Goal: Task Accomplishment & Management: Manage account settings

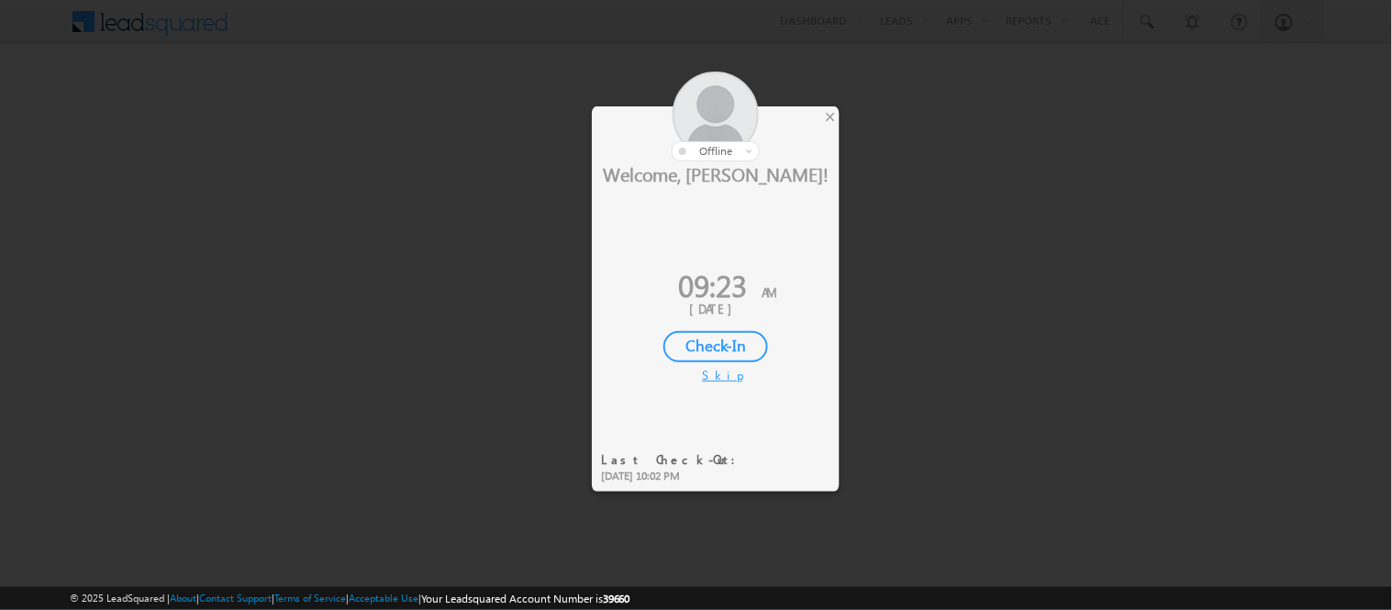
click at [708, 342] on div "Check-In" at bounding box center [715, 346] width 105 height 31
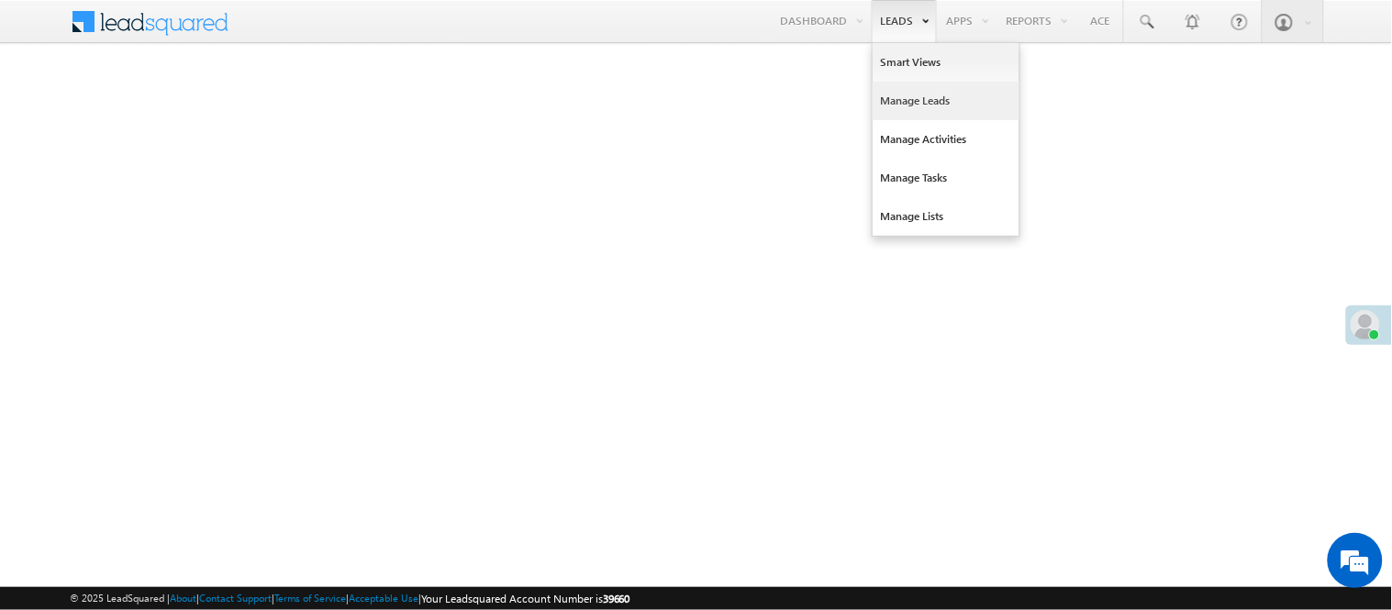
click at [924, 90] on link "Manage Leads" at bounding box center [946, 101] width 147 height 39
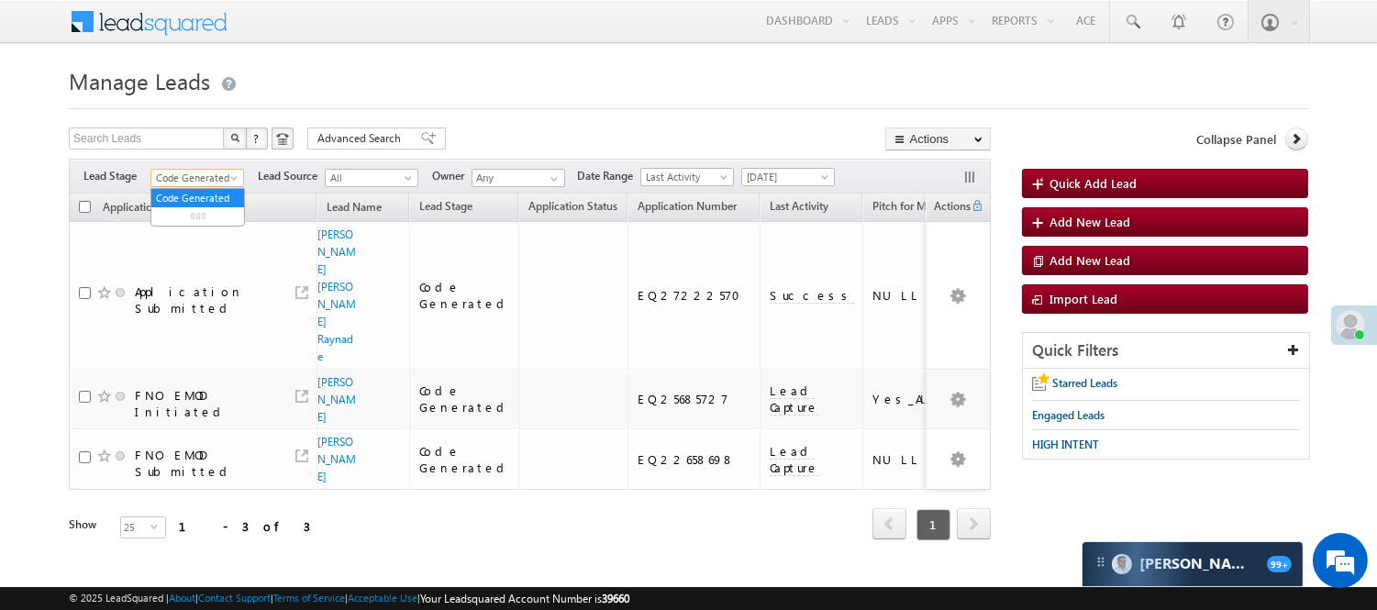
click at [175, 175] on span "Code Generated" at bounding box center [194, 178] width 87 height 17
click at [200, 184] on link "Under Objection" at bounding box center [197, 176] width 93 height 17
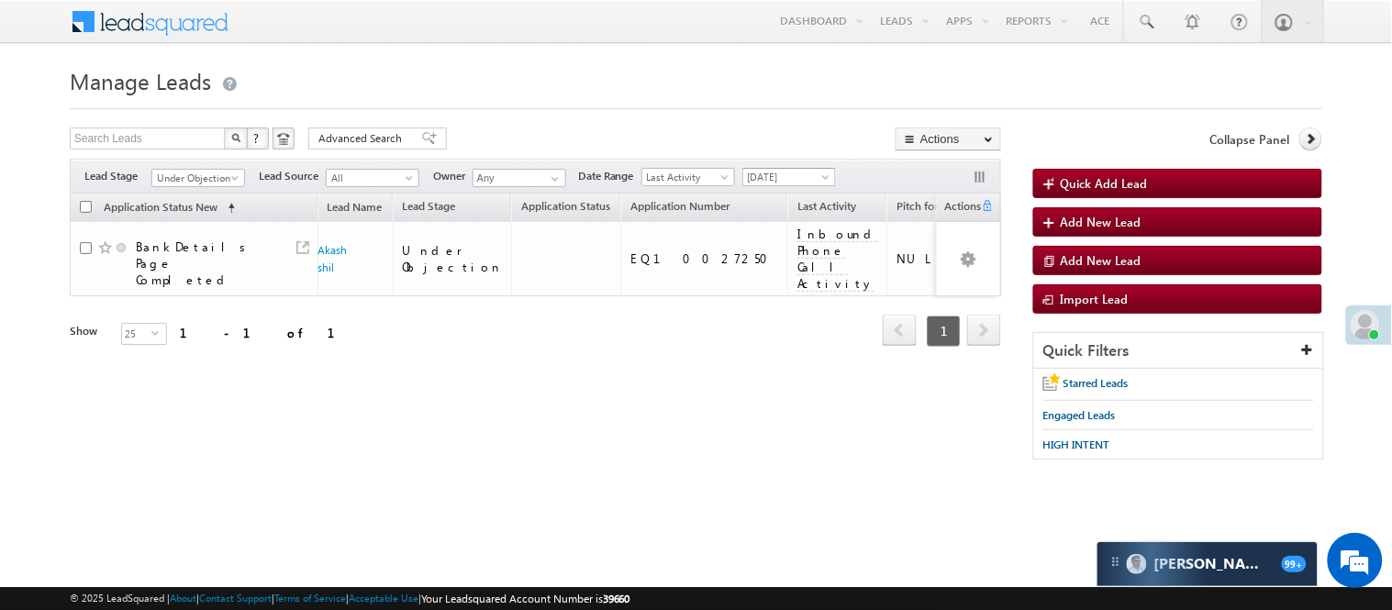
click at [811, 172] on span "[DATE]" at bounding box center [786, 177] width 87 height 17
click at [774, 240] on link "[DATE]" at bounding box center [793, 237] width 93 height 17
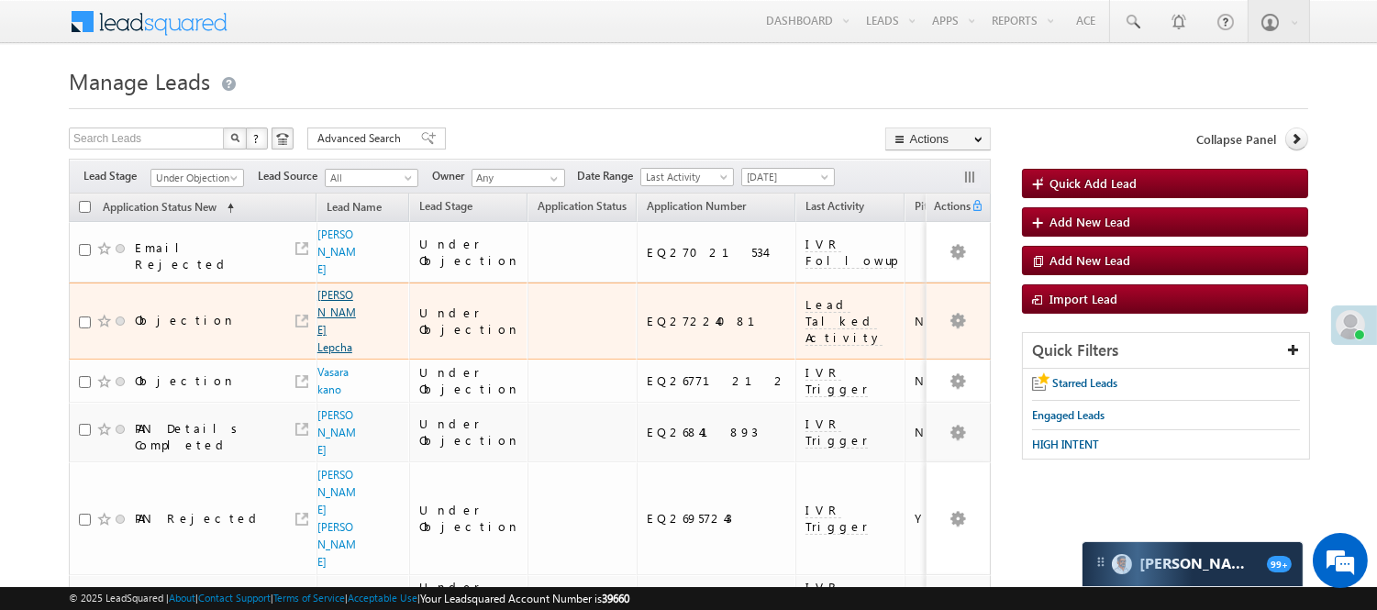
click at [338, 331] on link "[PERSON_NAME] Lepcha" at bounding box center [337, 321] width 39 height 66
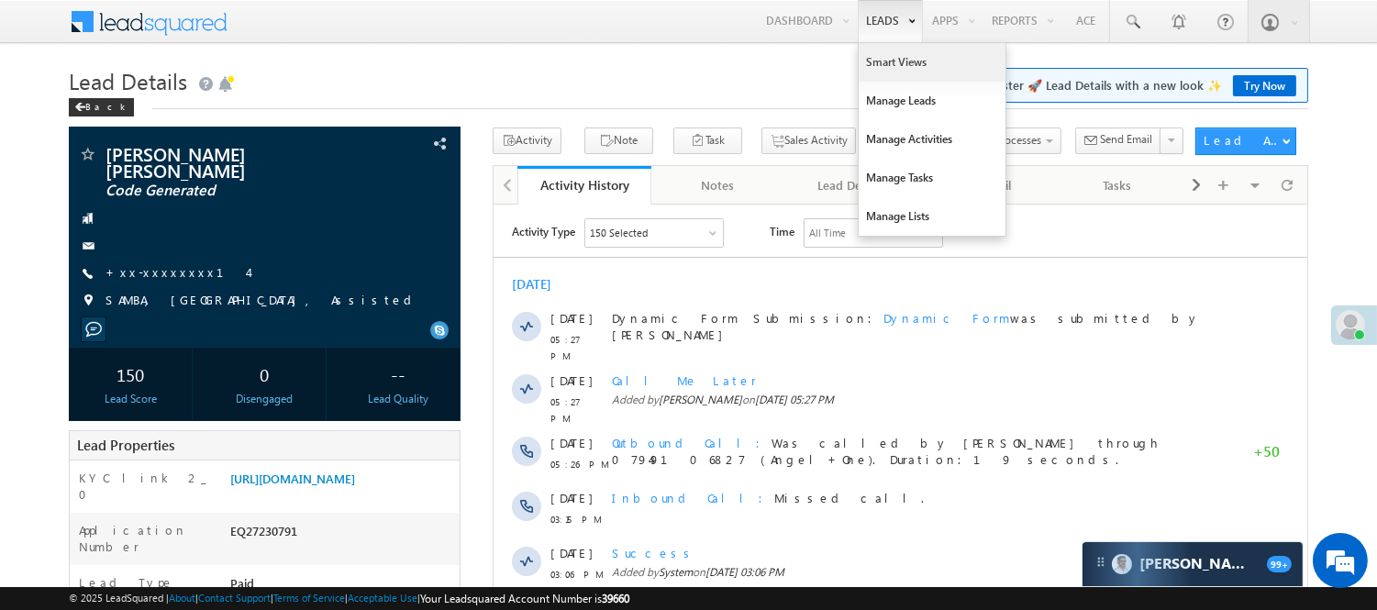
click at [897, 61] on link "Smart Views" at bounding box center [932, 62] width 147 height 39
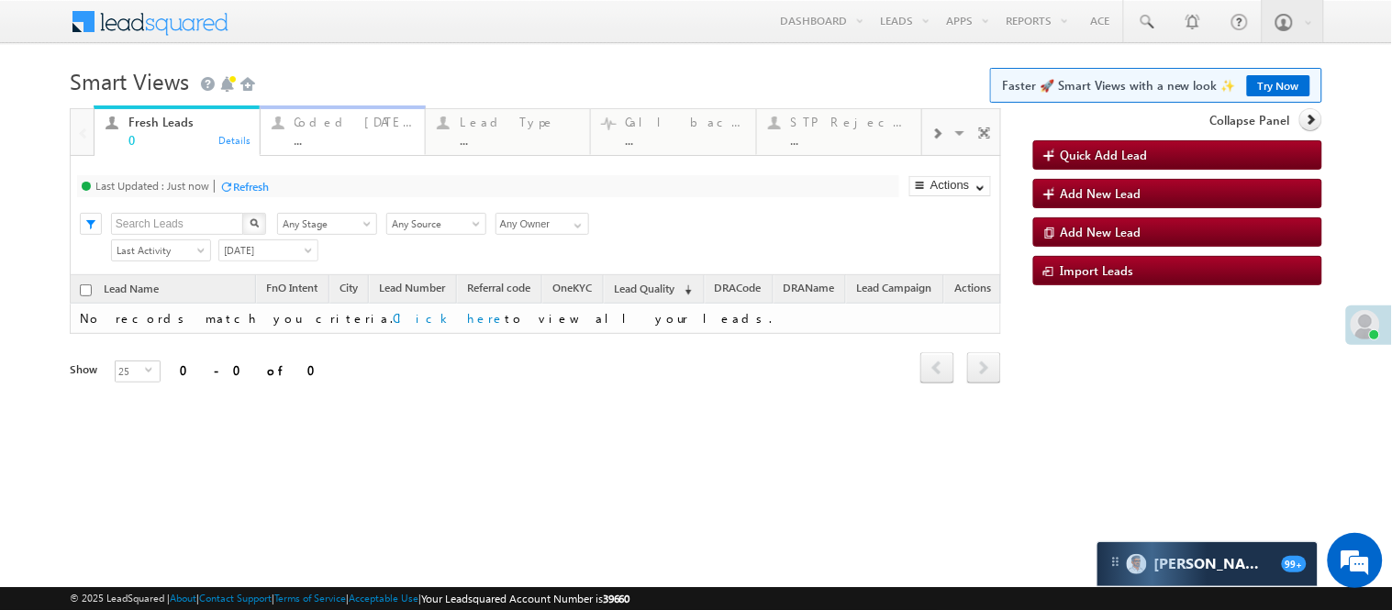
click at [323, 128] on div "Coded Today" at bounding box center [354, 122] width 119 height 15
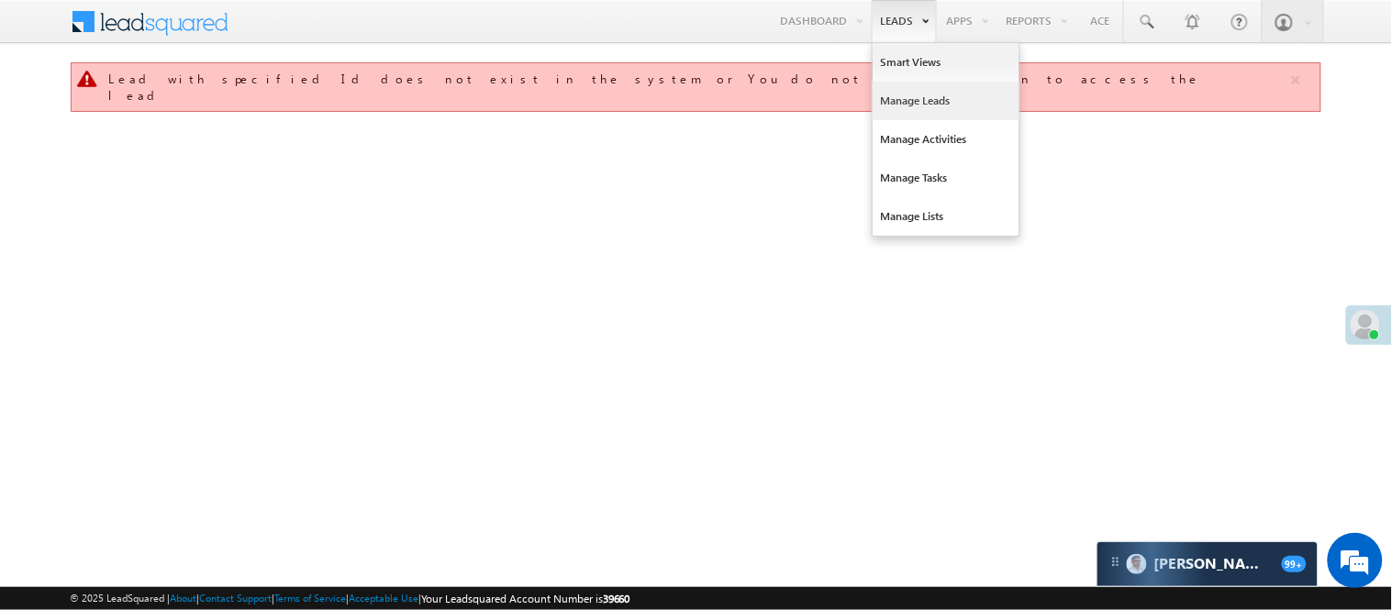
click at [924, 102] on link "Manage Leads" at bounding box center [946, 101] width 147 height 39
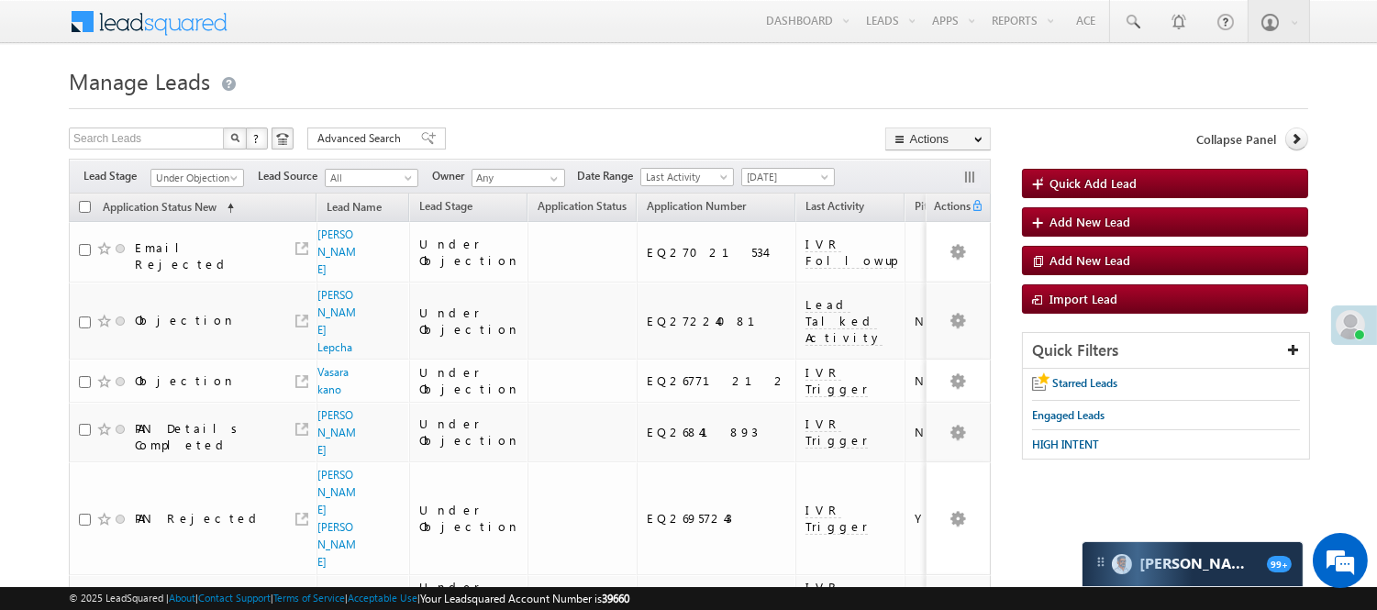
click at [187, 173] on span "Under Objection" at bounding box center [194, 178] width 87 height 17
click at [176, 223] on link "Lead Generated" at bounding box center [197, 216] width 93 height 17
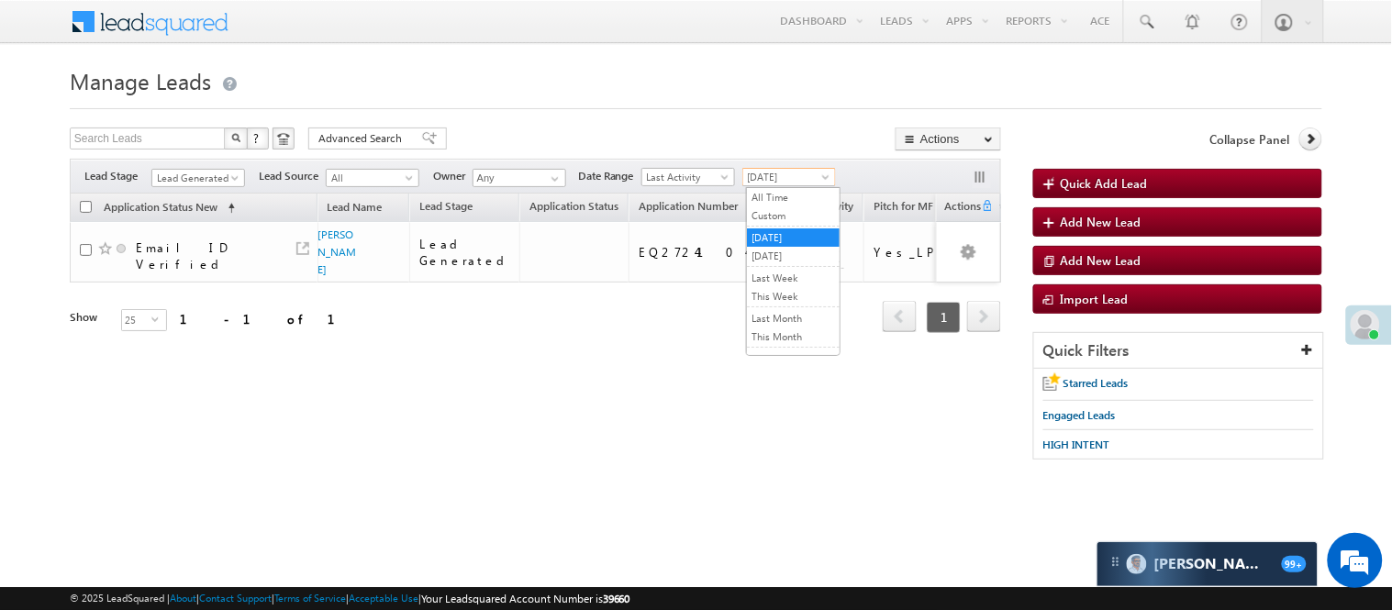
click at [783, 178] on span "[DATE]" at bounding box center [786, 177] width 87 height 17
click at [797, 264] on link "[DATE]" at bounding box center [793, 256] width 93 height 17
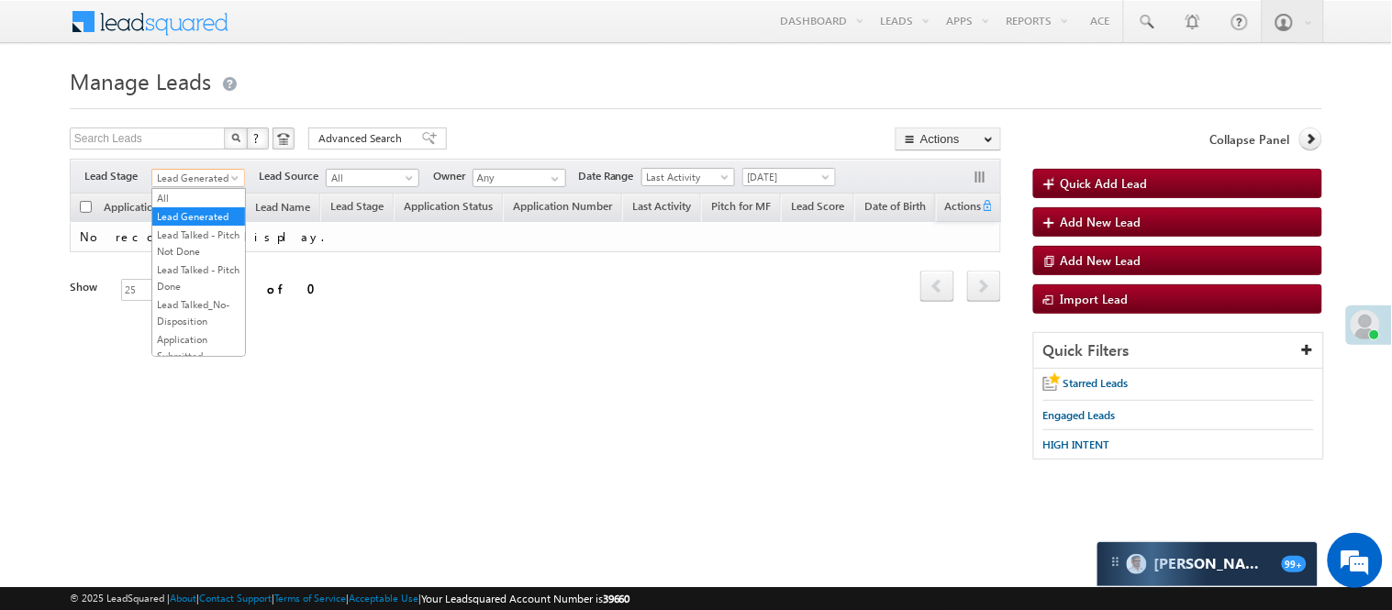
click at [176, 174] on span "Lead Generated" at bounding box center [195, 178] width 87 height 17
click at [200, 225] on link "Lead Generated" at bounding box center [198, 216] width 93 height 17
click at [199, 175] on span "Lead Generated" at bounding box center [195, 178] width 87 height 17
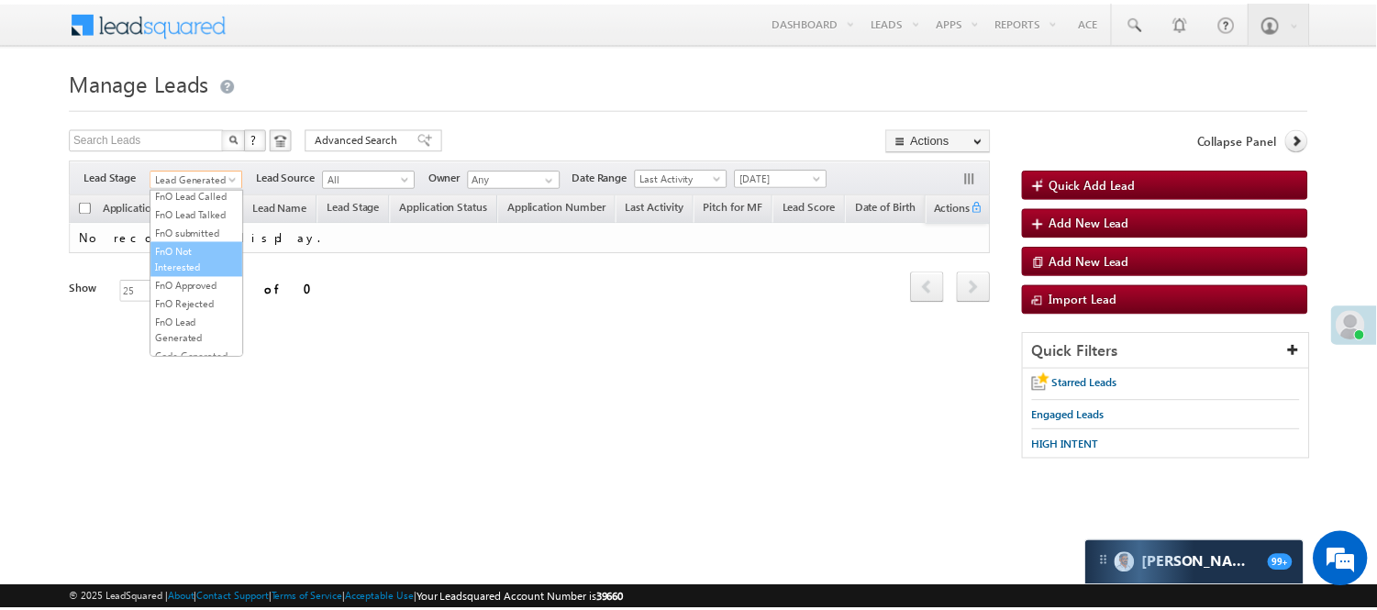
scroll to position [455, 0]
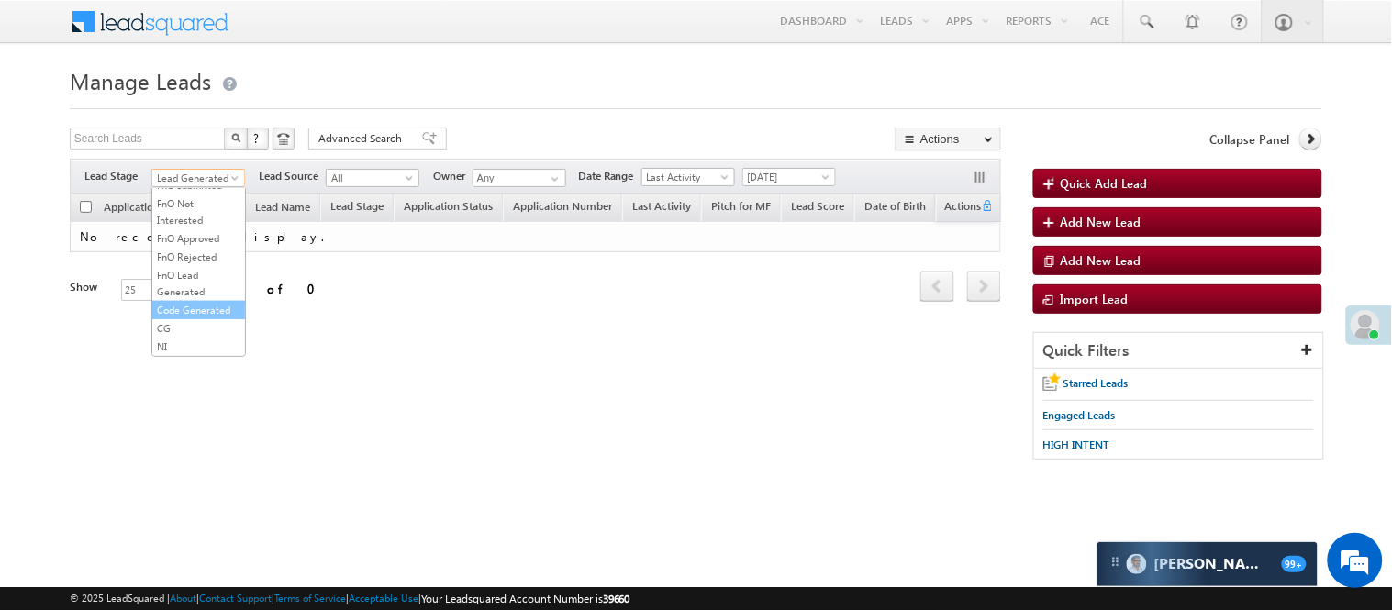
click at [207, 304] on link "Code Generated" at bounding box center [198, 310] width 93 height 17
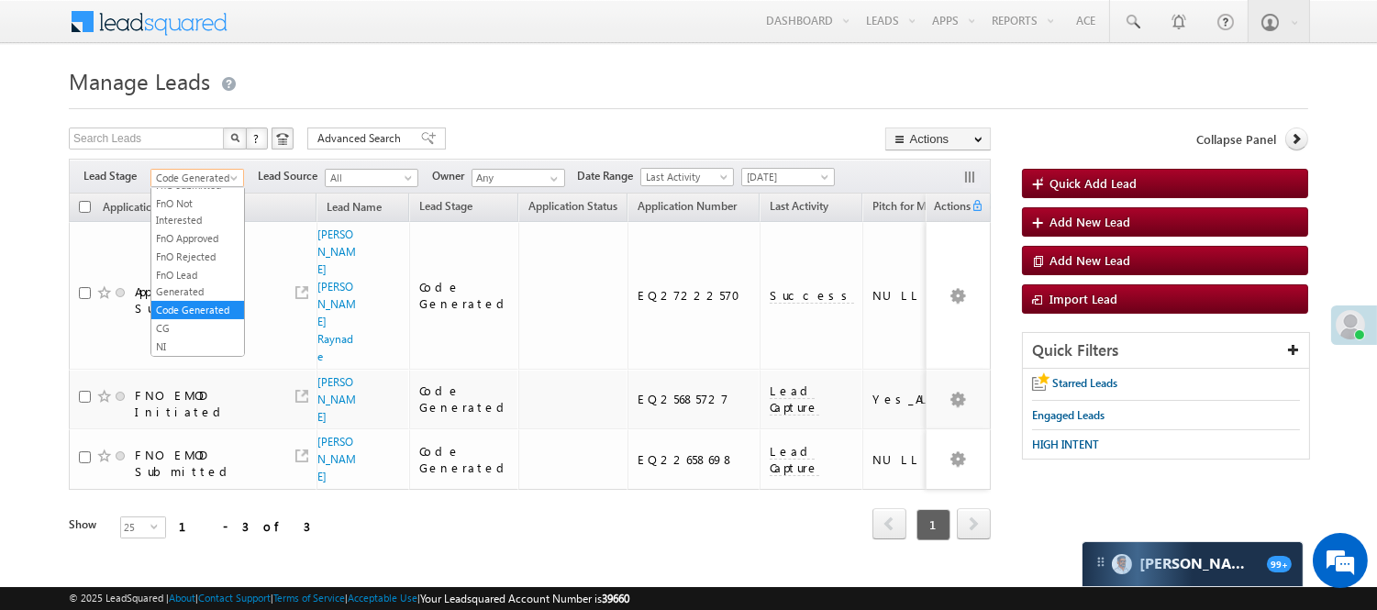
click at [212, 184] on span "Code Generated" at bounding box center [194, 178] width 87 height 17
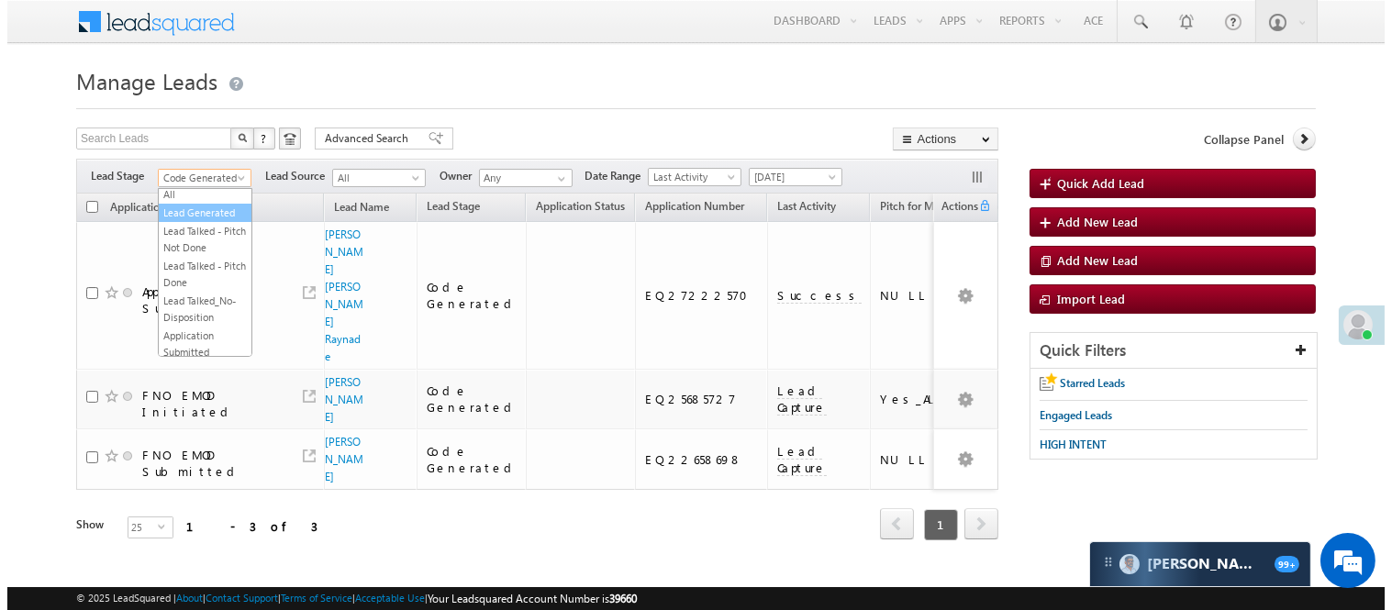
scroll to position [0, 0]
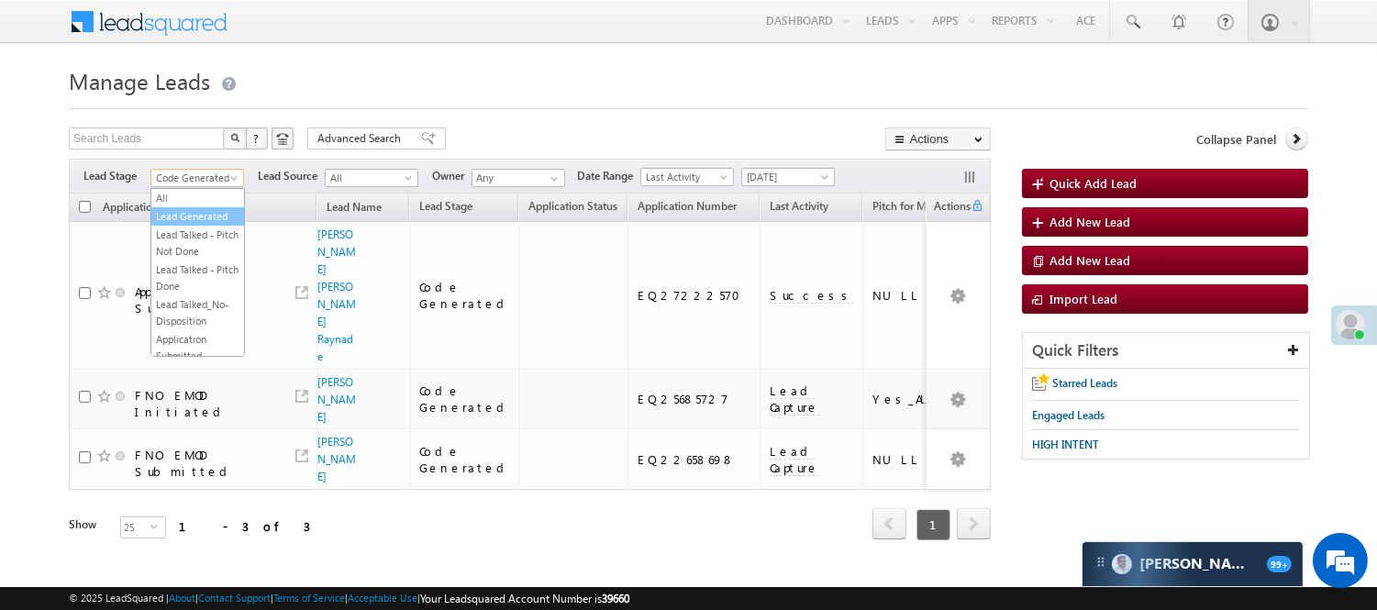
click at [202, 225] on link "Lead Generated" at bounding box center [197, 216] width 93 height 17
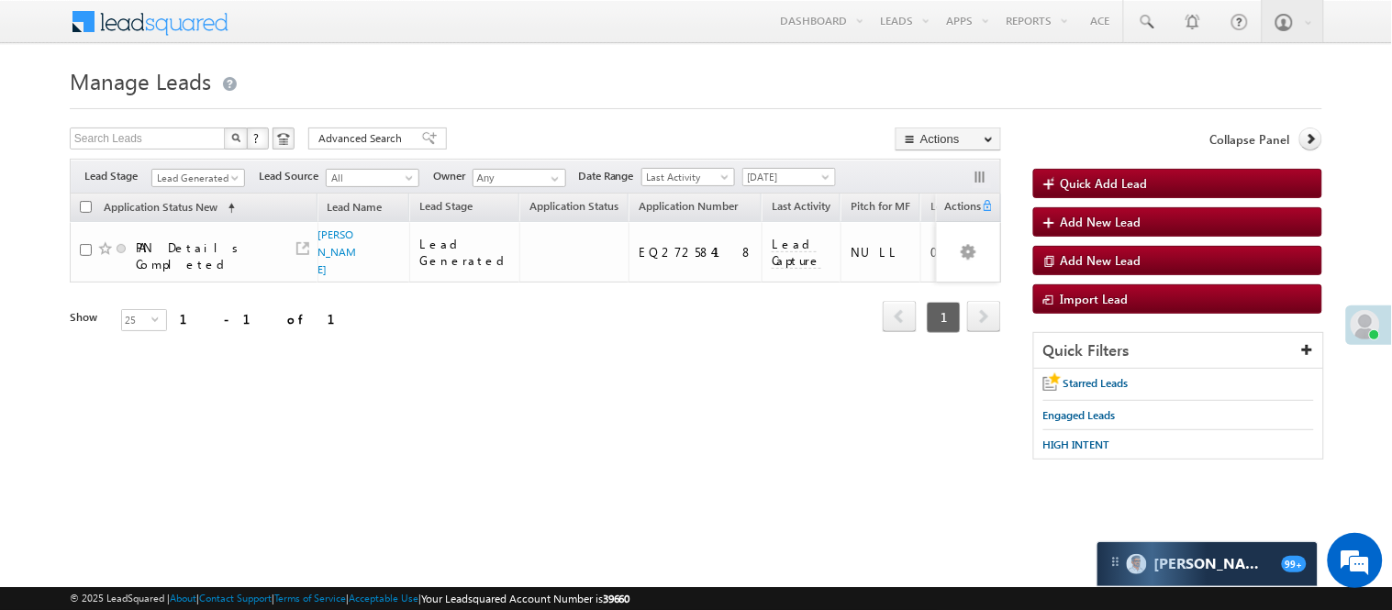
click at [205, 190] on div "Filters Lead Stage All Lead Generated Lead Talked - Pitch Not Done Lead Talked …" at bounding box center [535, 176] width 931 height 35
click at [194, 177] on span "Lead Generated" at bounding box center [195, 178] width 87 height 17
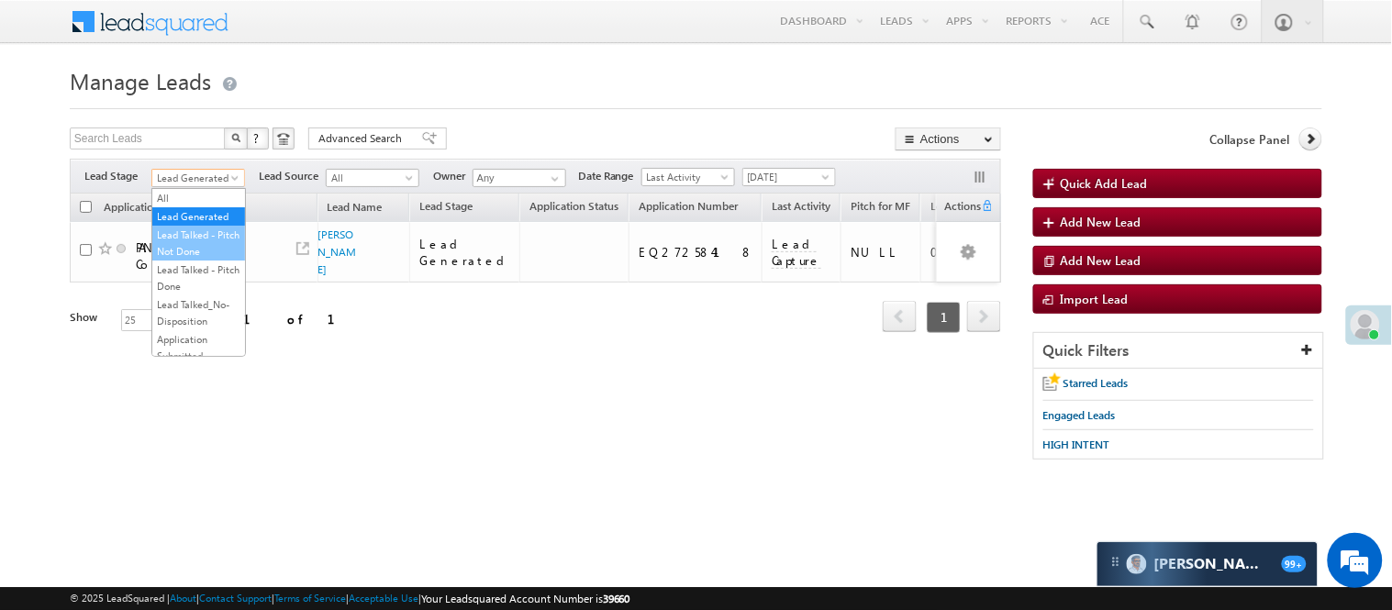
click at [184, 242] on link "Lead Talked - Pitch Not Done" at bounding box center [198, 243] width 93 height 33
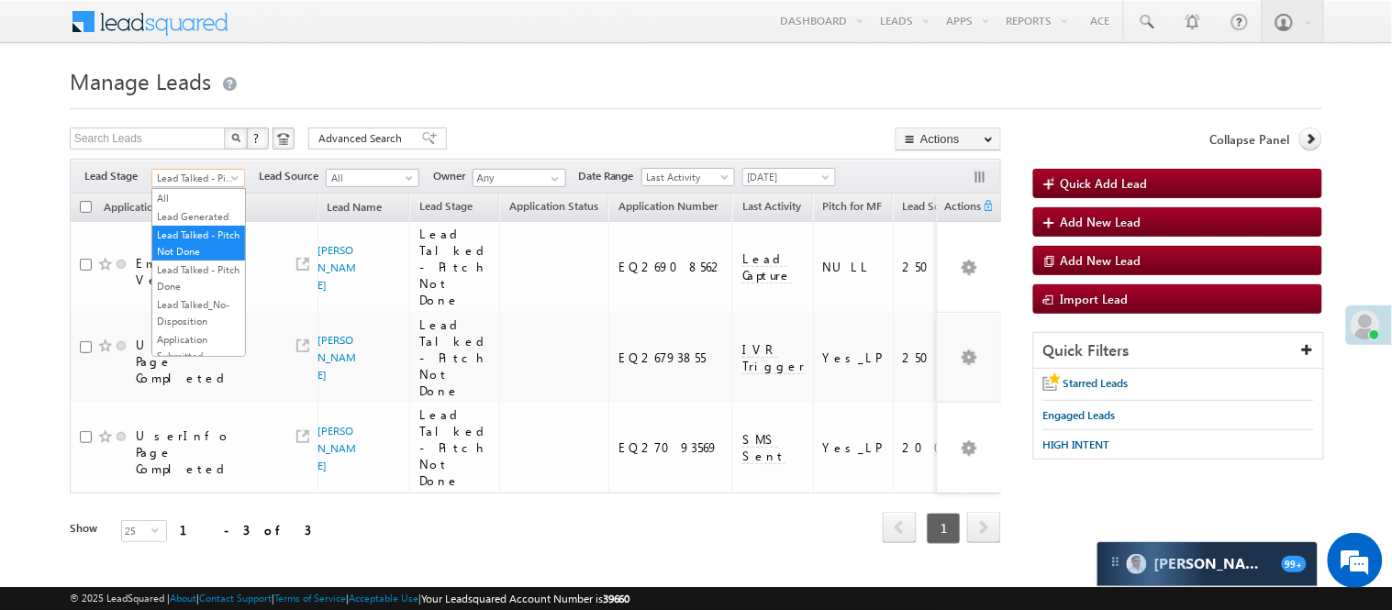
click at [205, 179] on span "Lead Talked - Pitch Not Done" at bounding box center [195, 178] width 87 height 17
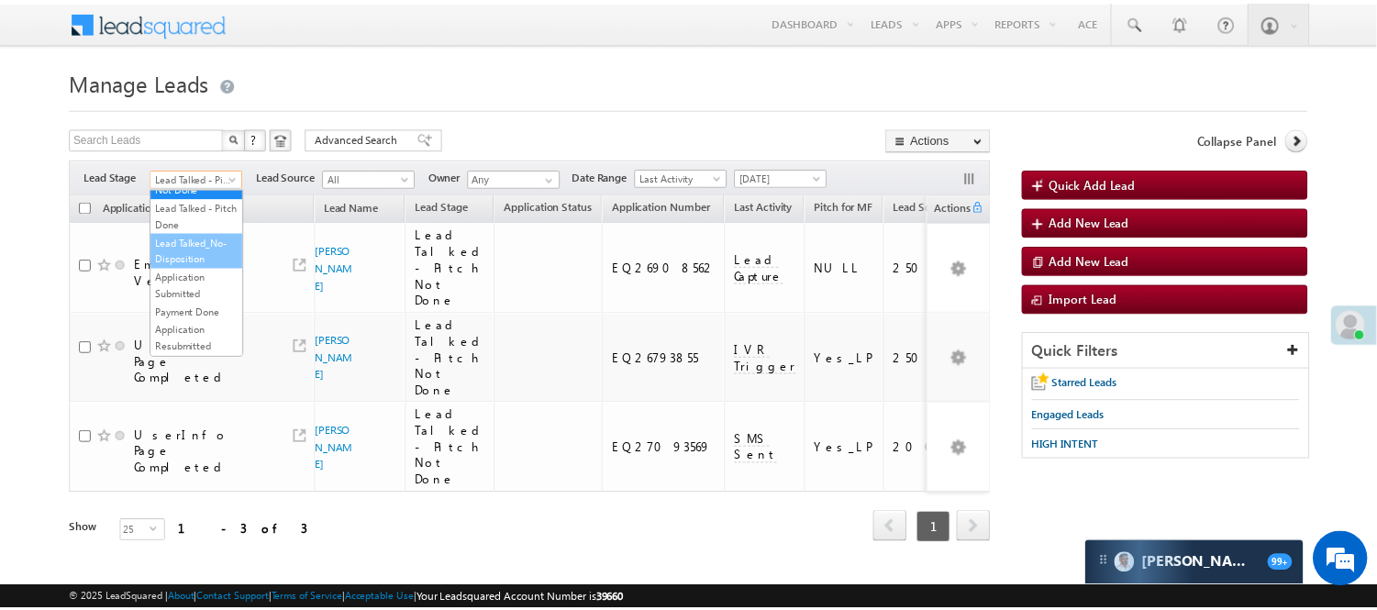
scroll to position [204, 0]
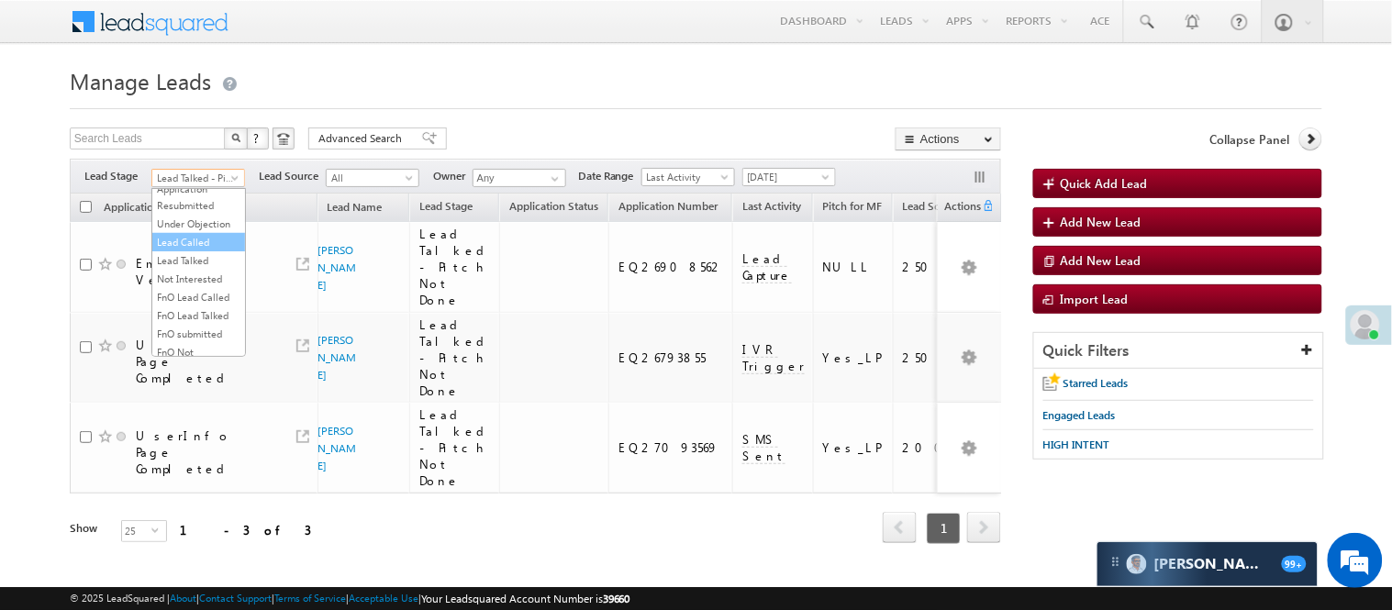
click at [200, 251] on link "Lead Called" at bounding box center [198, 242] width 93 height 17
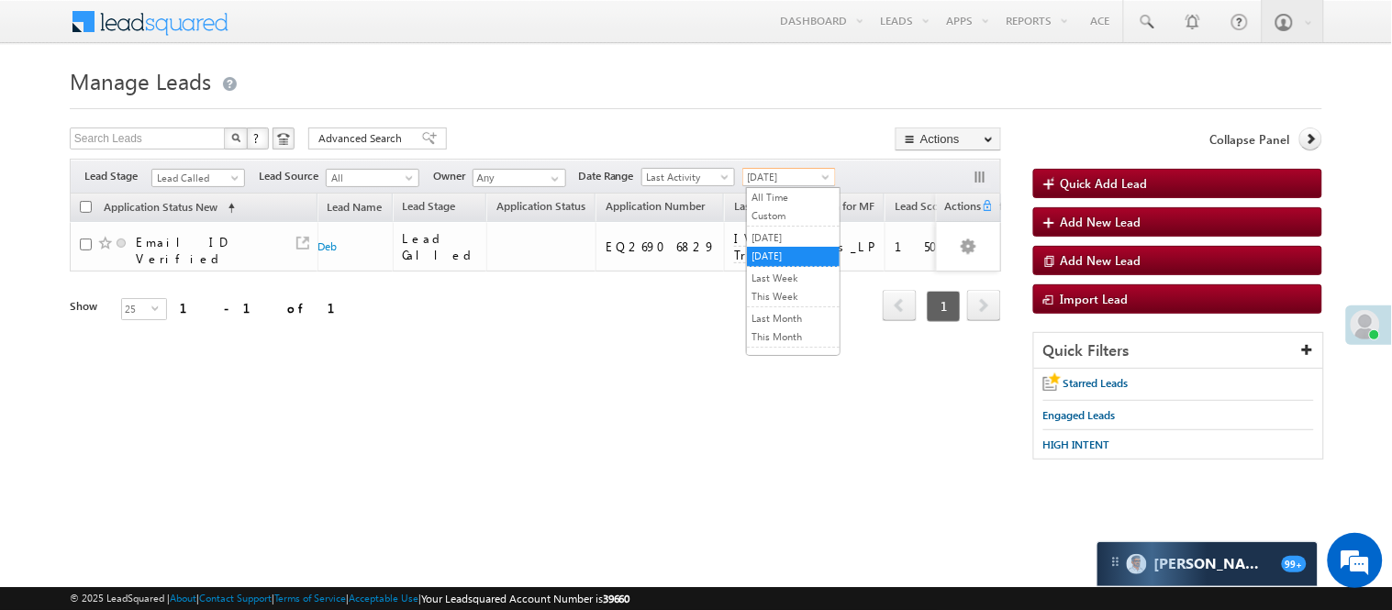
click at [767, 171] on span "[DATE]" at bounding box center [786, 177] width 87 height 17
click at [776, 241] on link "[DATE]" at bounding box center [793, 237] width 93 height 17
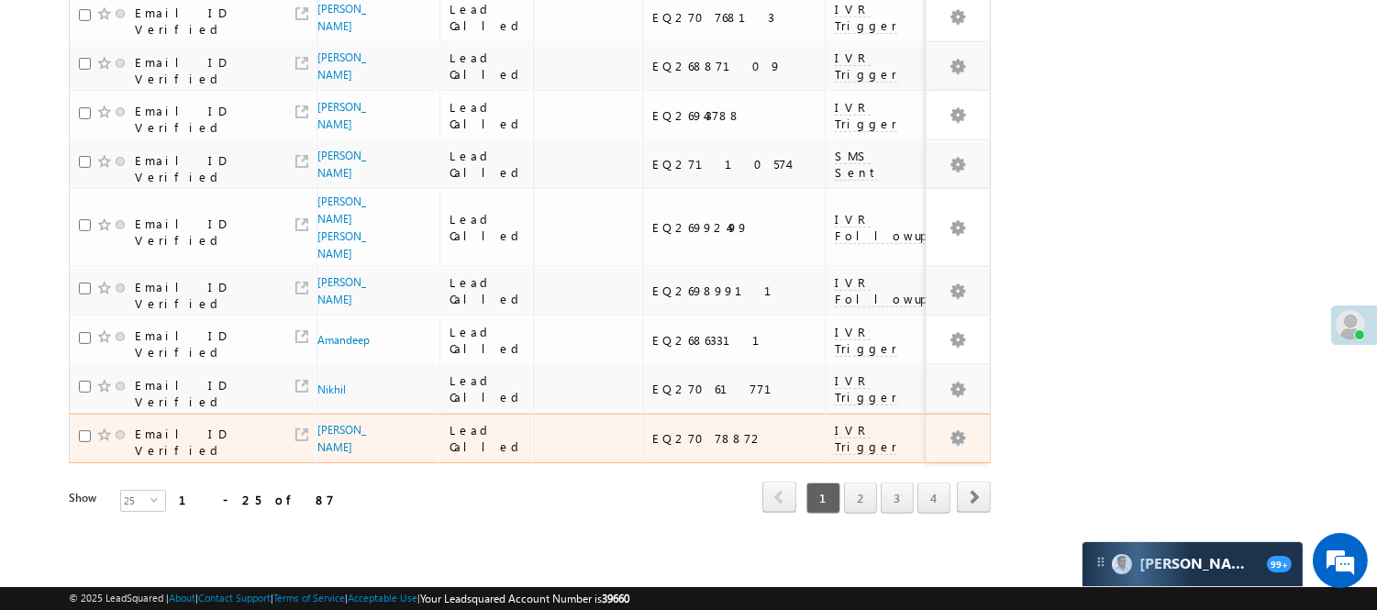
scroll to position [1355, 0]
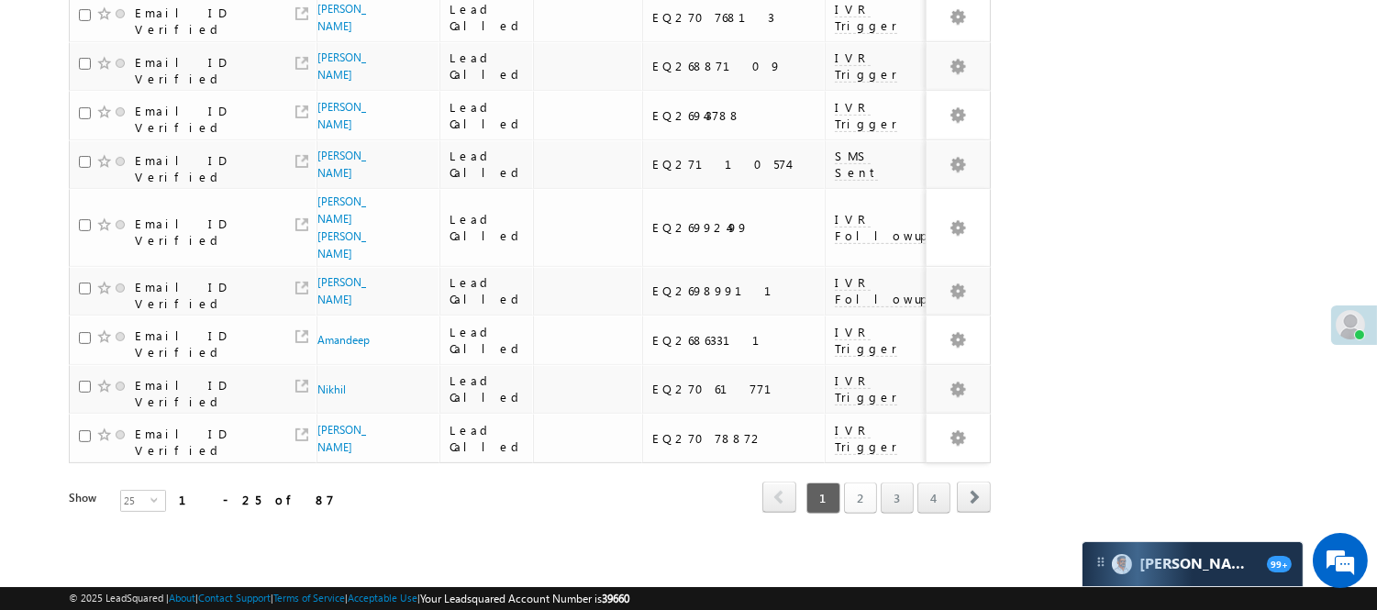
click at [863, 488] on link "2" at bounding box center [860, 498] width 33 height 31
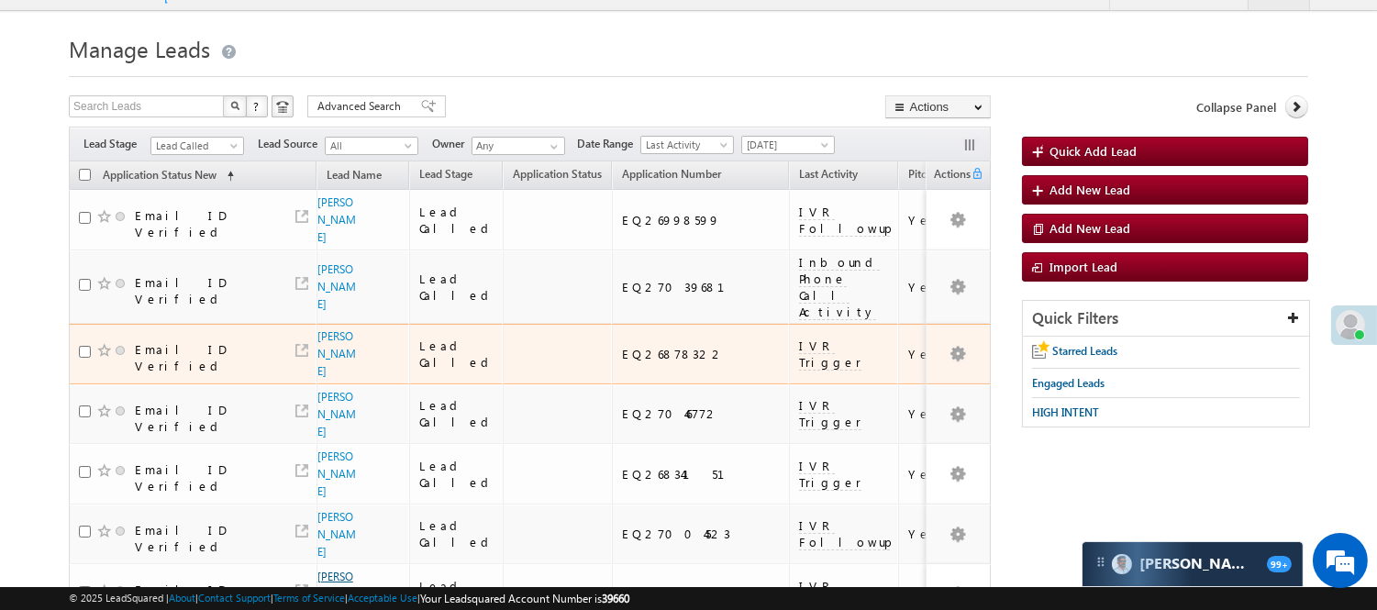
scroll to position [0, 0]
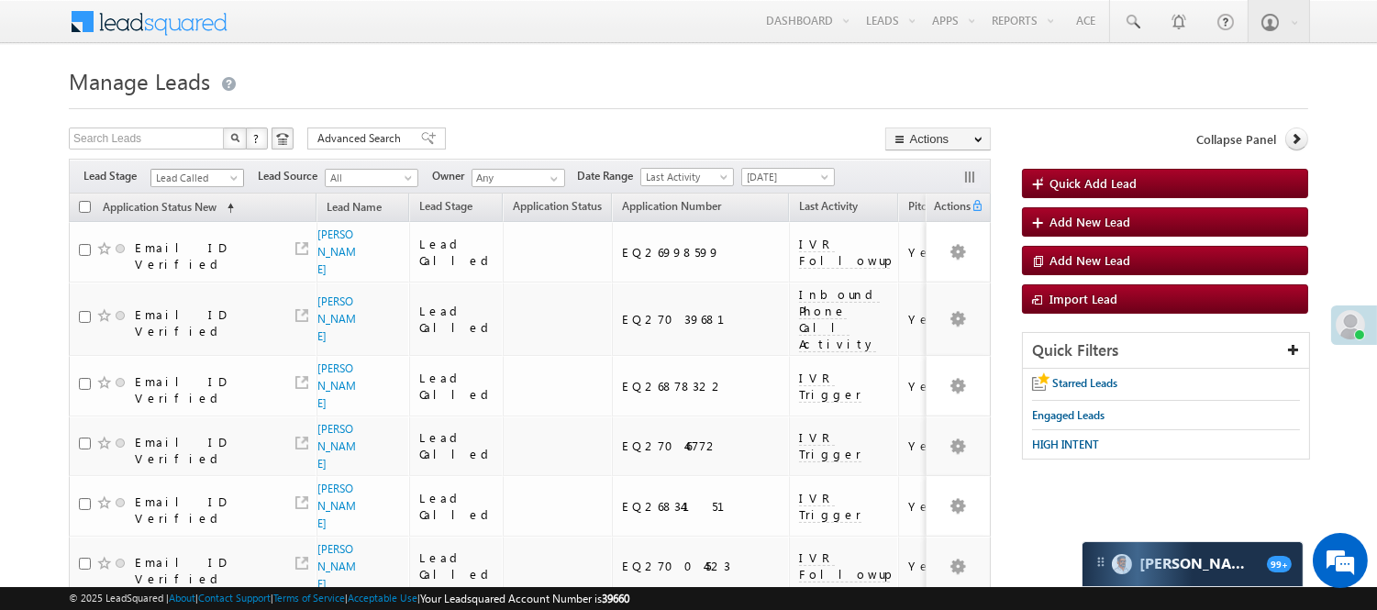
click at [187, 176] on span "Lead Called" at bounding box center [194, 178] width 87 height 17
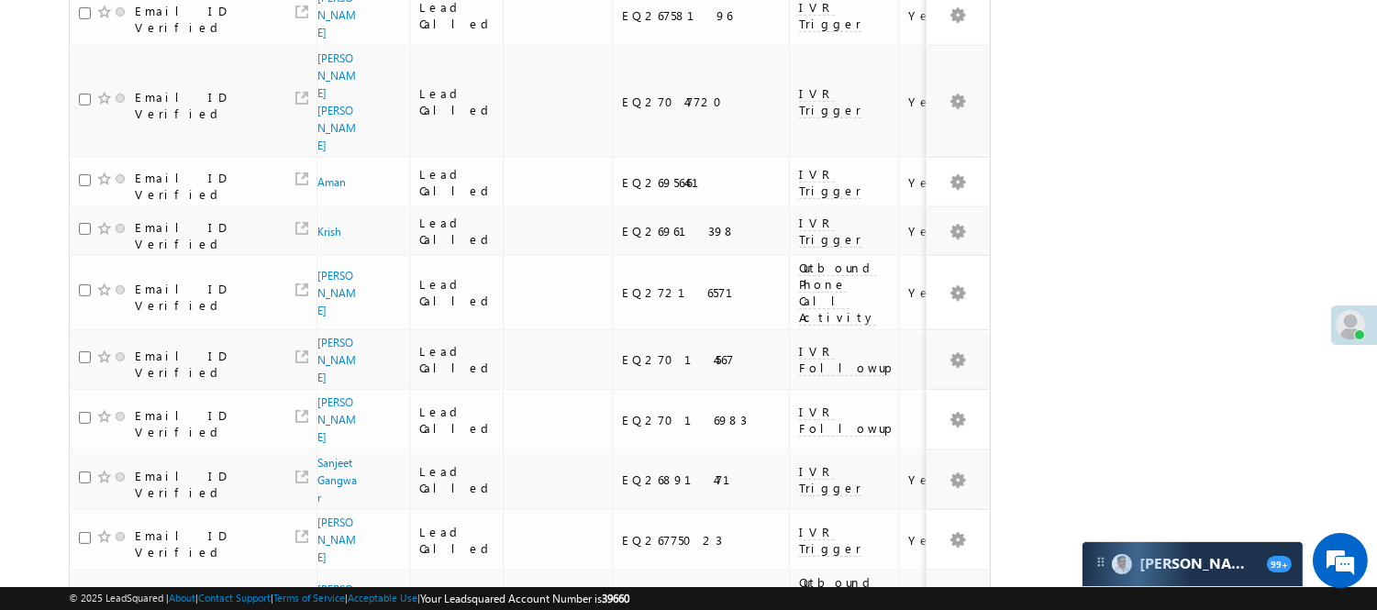
scroll to position [1252, 0]
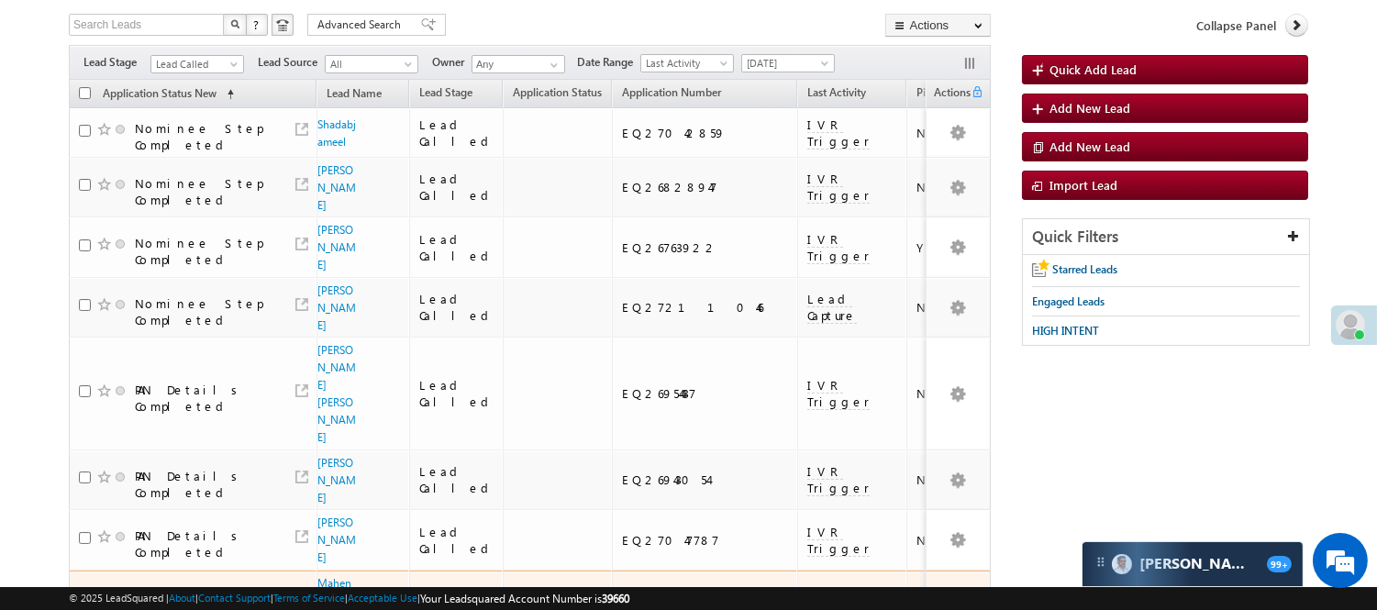
scroll to position [107, 0]
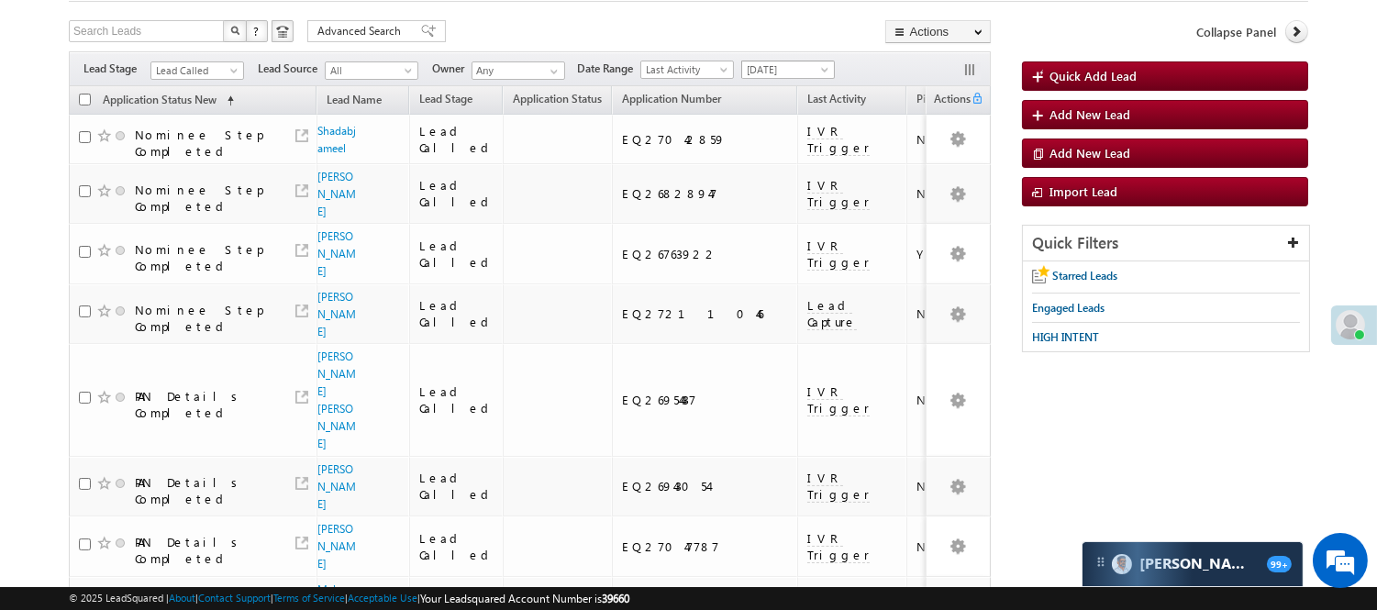
click at [792, 61] on link "[DATE]" at bounding box center [788, 70] width 94 height 18
click at [769, 149] on link "[DATE]" at bounding box center [792, 148] width 93 height 17
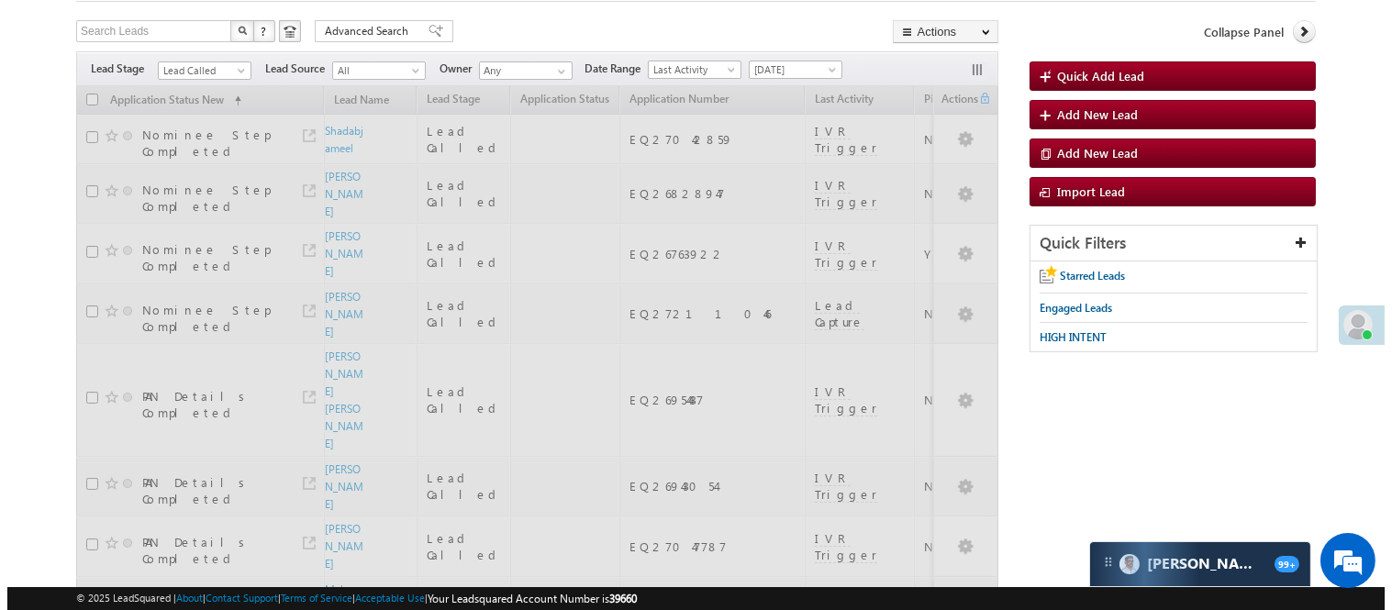
scroll to position [0, 0]
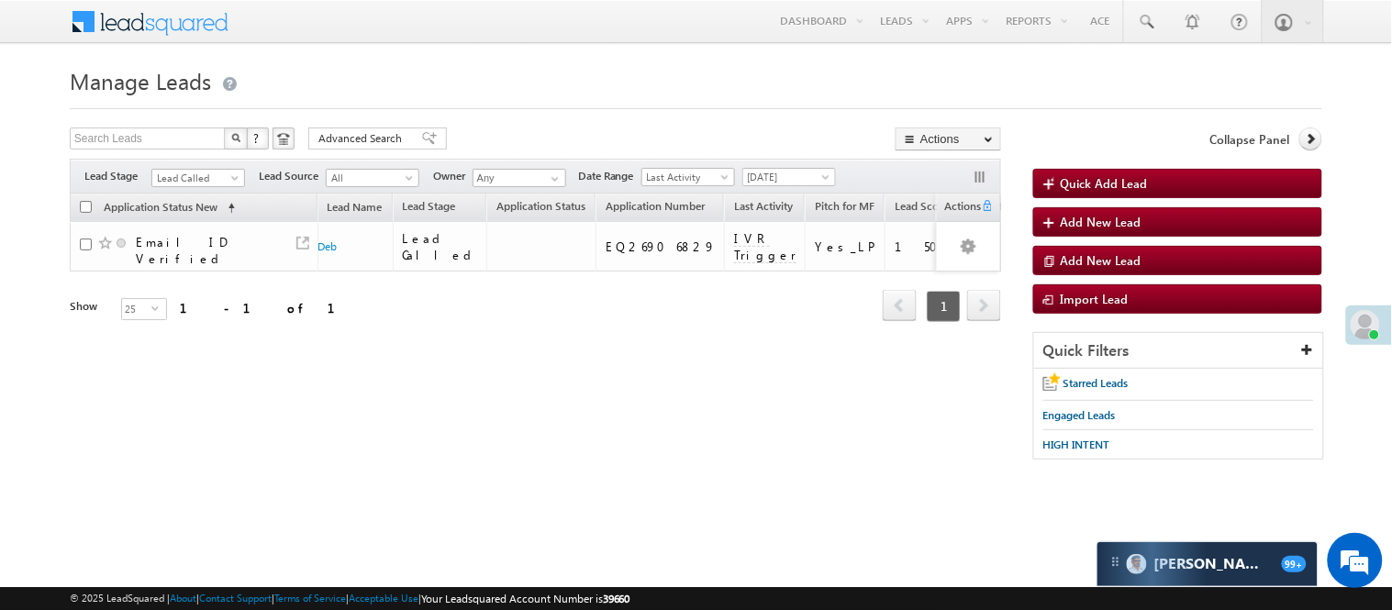
click at [215, 167] on div "Filters Lead Stage All Lead Generated Lead Talked - Pitch Not Done Lead Talked …" at bounding box center [535, 176] width 931 height 35
click at [214, 172] on span "Lead Called" at bounding box center [195, 178] width 87 height 17
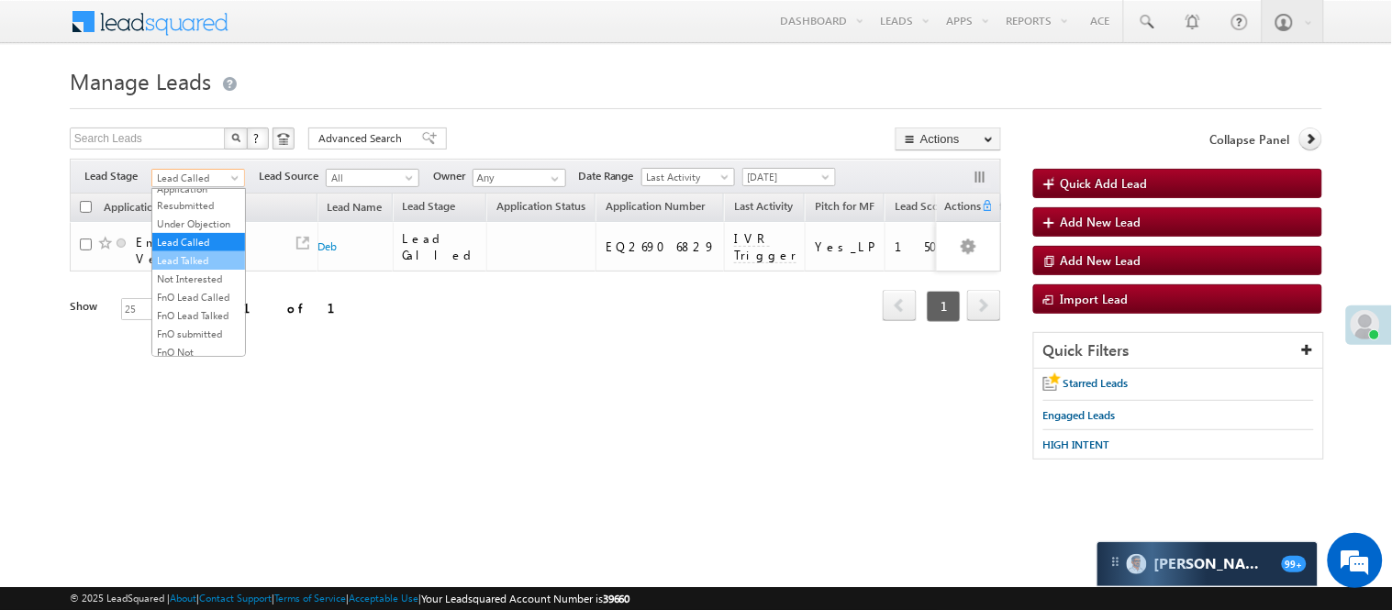
click at [199, 269] on link "Lead Talked" at bounding box center [198, 260] width 93 height 17
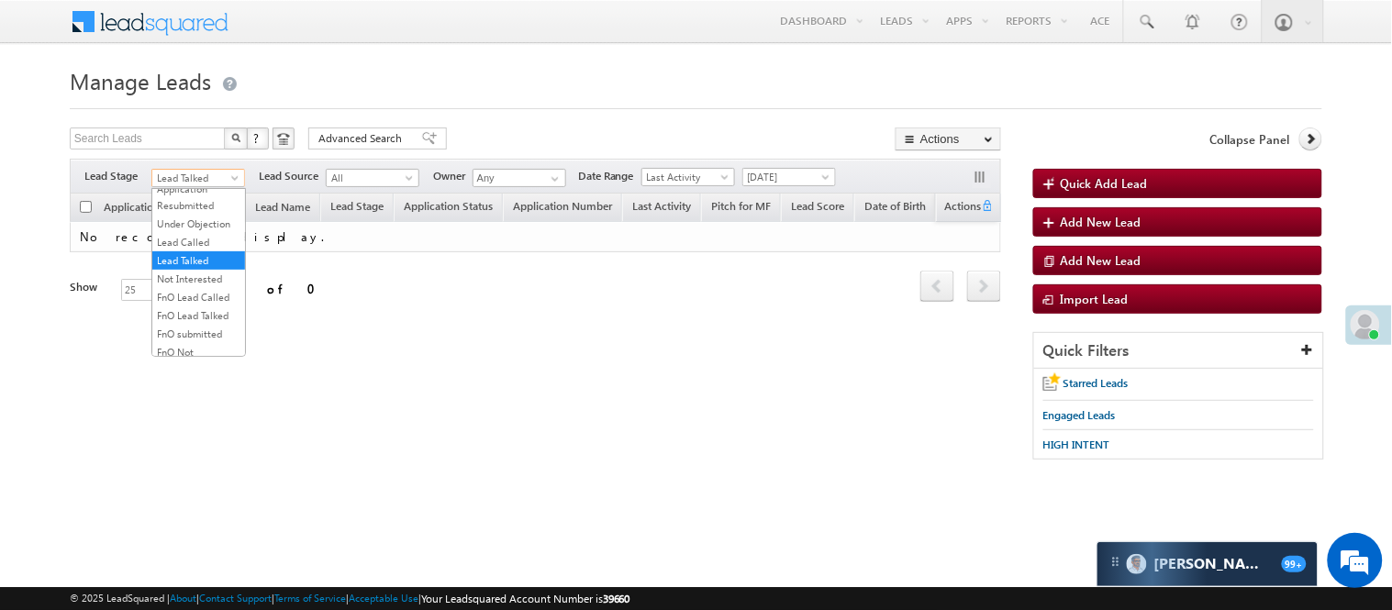
click at [204, 187] on body "Menu Nisha Anand Yadav Nisha .Yada v@ang elbro king. com" at bounding box center [696, 260] width 1392 height 520
click at [208, 174] on span "Application Submitted" at bounding box center [195, 178] width 87 height 17
click at [213, 278] on link "Lead Called" at bounding box center [198, 270] width 93 height 17
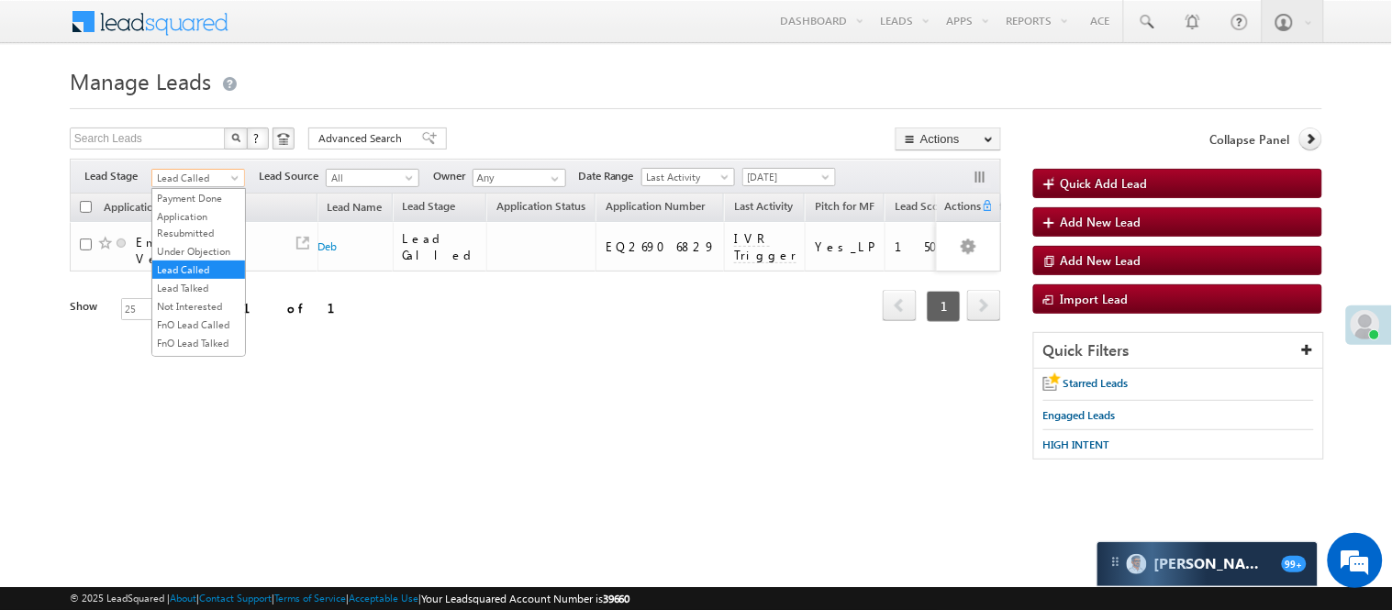
click at [220, 177] on span "Lead Called" at bounding box center [195, 178] width 87 height 17
click at [200, 224] on link "Lead Generated" at bounding box center [198, 216] width 93 height 17
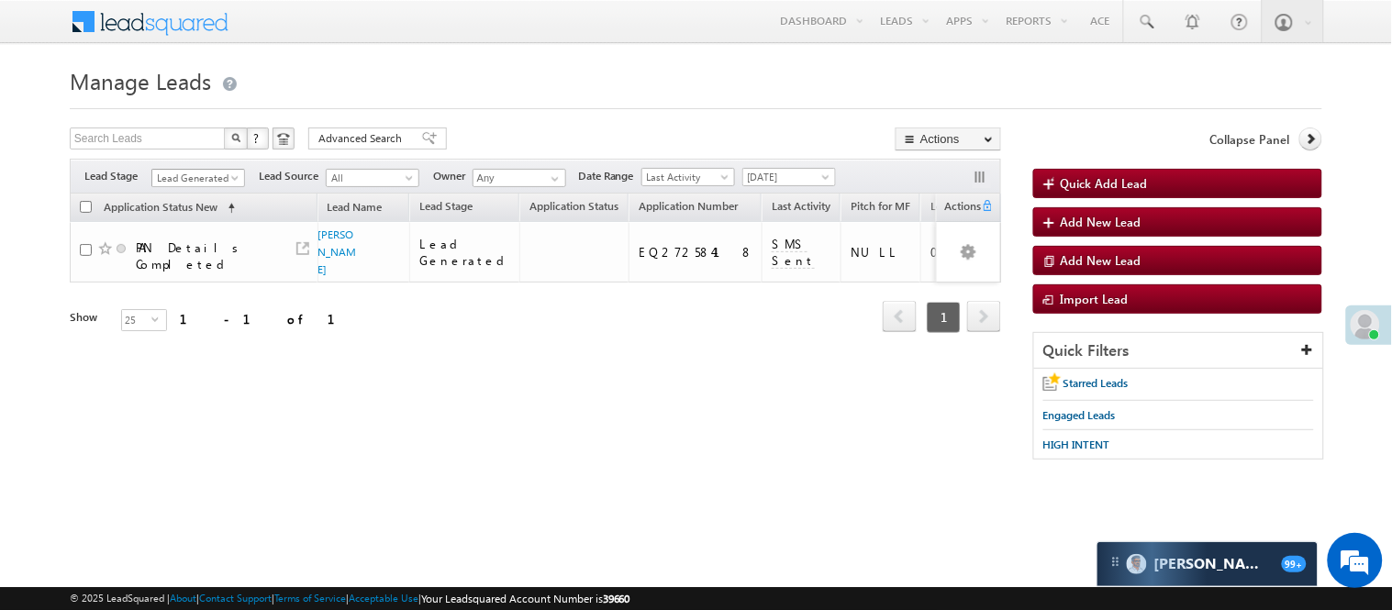
click at [230, 177] on span at bounding box center [236, 181] width 15 height 15
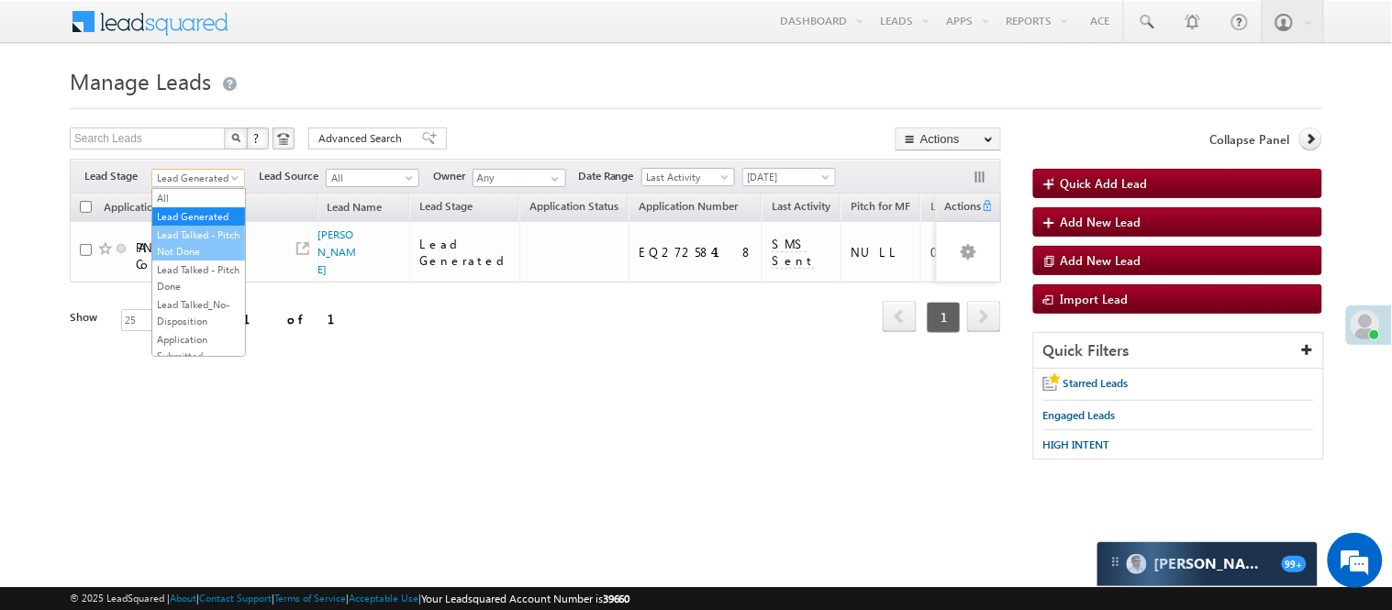
click at [213, 260] on link "Lead Talked - Pitch Not Done" at bounding box center [198, 243] width 93 height 33
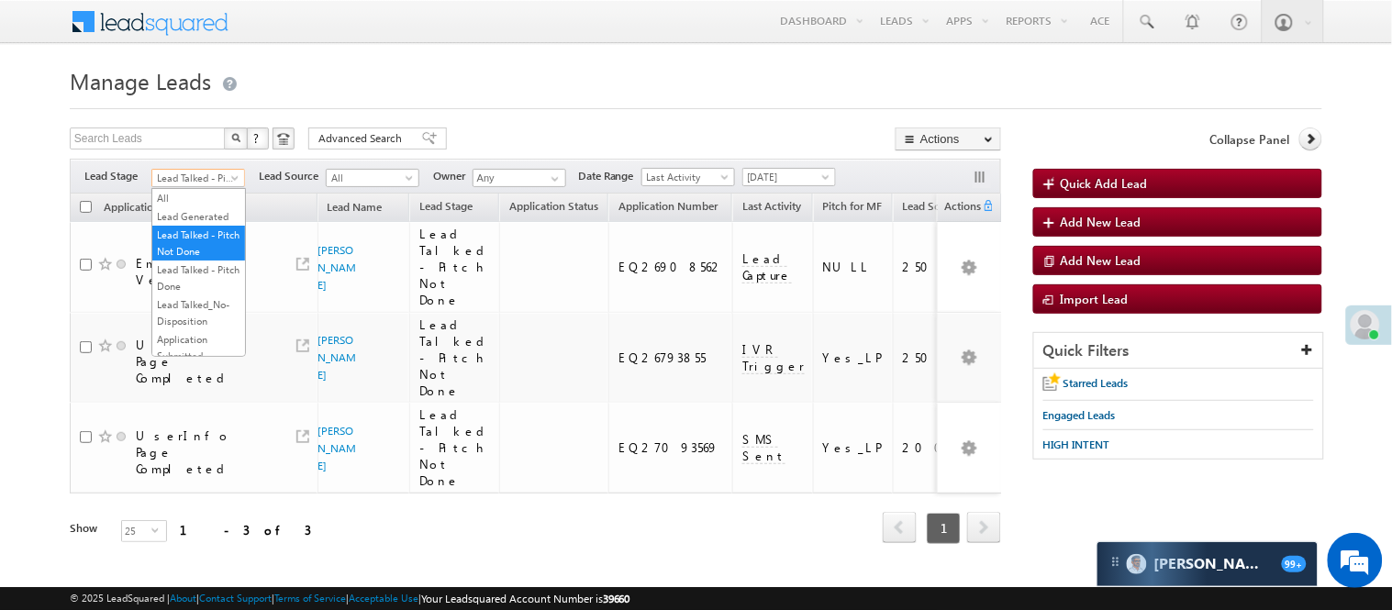
click at [209, 169] on link "Lead Talked - Pitch Not Done" at bounding box center [198, 178] width 94 height 18
click at [189, 225] on link "Lead Generated" at bounding box center [198, 216] width 93 height 17
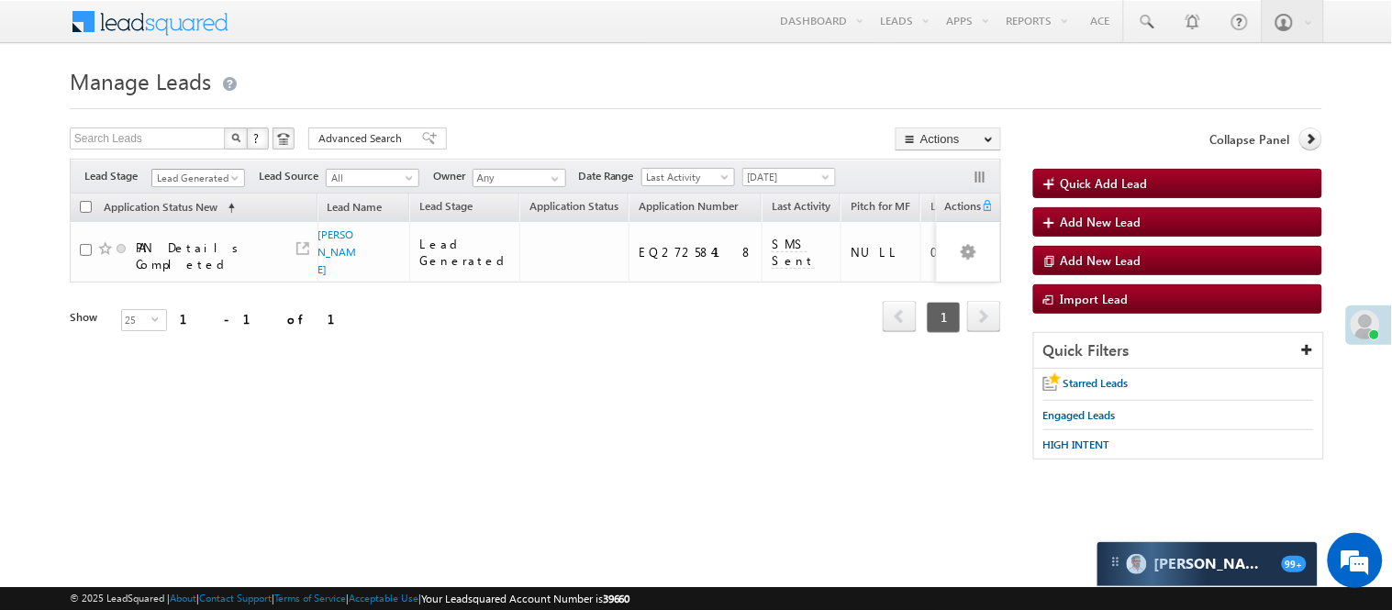
click at [217, 177] on span "Lead Generated" at bounding box center [195, 178] width 87 height 17
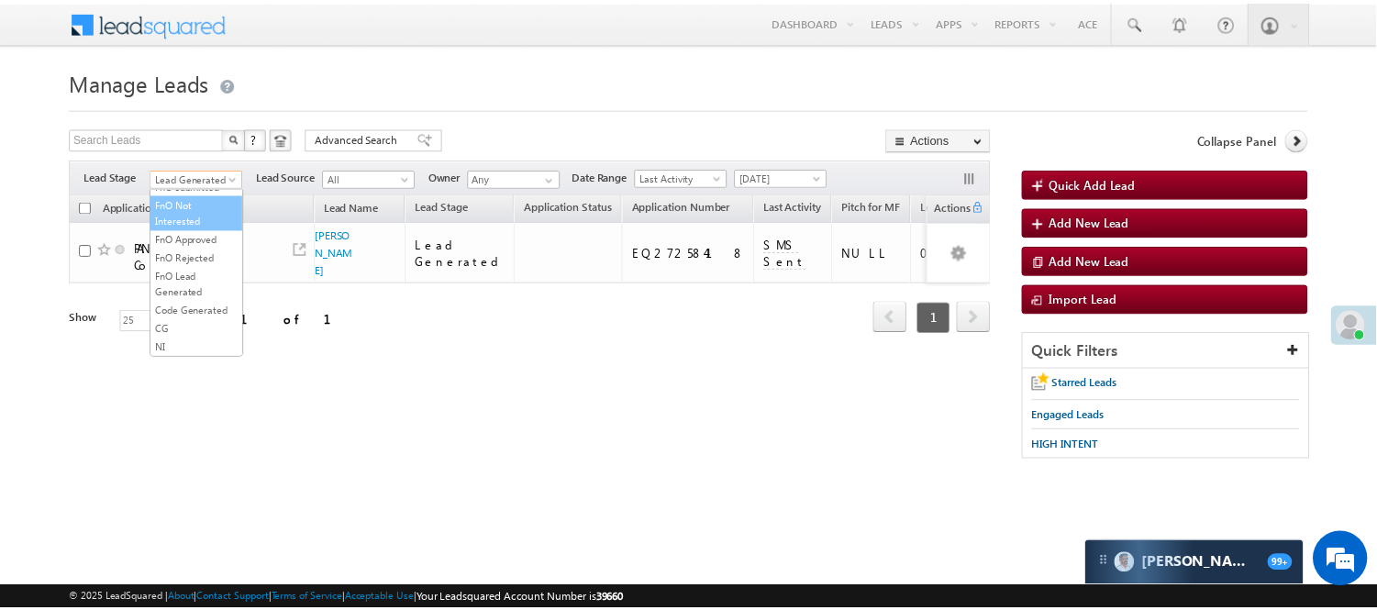
scroll to position [455, 0]
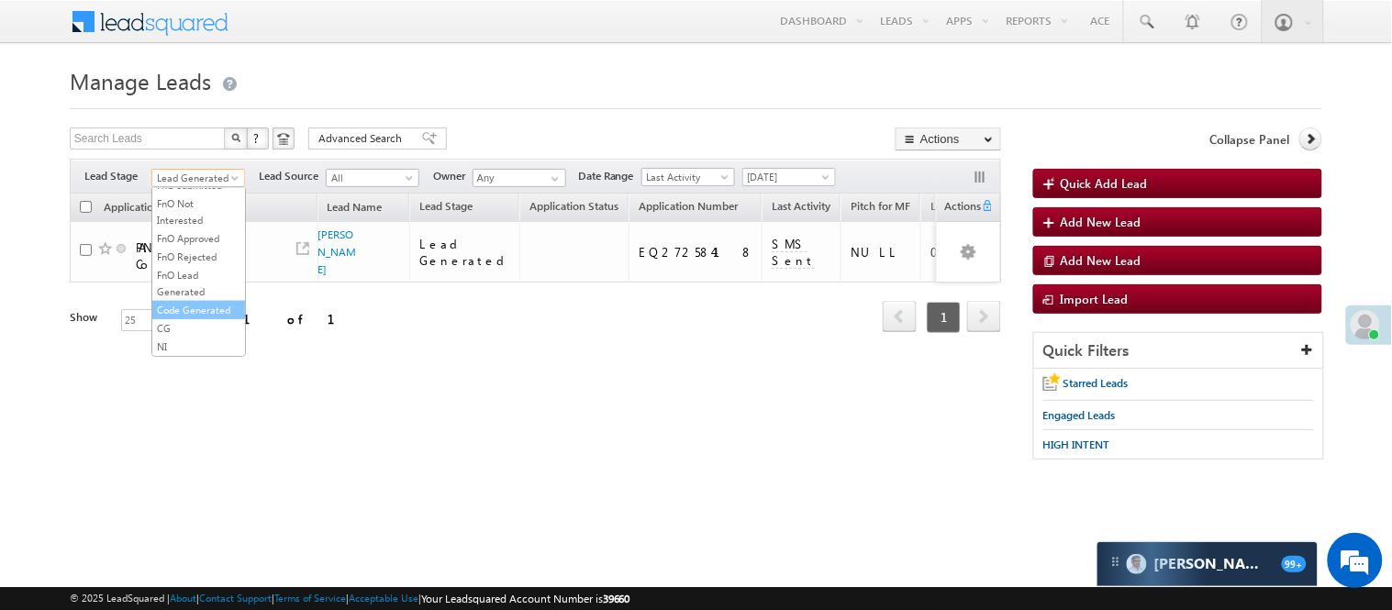
click at [202, 302] on link "Code Generated" at bounding box center [198, 310] width 93 height 17
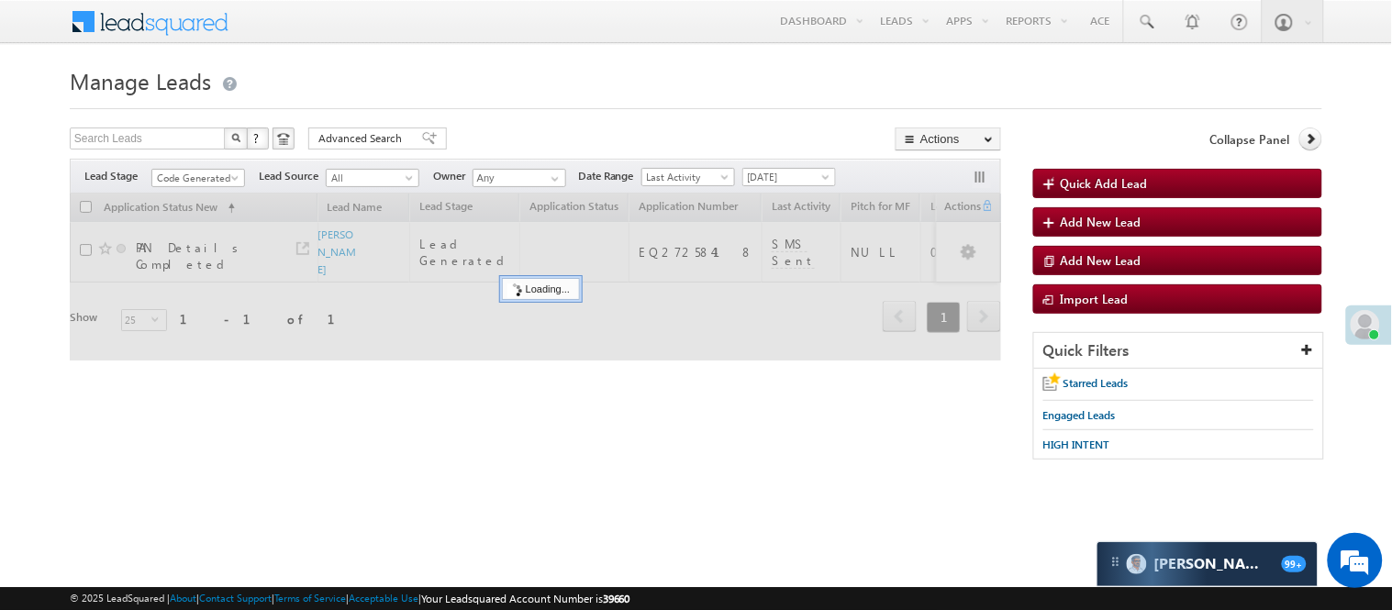
click at [575, 92] on h1 "Manage Leads" at bounding box center [696, 79] width 1253 height 36
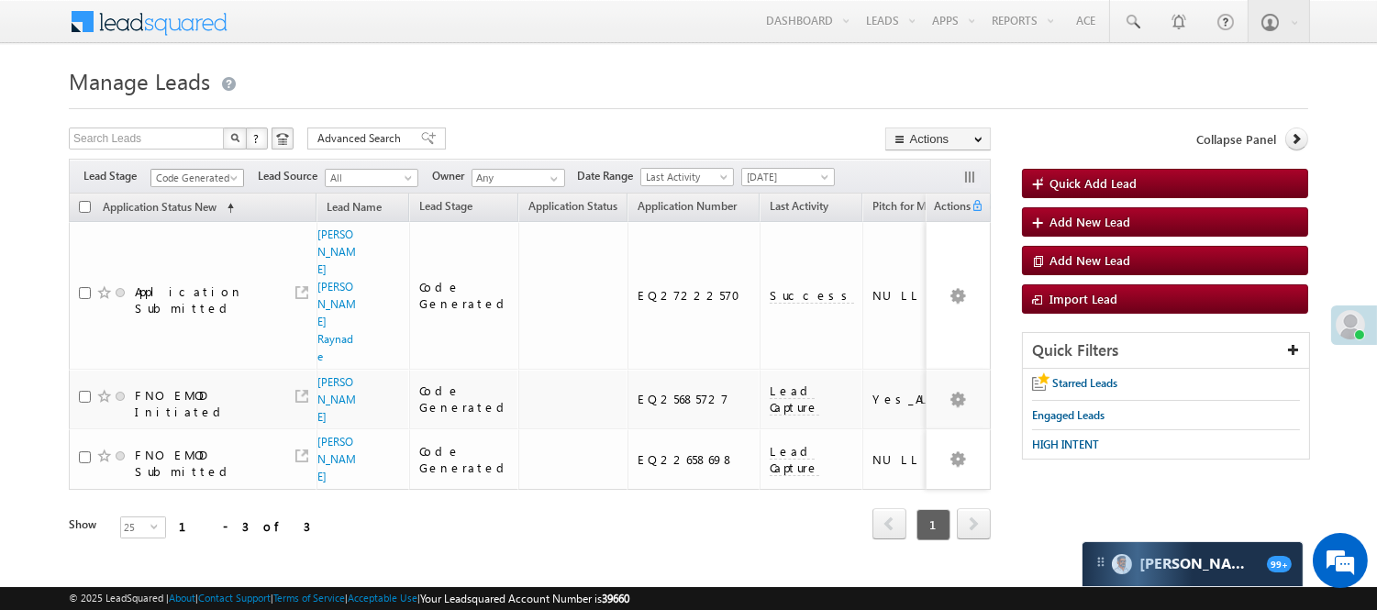
click at [208, 178] on span "Code Generated" at bounding box center [194, 178] width 87 height 17
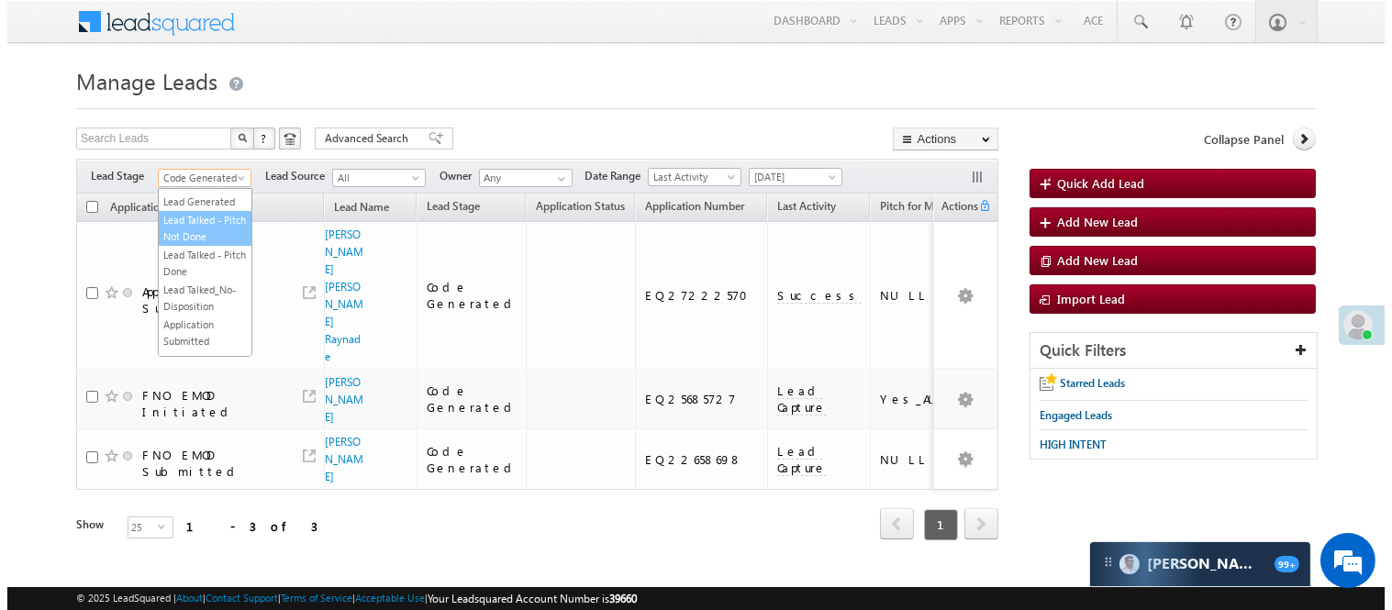
scroll to position [0, 0]
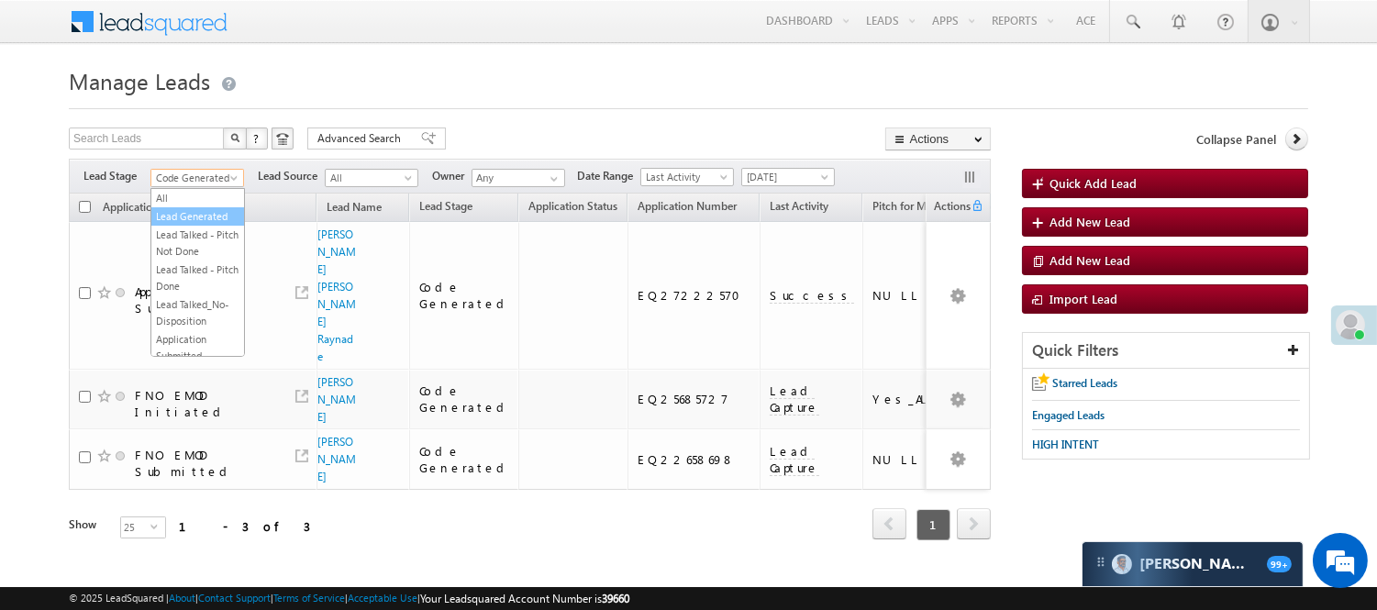
click at [184, 225] on link "Lead Generated" at bounding box center [197, 216] width 93 height 17
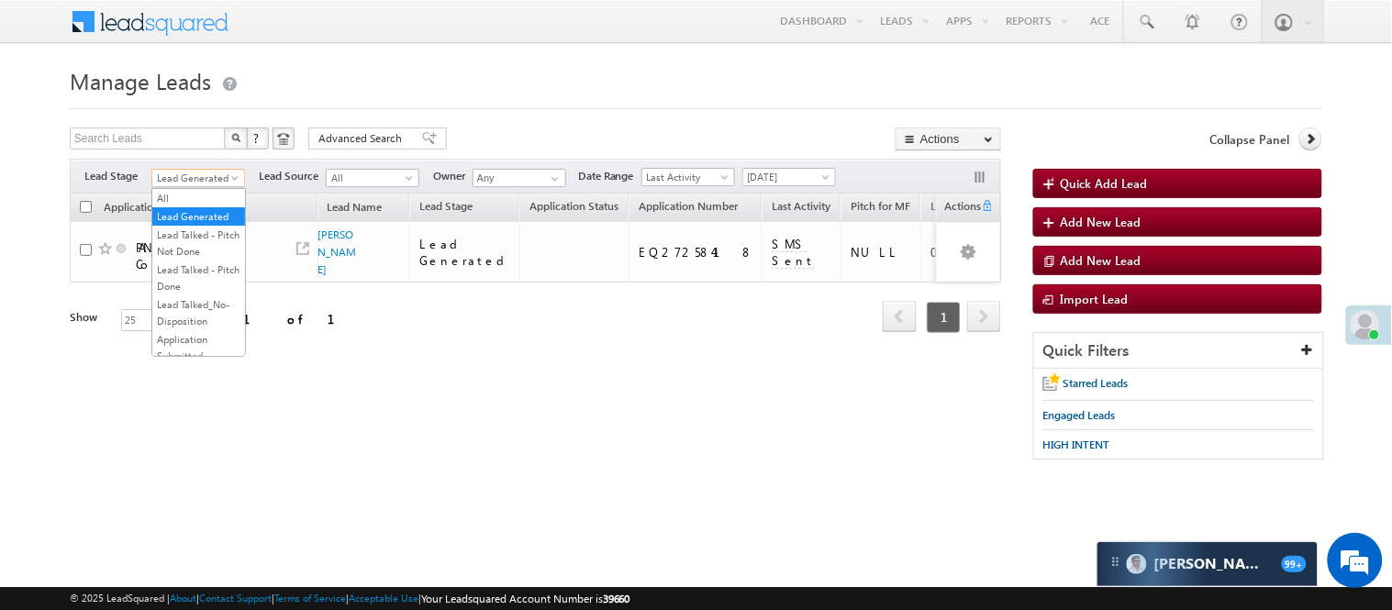
click at [184, 185] on span "Lead Generated" at bounding box center [195, 178] width 87 height 17
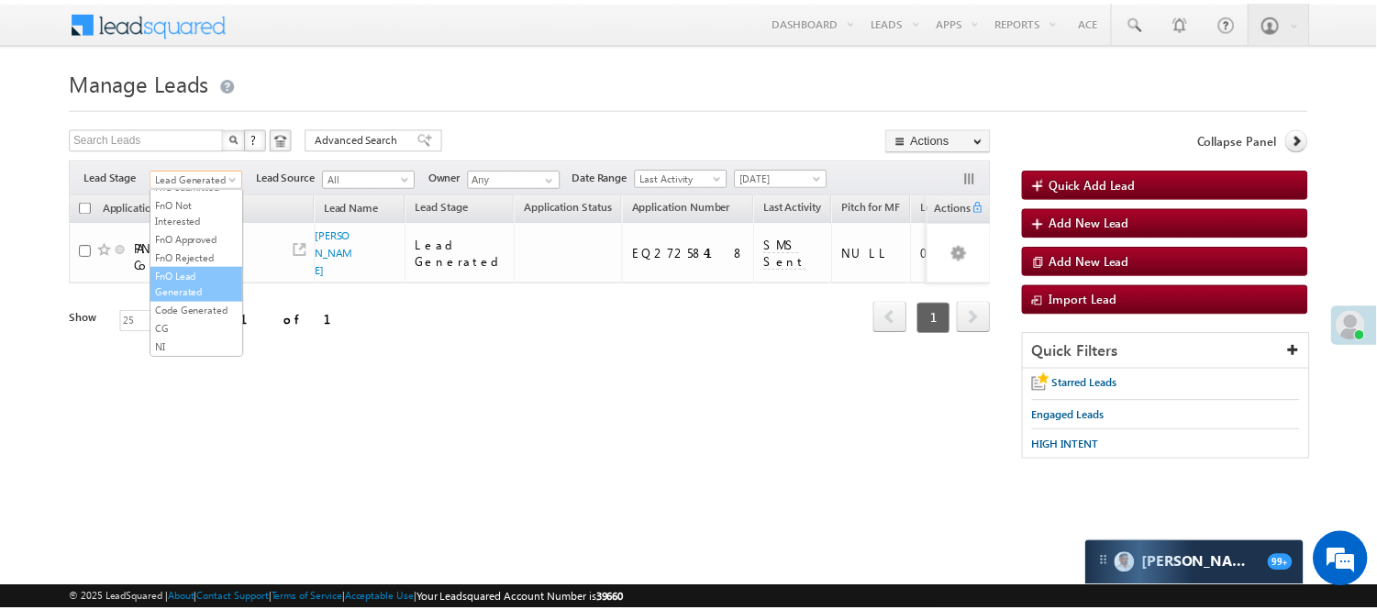
scroll to position [455, 0]
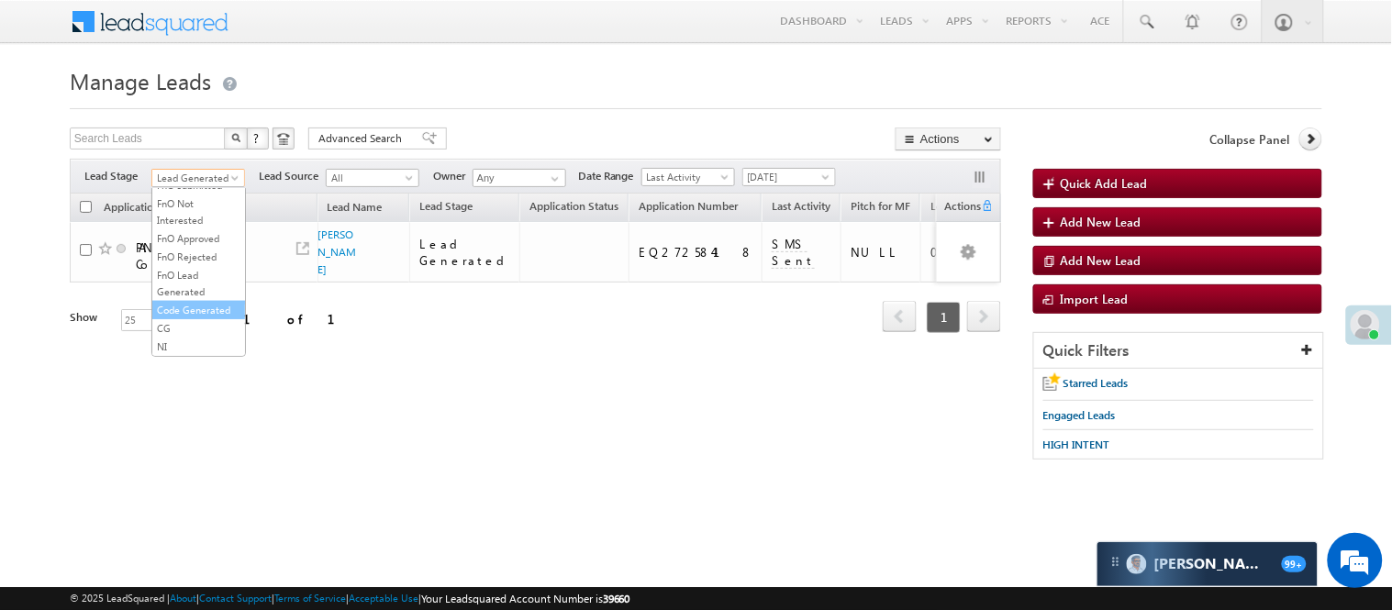
click at [195, 302] on link "Code Generated" at bounding box center [198, 310] width 93 height 17
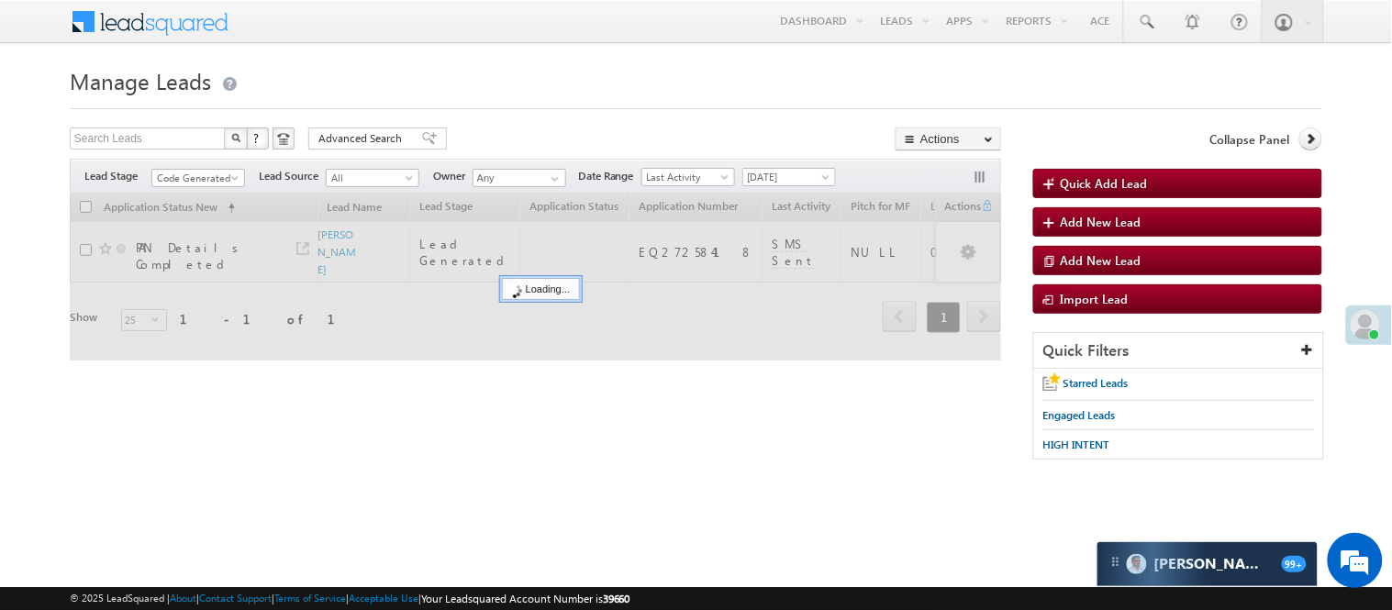
click at [499, 78] on h1 "Manage Leads" at bounding box center [696, 79] width 1253 height 36
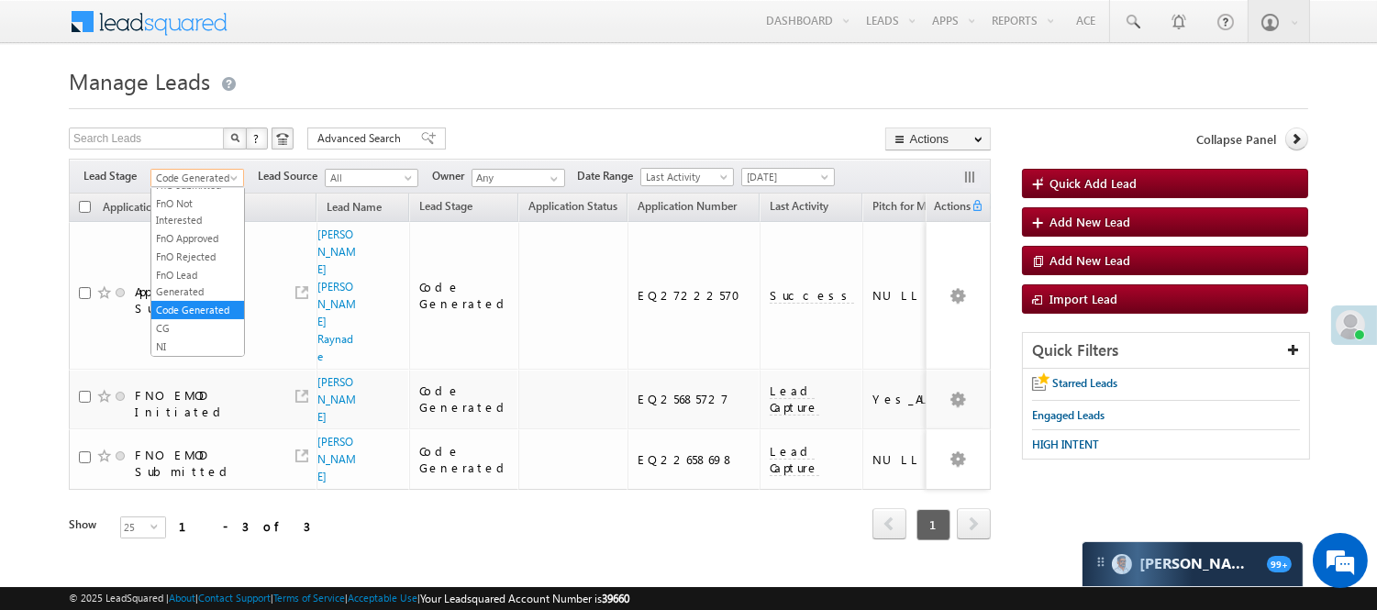
click at [214, 181] on span "Code Generated" at bounding box center [194, 178] width 87 height 17
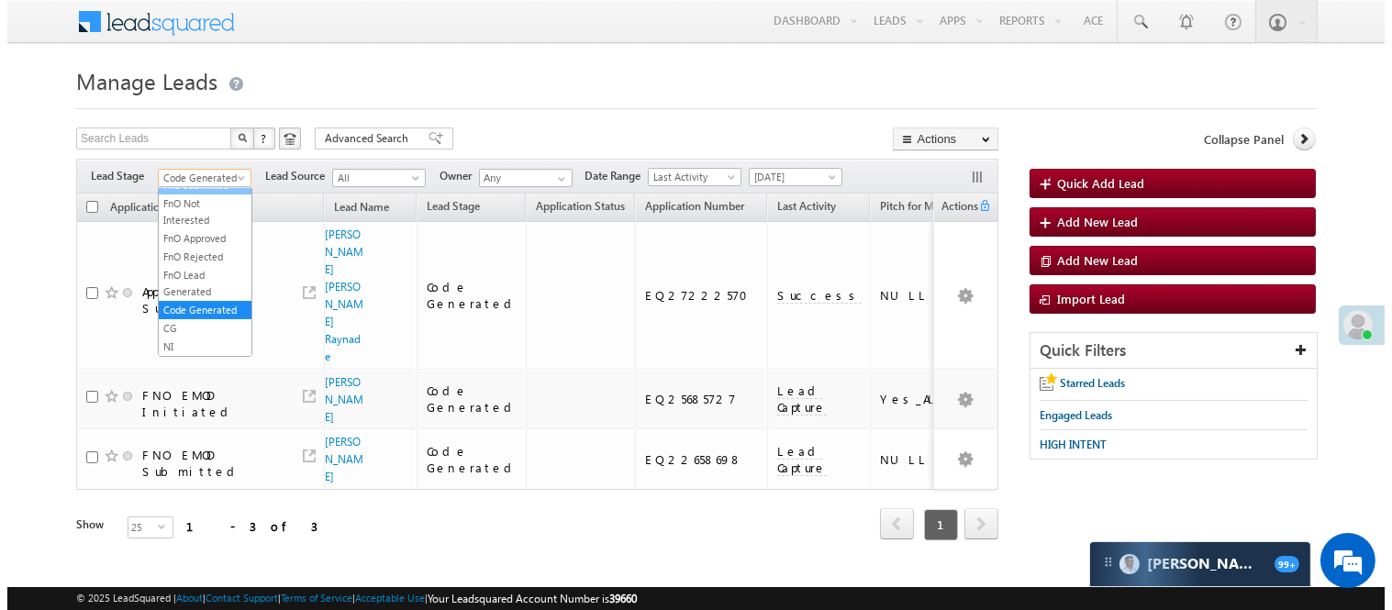
scroll to position [150, 0]
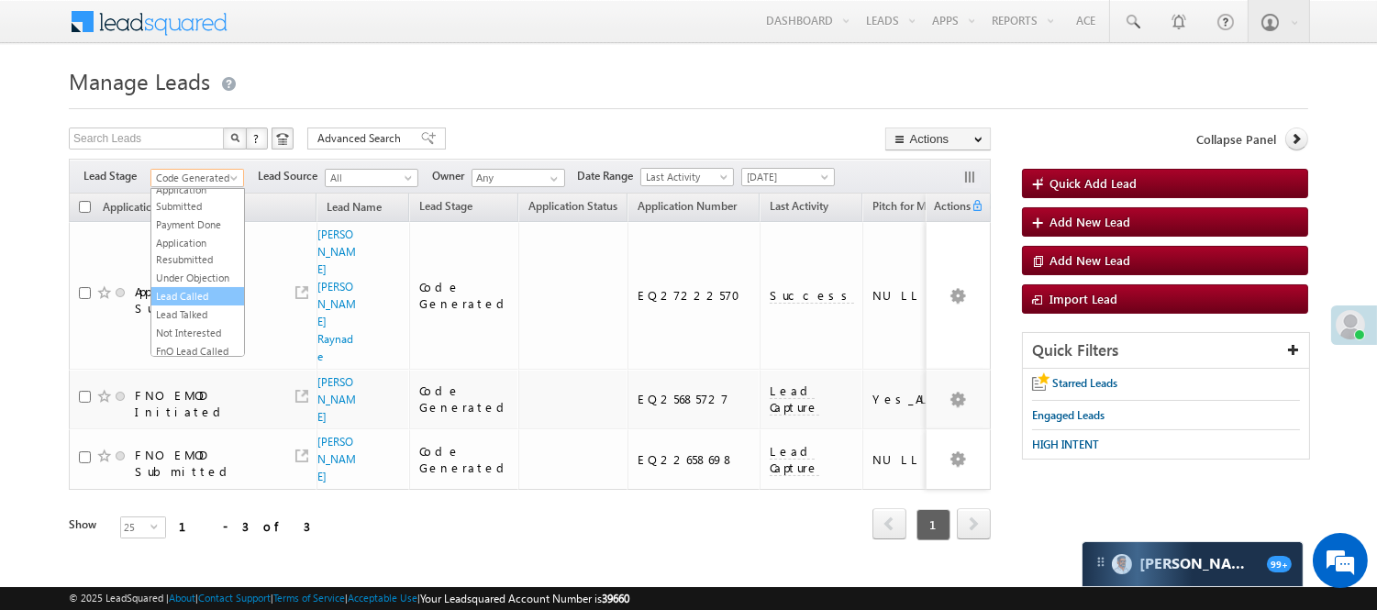
click at [212, 306] on li "Lead Called" at bounding box center [197, 296] width 93 height 18
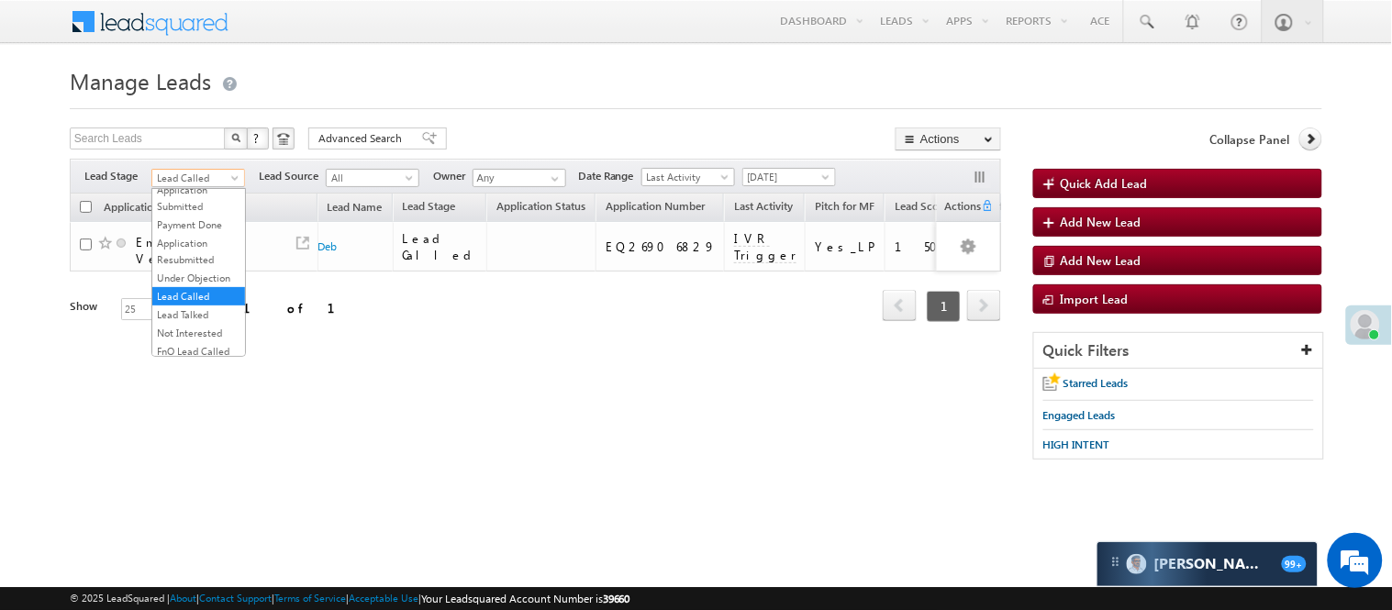
click at [204, 184] on span "Lead Called" at bounding box center [195, 178] width 87 height 17
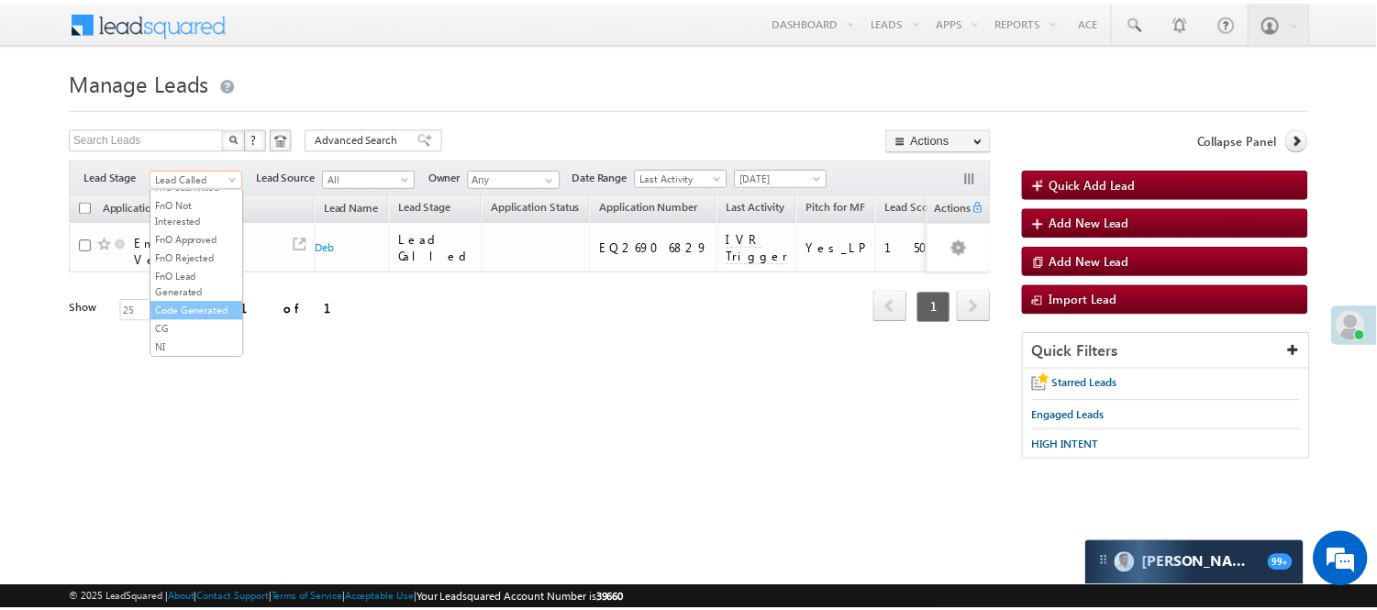
scroll to position [455, 0]
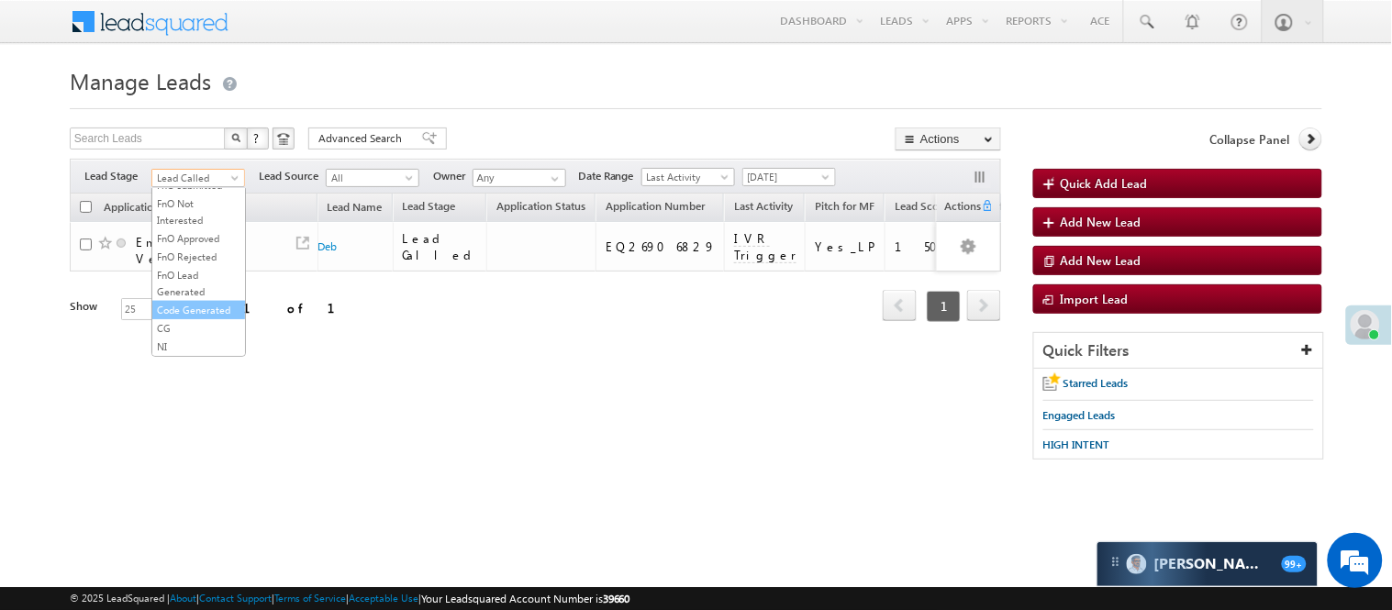
click at [194, 306] on link "Code Generated" at bounding box center [198, 310] width 93 height 17
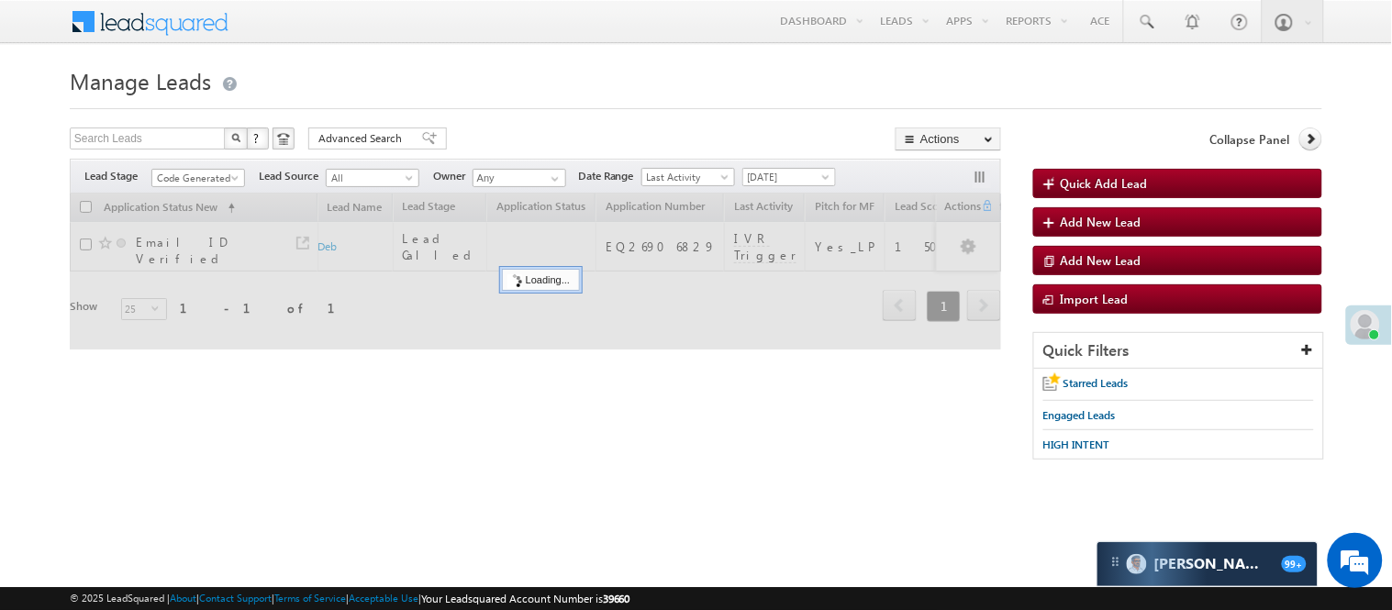
click at [496, 123] on form "Manage Leads Quick Add Lead Search Leads X ? 1 results found Advanced Search Ad…" at bounding box center [696, 269] width 1253 height 417
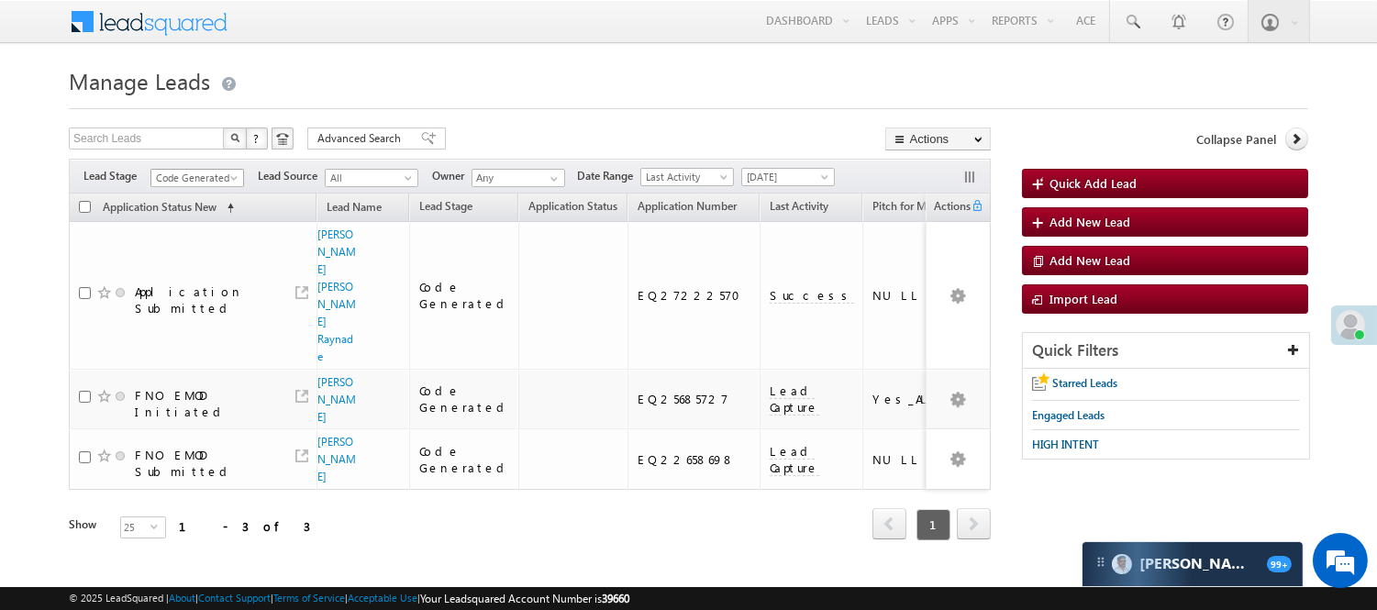
click at [217, 178] on span "Code Generated" at bounding box center [194, 178] width 87 height 17
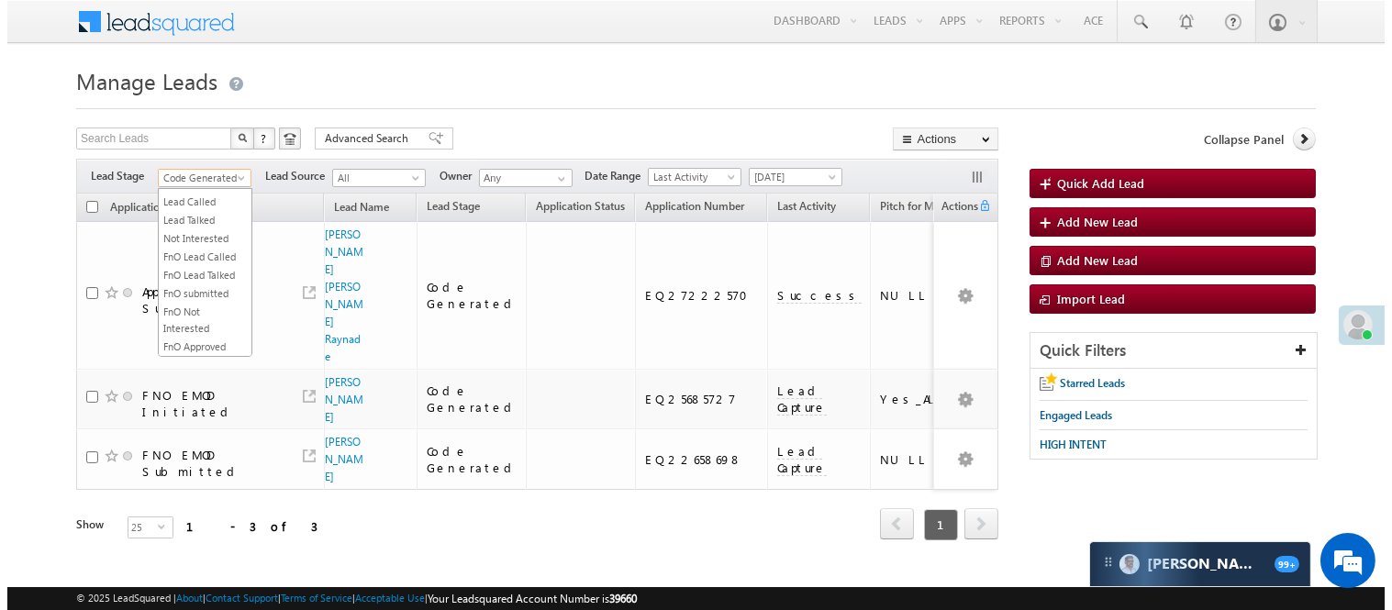
scroll to position [0, 0]
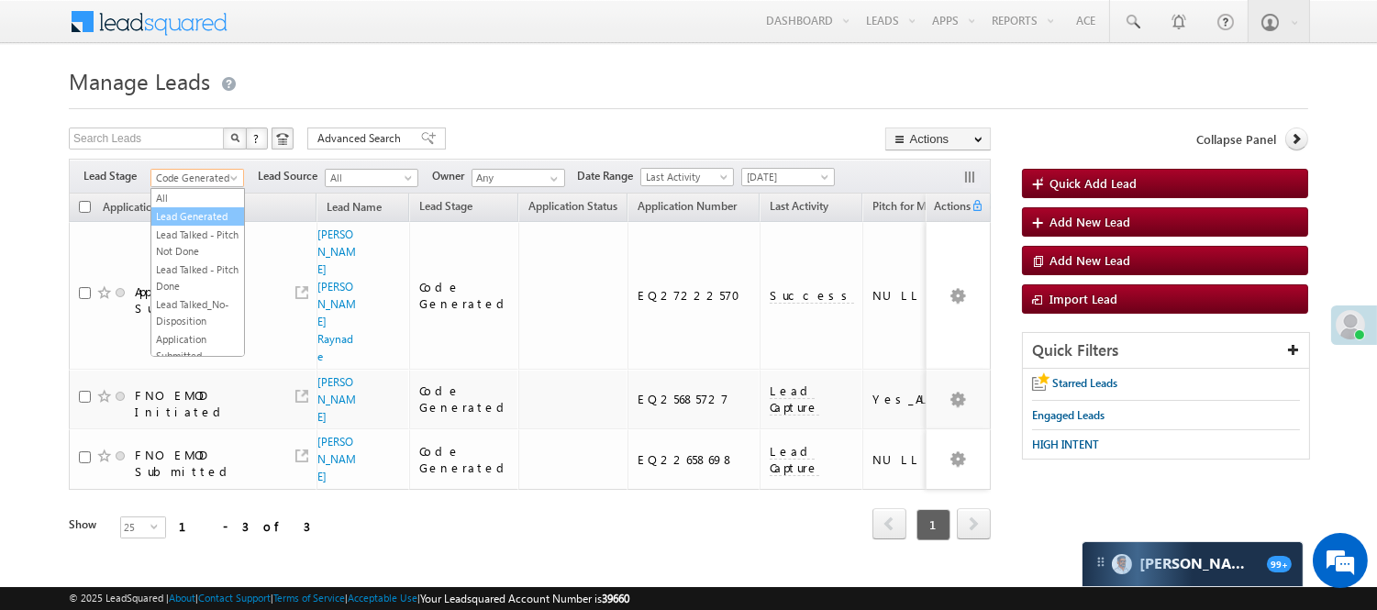
click at [195, 225] on link "Lead Generated" at bounding box center [197, 216] width 93 height 17
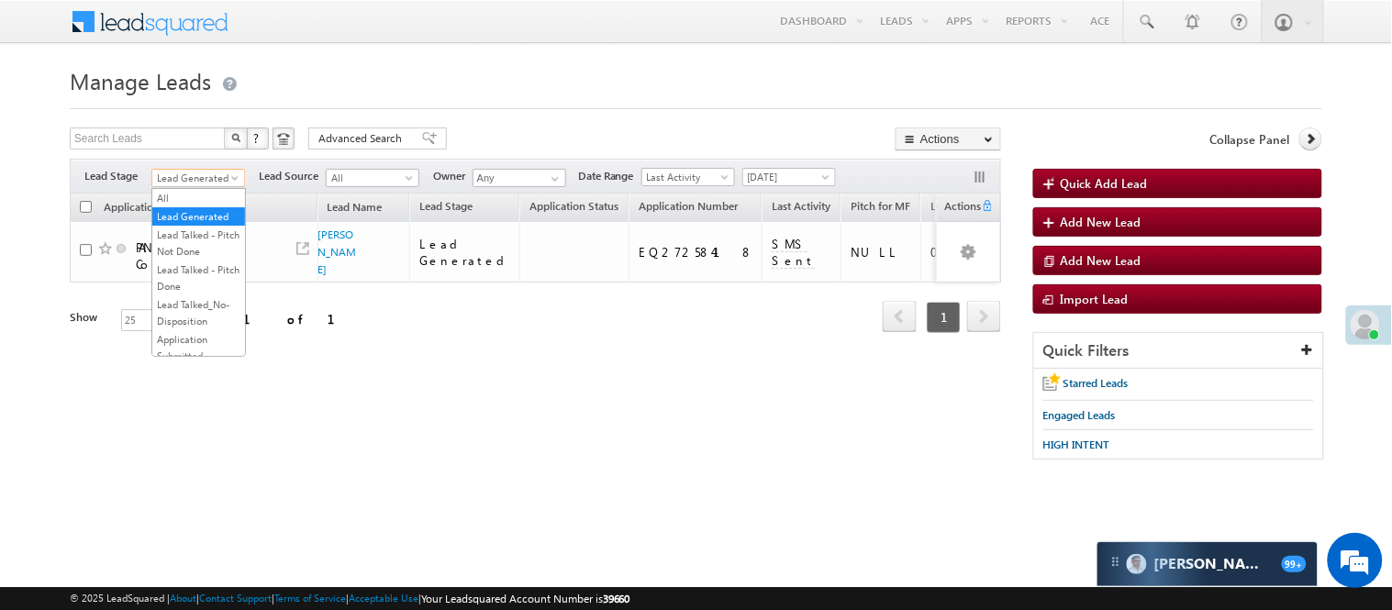
click at [172, 177] on span "Lead Generated" at bounding box center [195, 178] width 87 height 17
click at [200, 167] on link "Lead Talked" at bounding box center [198, 158] width 93 height 17
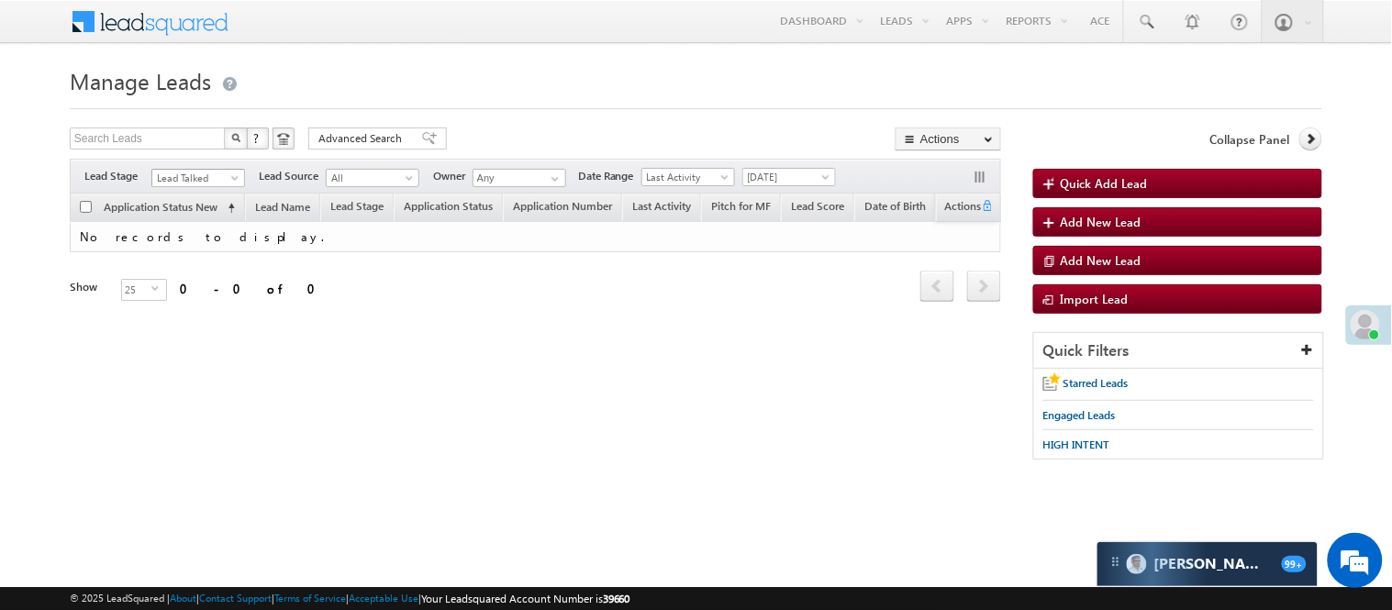
click at [196, 171] on span "Lead Talked" at bounding box center [195, 178] width 87 height 17
click at [189, 222] on link "Lead Generated" at bounding box center [198, 216] width 93 height 17
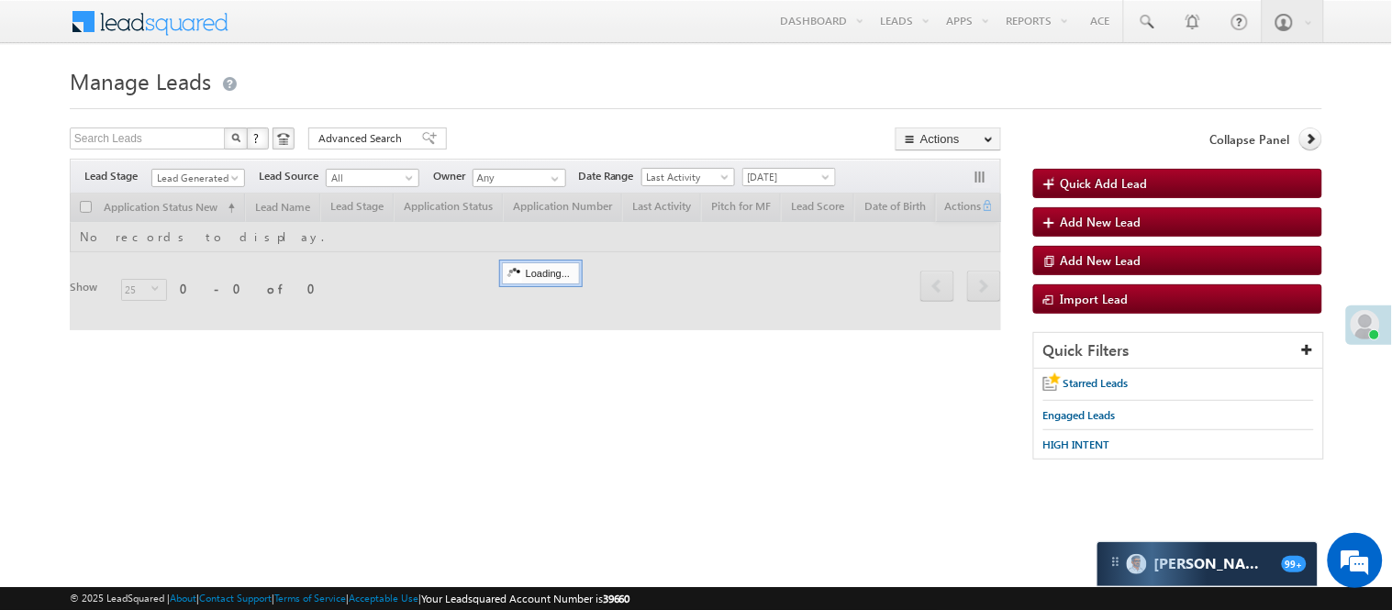
click at [600, 86] on h1 "Manage Leads" at bounding box center [696, 79] width 1253 height 36
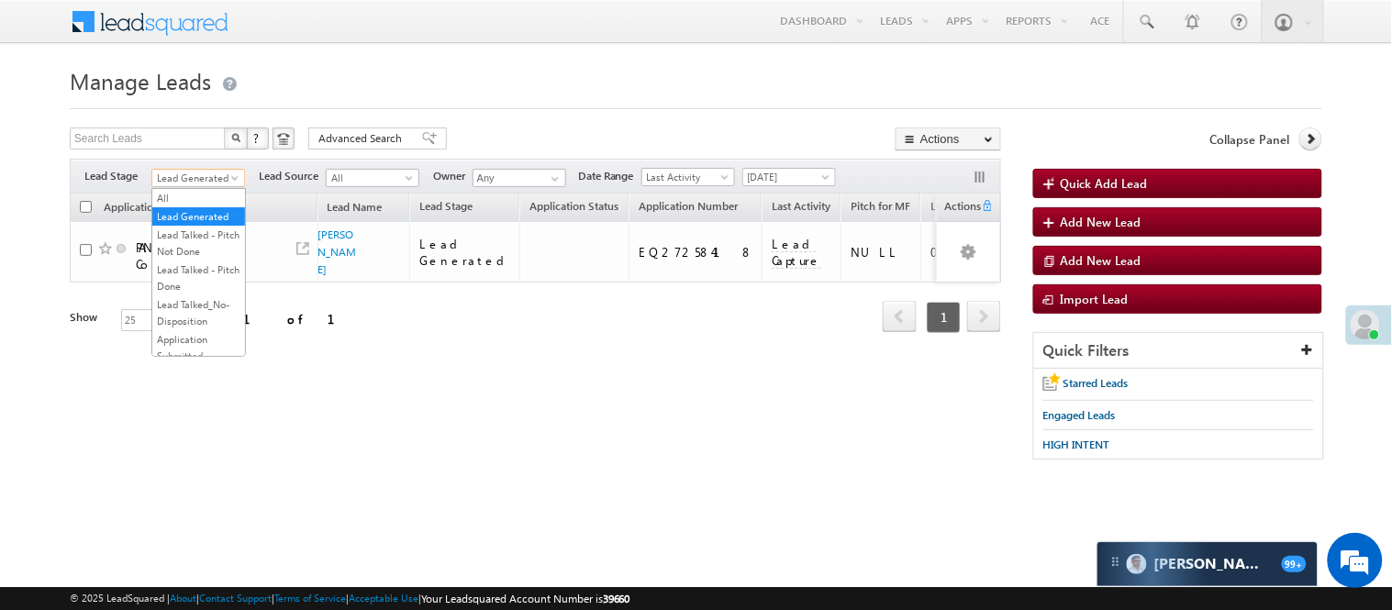
click at [197, 174] on span "Lead Generated" at bounding box center [195, 178] width 87 height 17
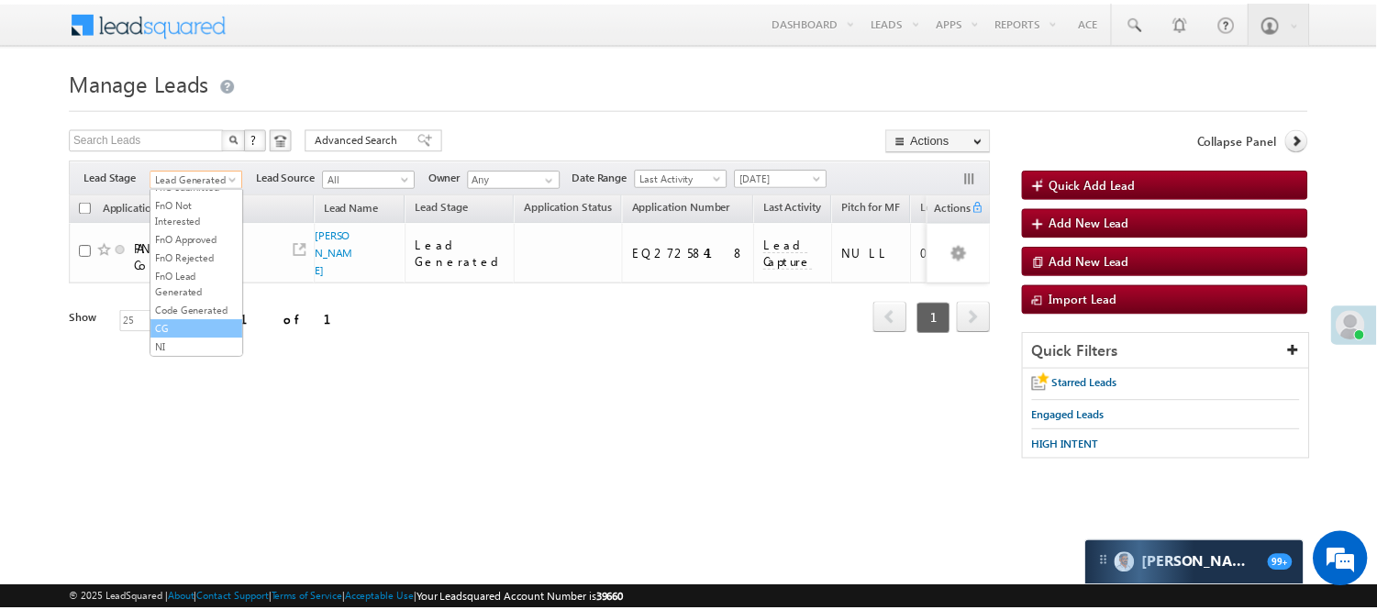
scroll to position [455, 0]
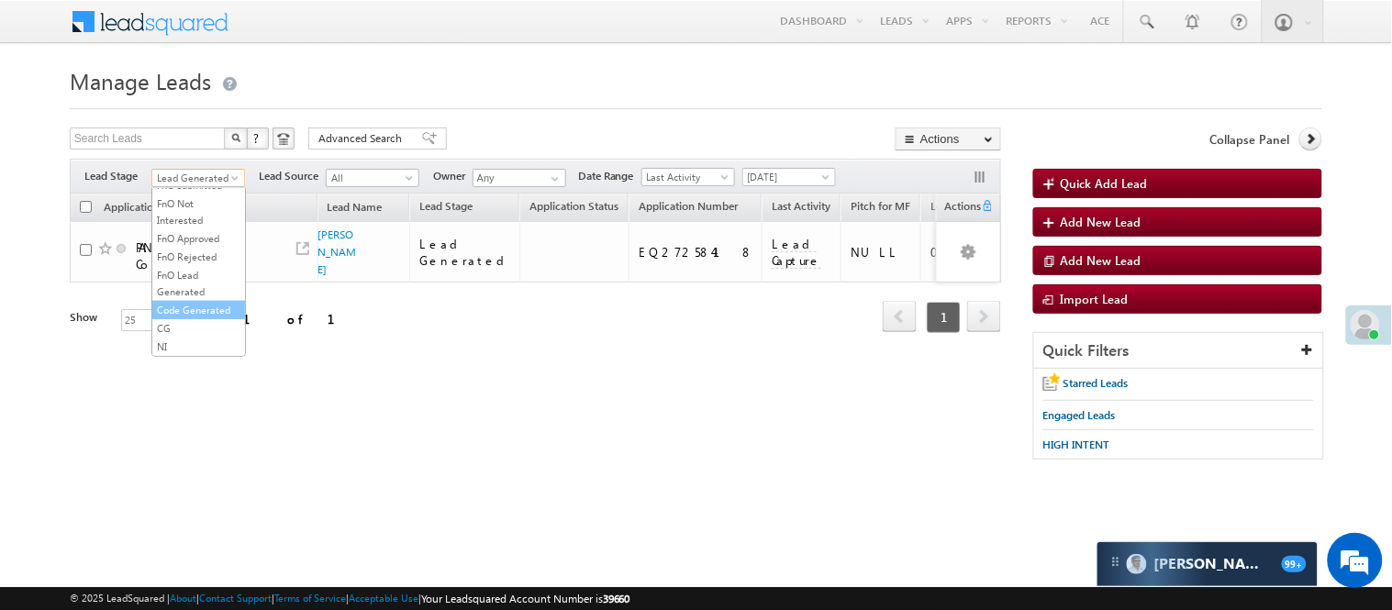
click at [195, 315] on link "Code Generated" at bounding box center [198, 310] width 93 height 17
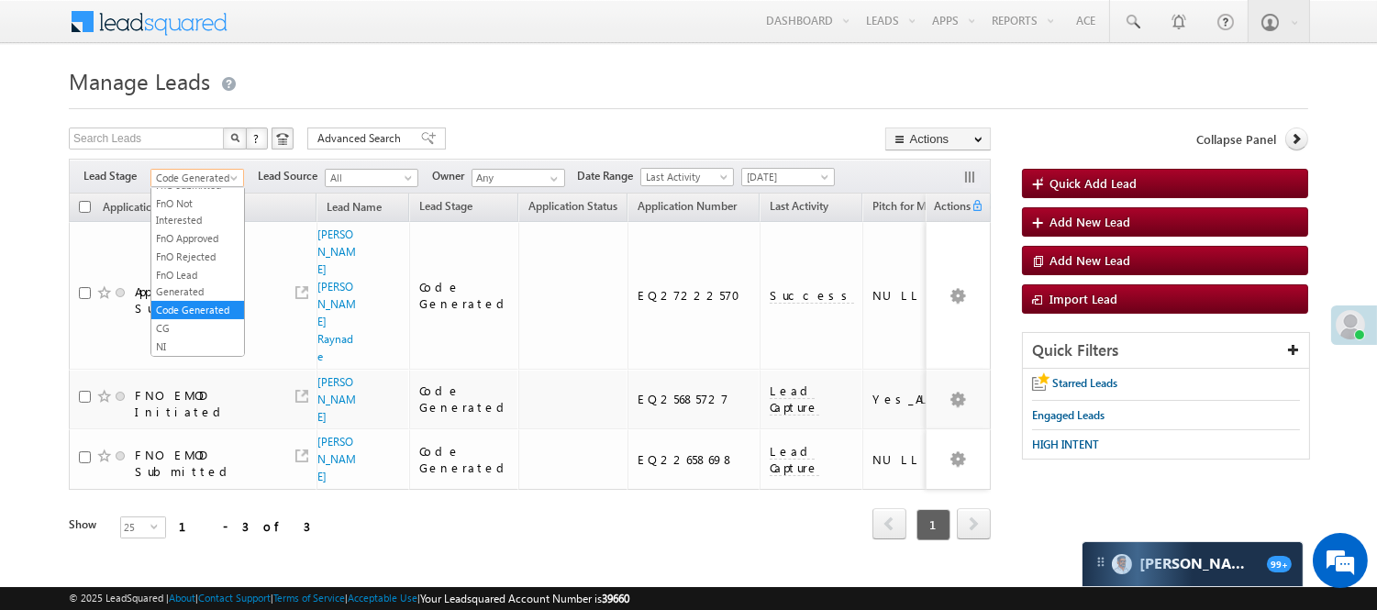
click at [169, 172] on span "Code Generated" at bounding box center [194, 178] width 87 height 17
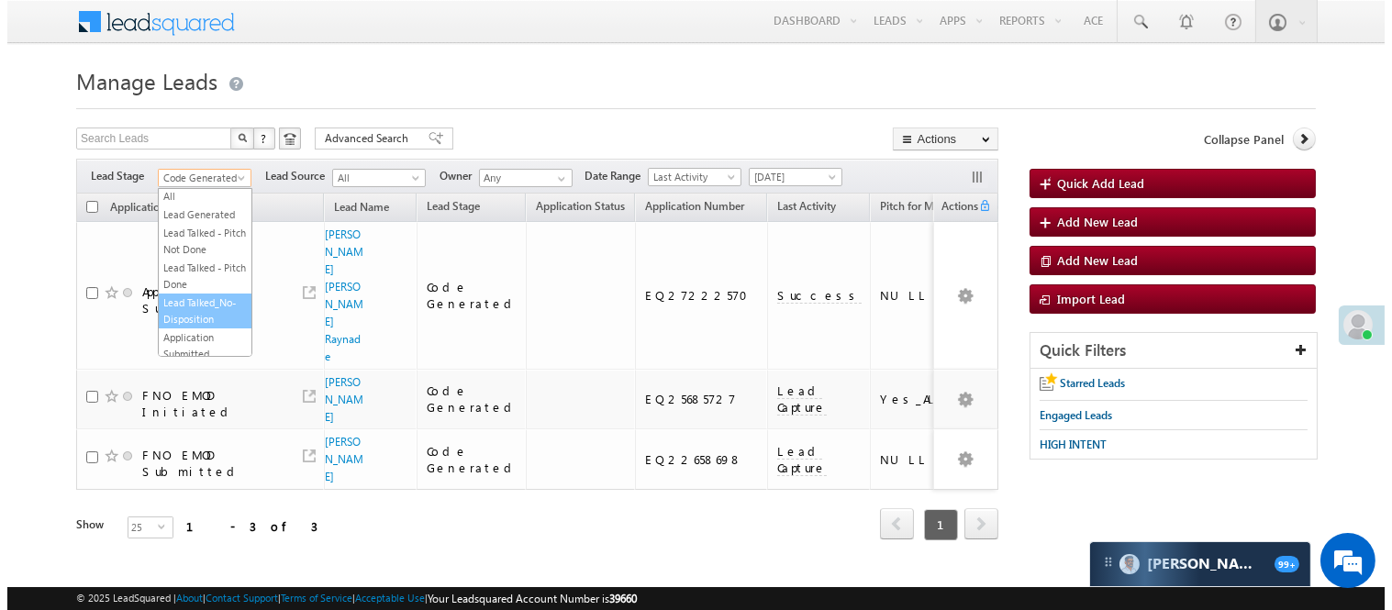
scroll to position [0, 0]
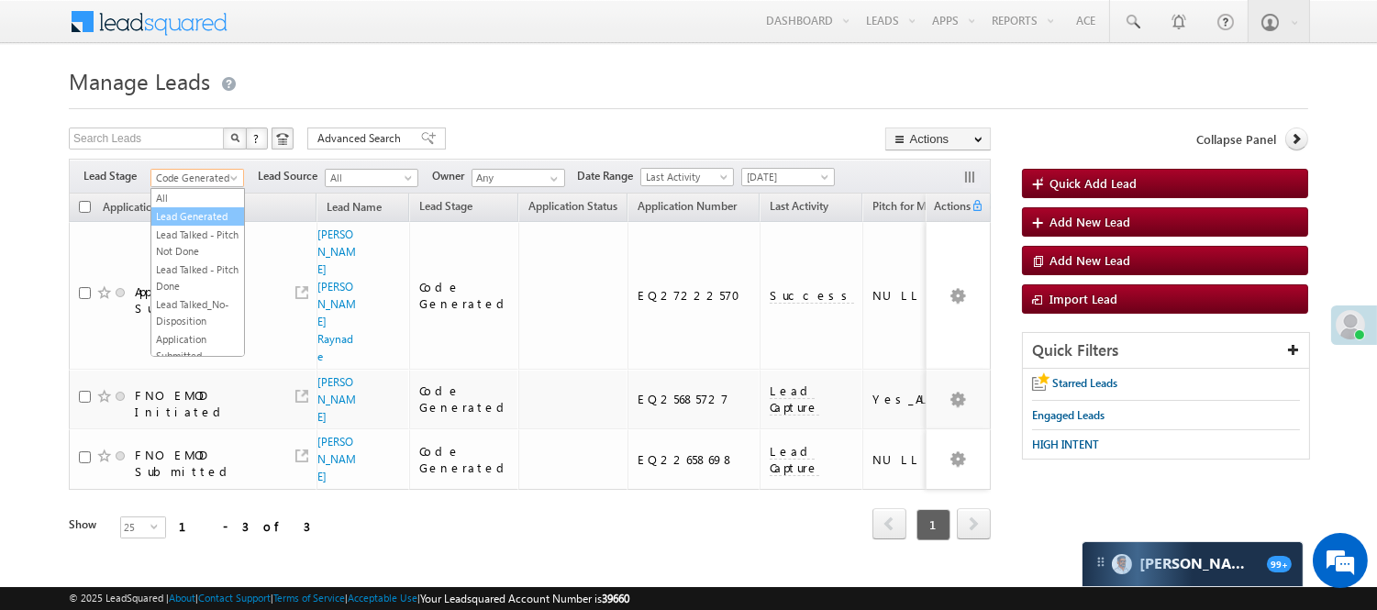
click at [184, 225] on link "Lead Generated" at bounding box center [197, 216] width 93 height 17
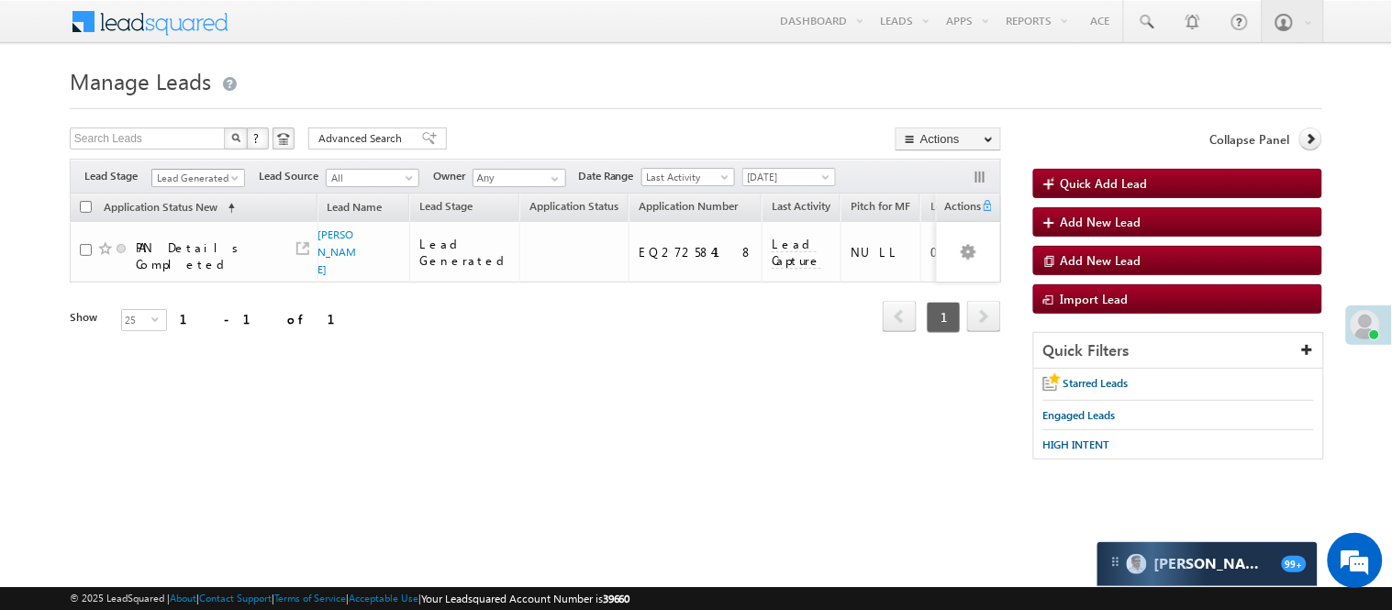
click at [167, 175] on span "Lead Generated" at bounding box center [195, 178] width 87 height 17
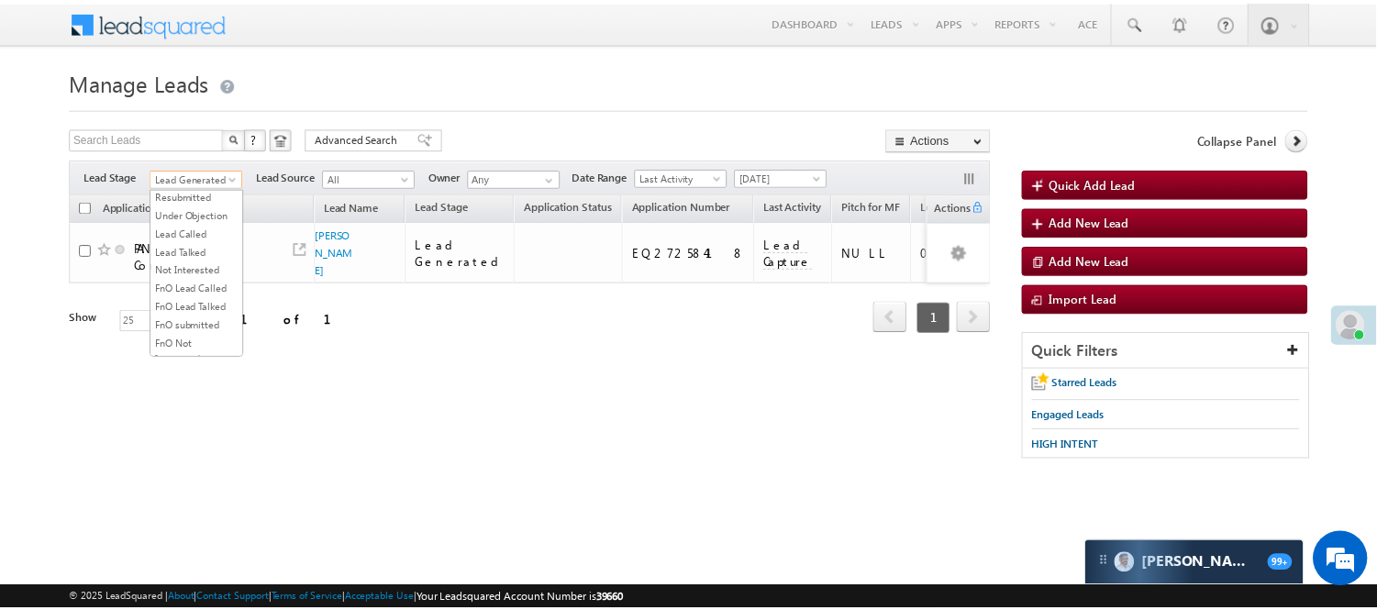
scroll to position [455, 0]
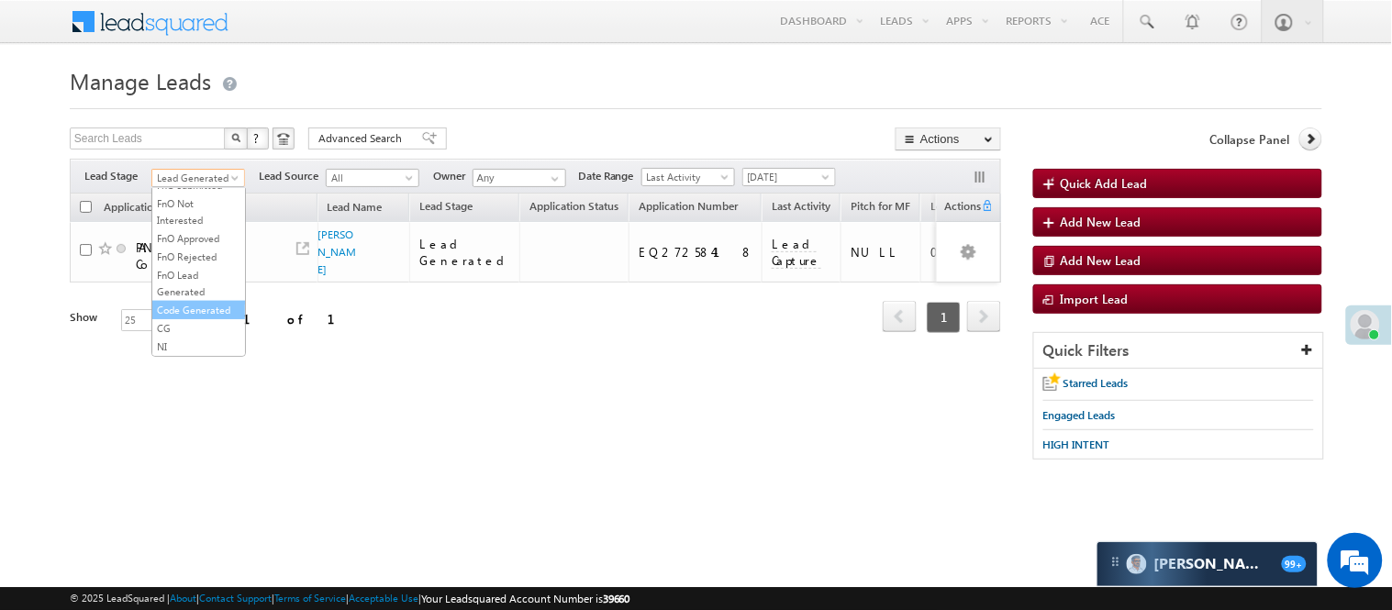
click at [181, 302] on link "Code Generated" at bounding box center [198, 310] width 93 height 17
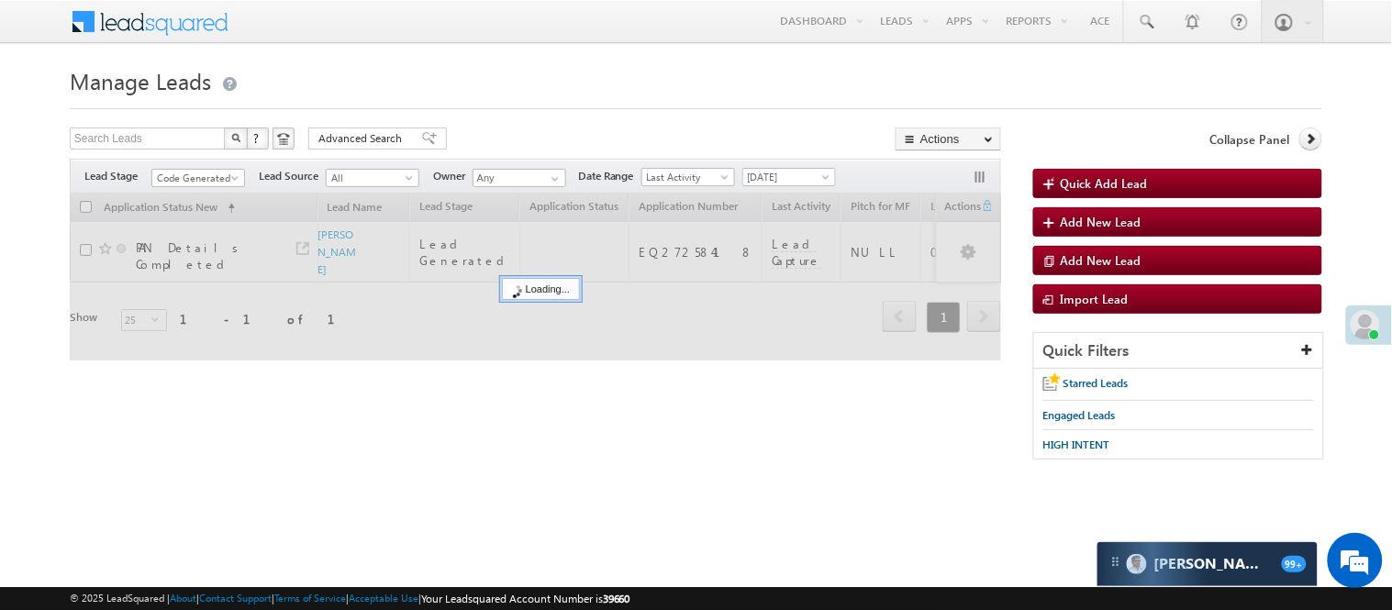
click at [637, 103] on div at bounding box center [696, 103] width 1253 height 12
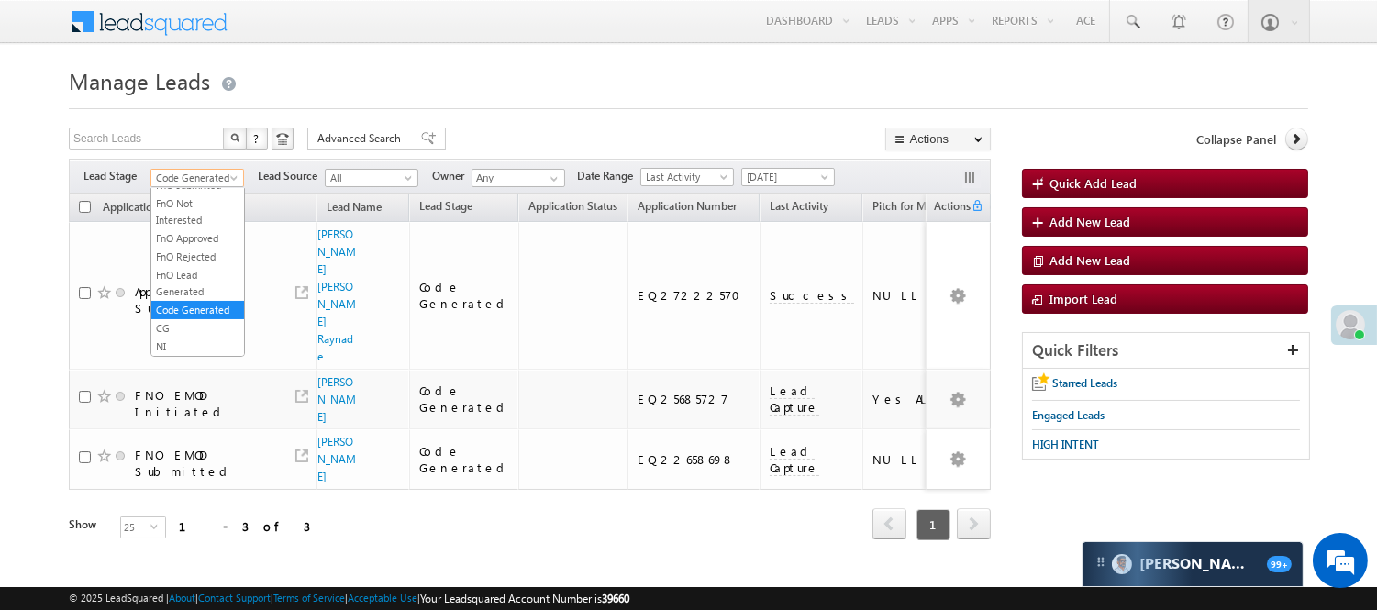
click at [196, 176] on span "Code Generated" at bounding box center [194, 178] width 87 height 17
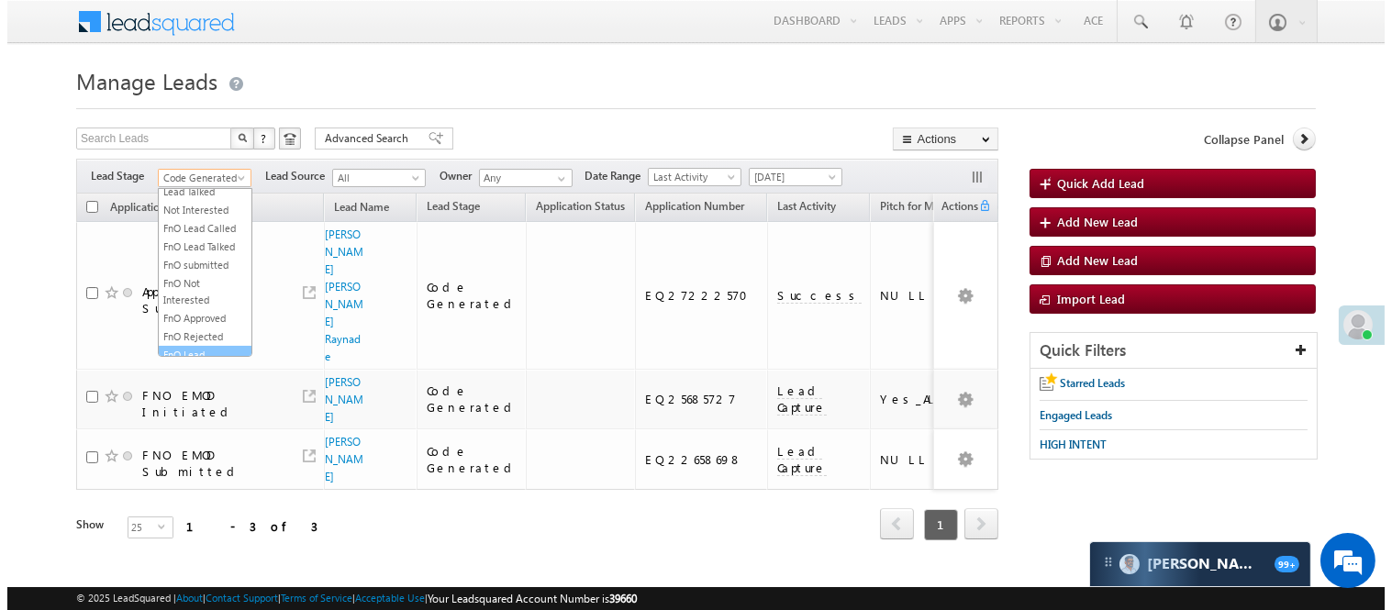
scroll to position [0, 0]
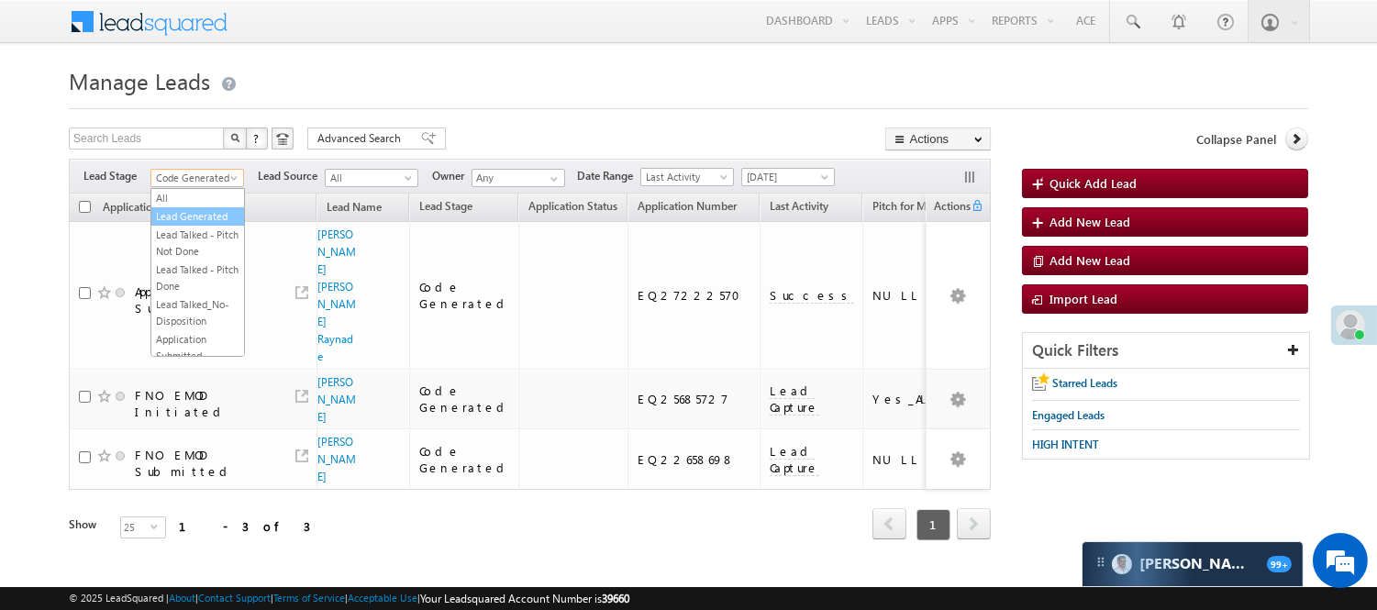
click at [193, 225] on link "Lead Generated" at bounding box center [197, 216] width 93 height 17
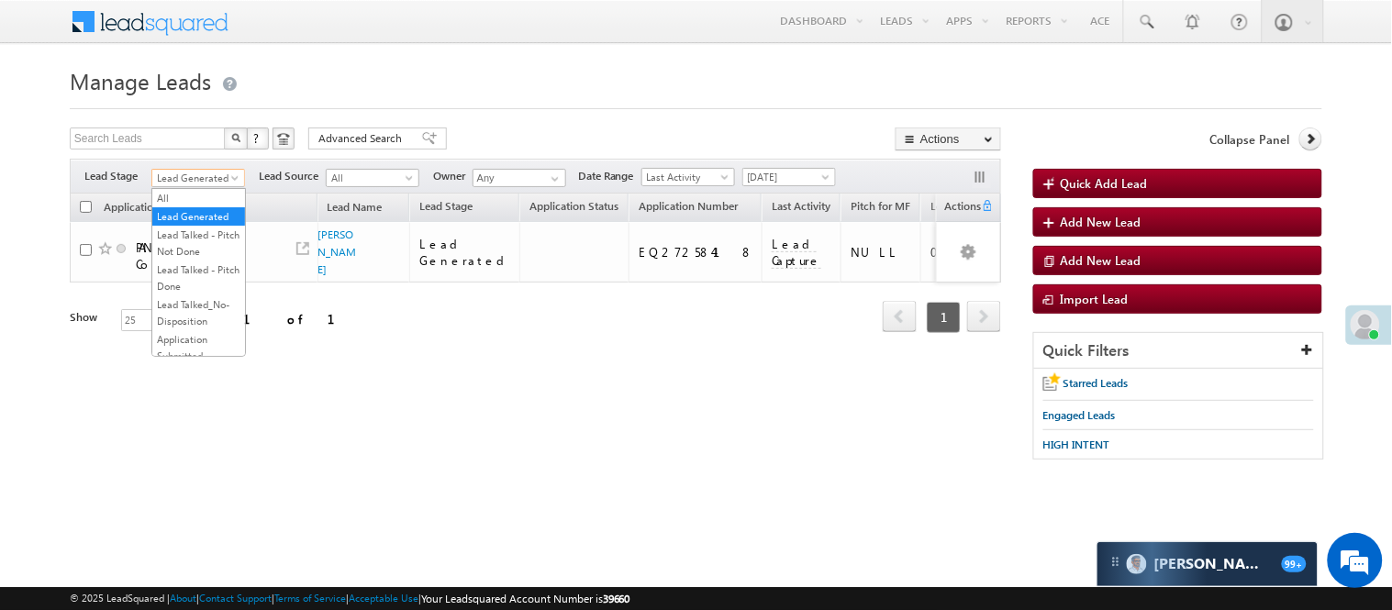
click at [193, 175] on span "Lead Generated" at bounding box center [195, 178] width 87 height 17
click at [198, 203] on link "Lead Called" at bounding box center [198, 194] width 93 height 17
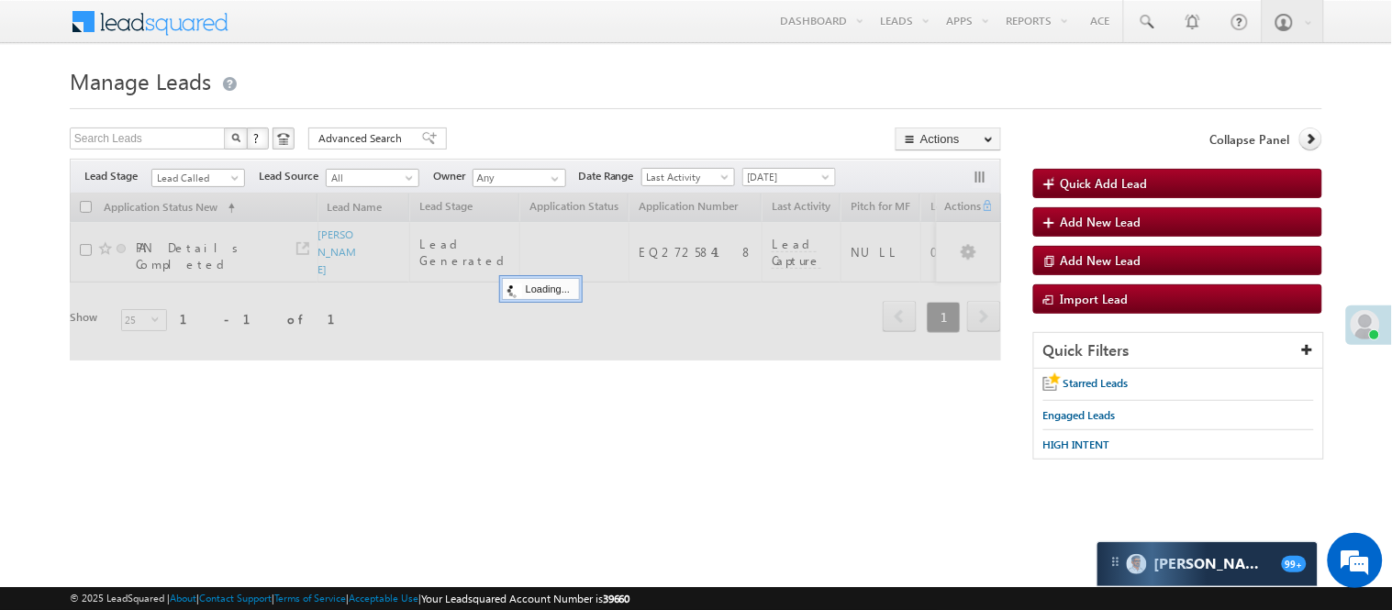
click at [554, 78] on h1 "Manage Leads" at bounding box center [696, 79] width 1253 height 36
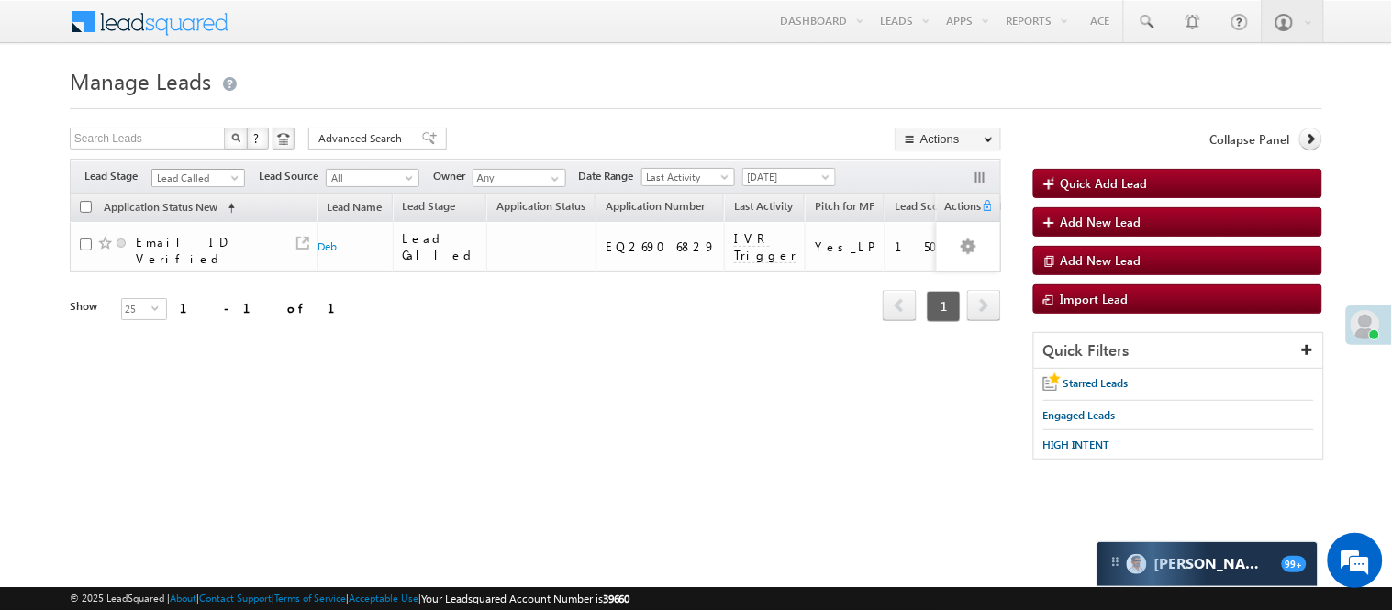
click at [184, 180] on span "Lead Called" at bounding box center [195, 178] width 87 height 17
click at [189, 225] on link "Lead Generated" at bounding box center [198, 216] width 93 height 17
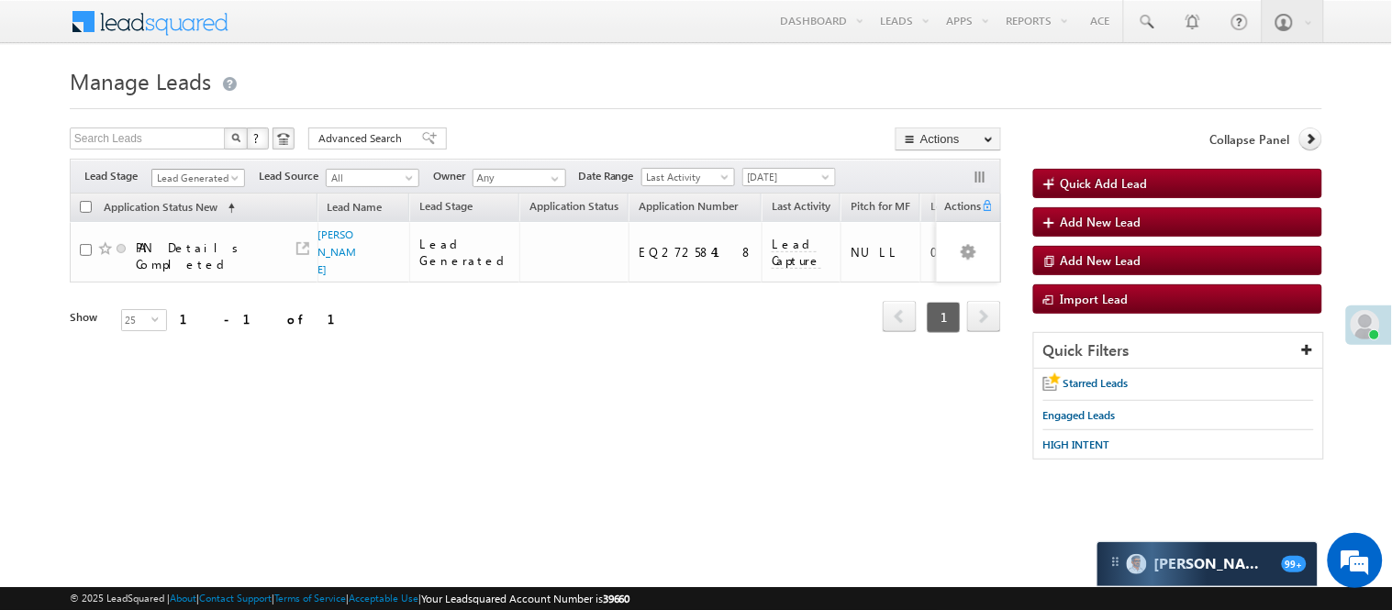
click at [199, 181] on span "Lead Generated" at bounding box center [195, 178] width 87 height 17
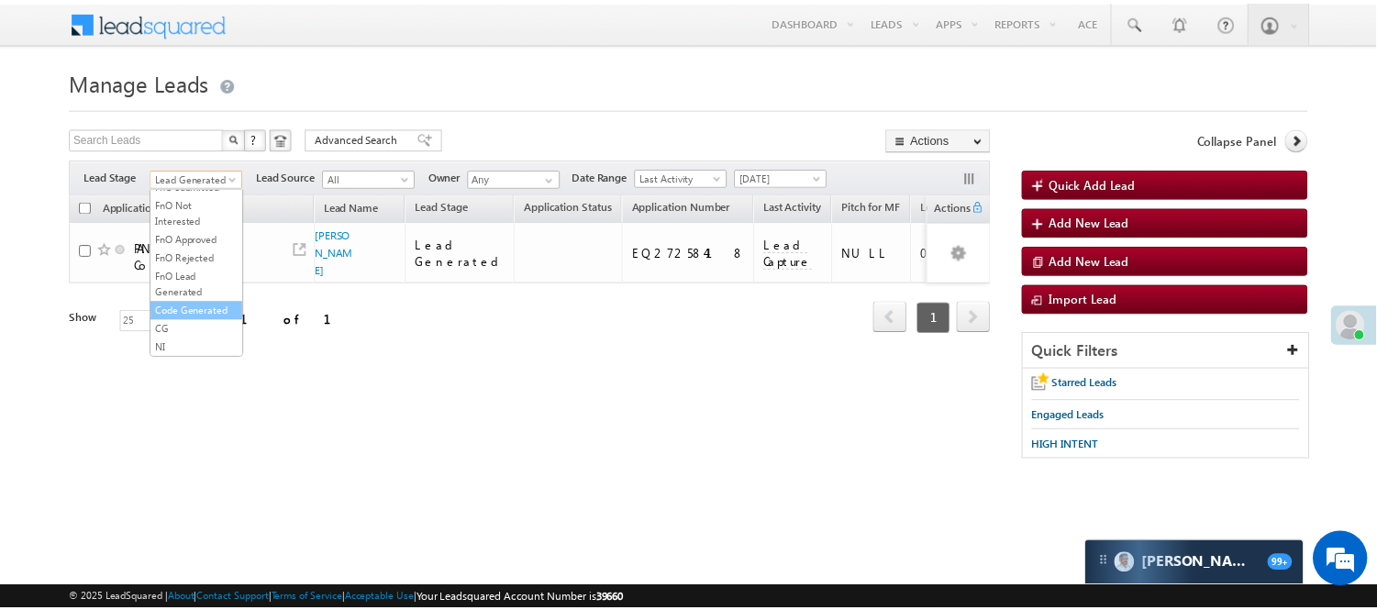
scroll to position [455, 0]
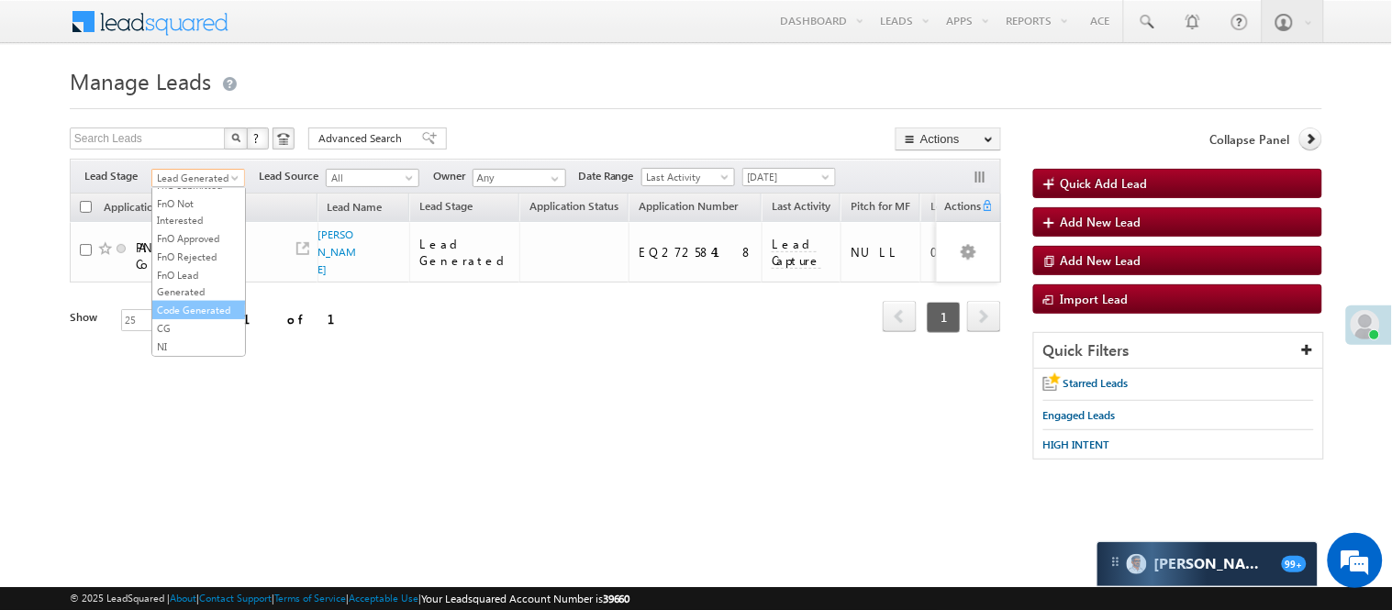
click at [190, 304] on link "Code Generated" at bounding box center [198, 310] width 93 height 17
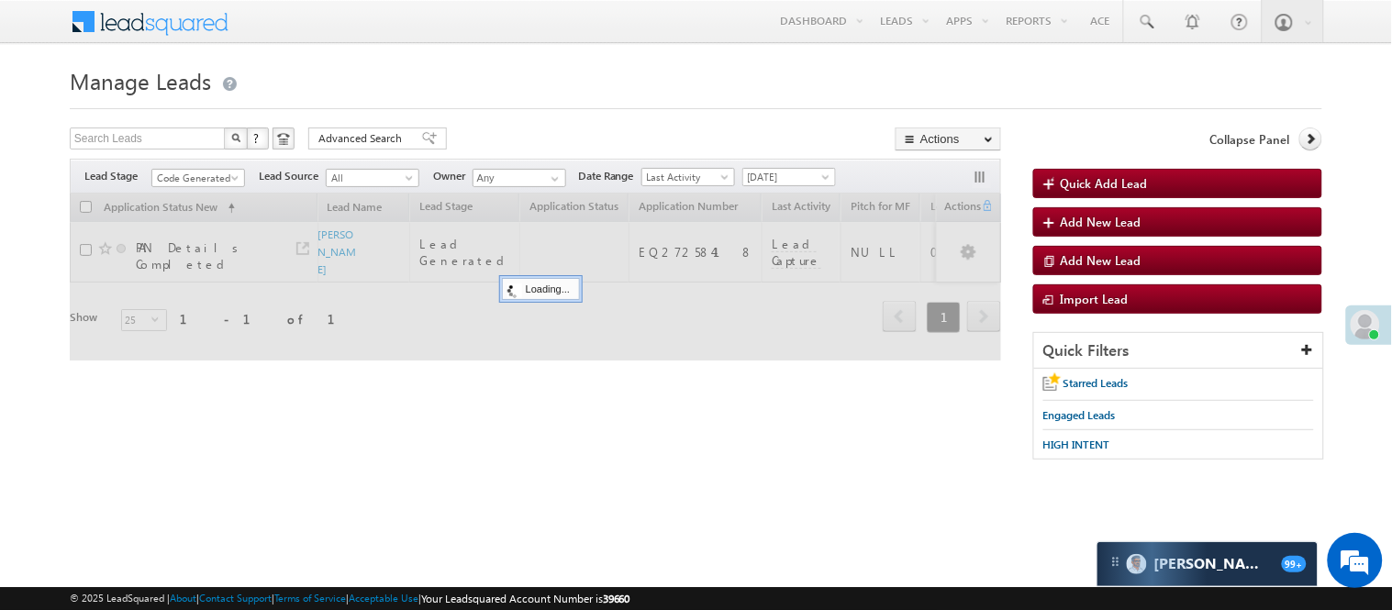
click at [526, 89] on h1 "Manage Leads" at bounding box center [696, 79] width 1253 height 36
click at [185, 171] on span "Code Generated" at bounding box center [195, 178] width 87 height 17
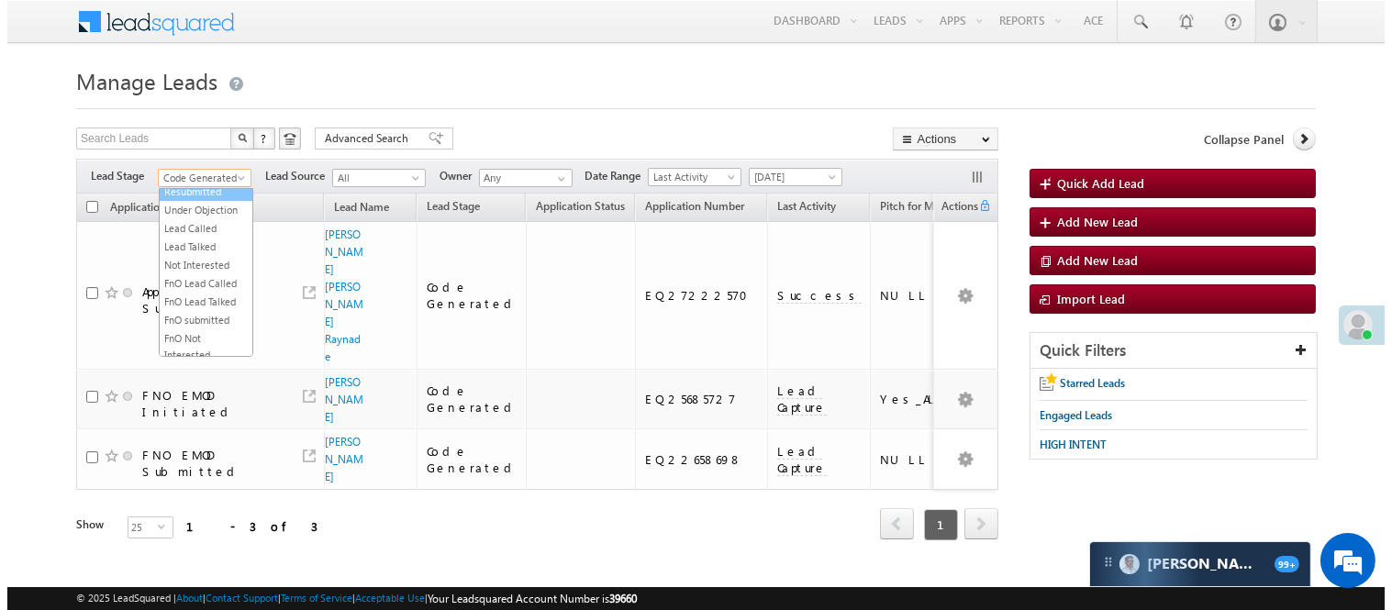
scroll to position [150, 0]
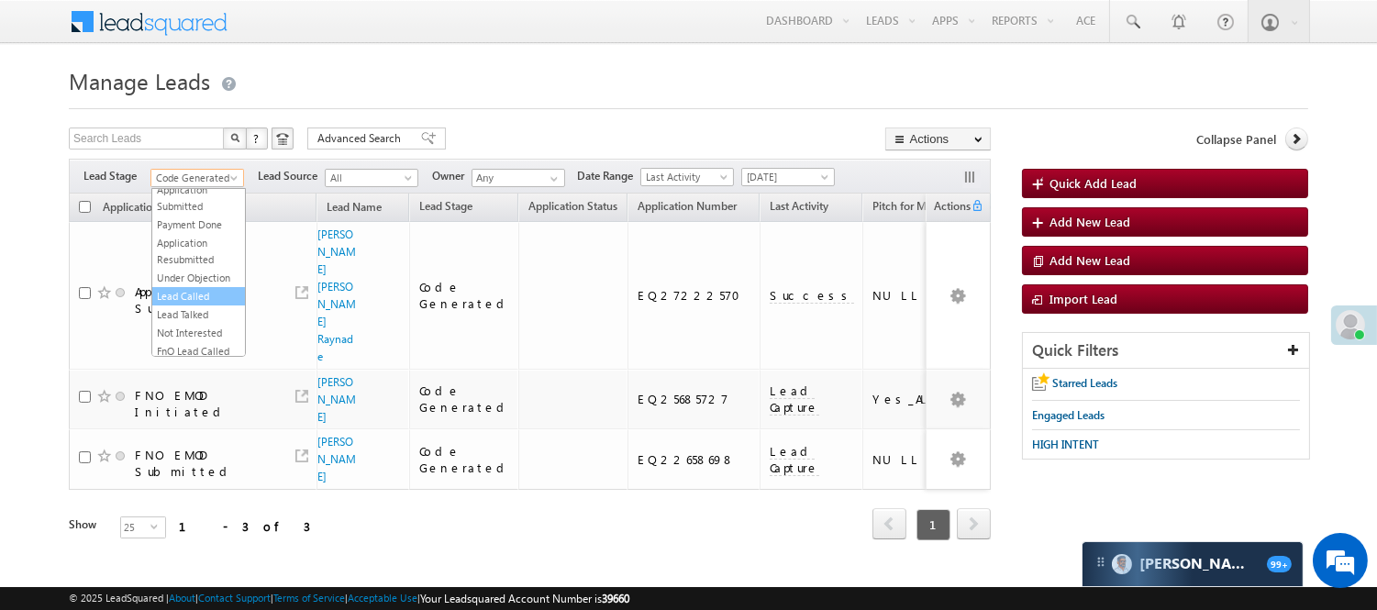
click at [199, 305] on link "Lead Called" at bounding box center [198, 296] width 93 height 17
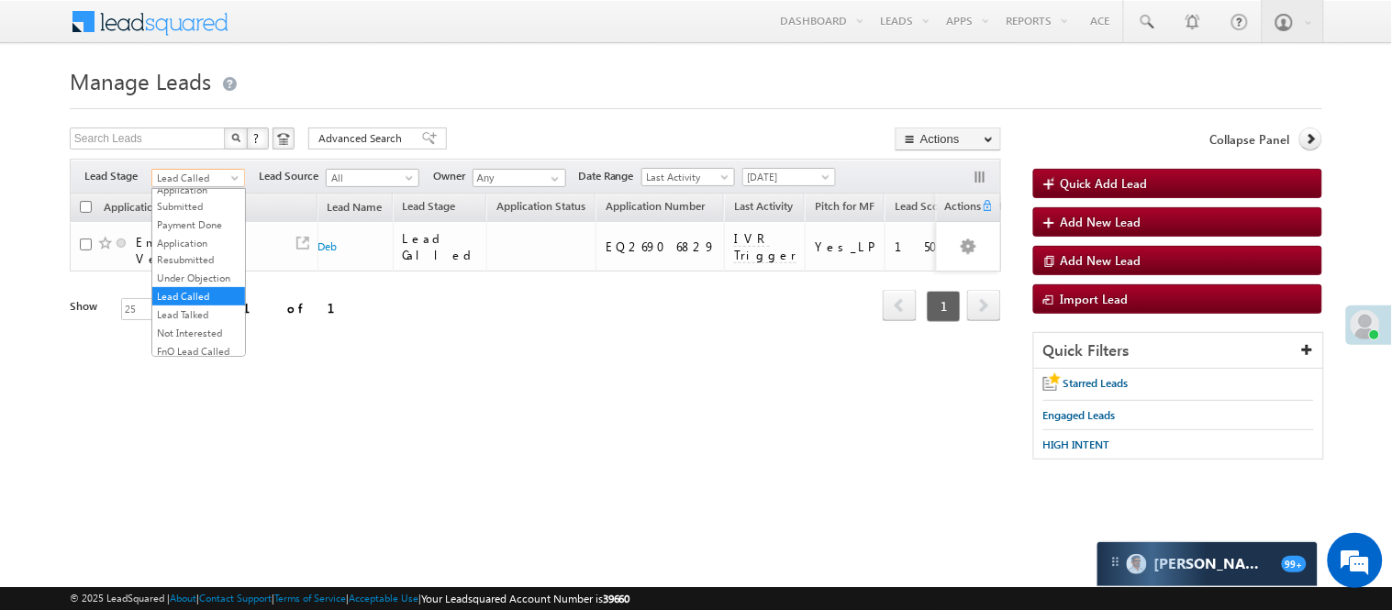
click at [217, 169] on link "Lead Called" at bounding box center [198, 178] width 94 height 18
drag, startPoint x: 208, startPoint y: 223, endPoint x: 296, endPoint y: 185, distance: 95.8
click at [209, 222] on link "Lead Generated" at bounding box center [198, 216] width 93 height 17
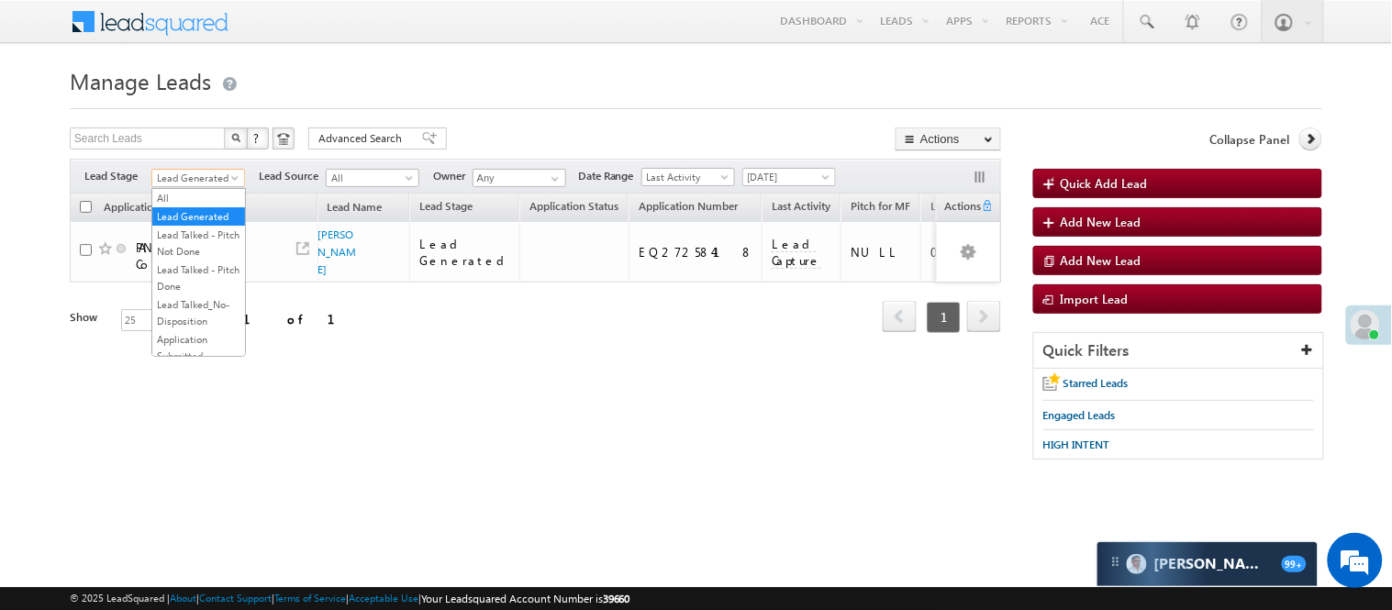
click at [229, 180] on span at bounding box center [236, 181] width 15 height 15
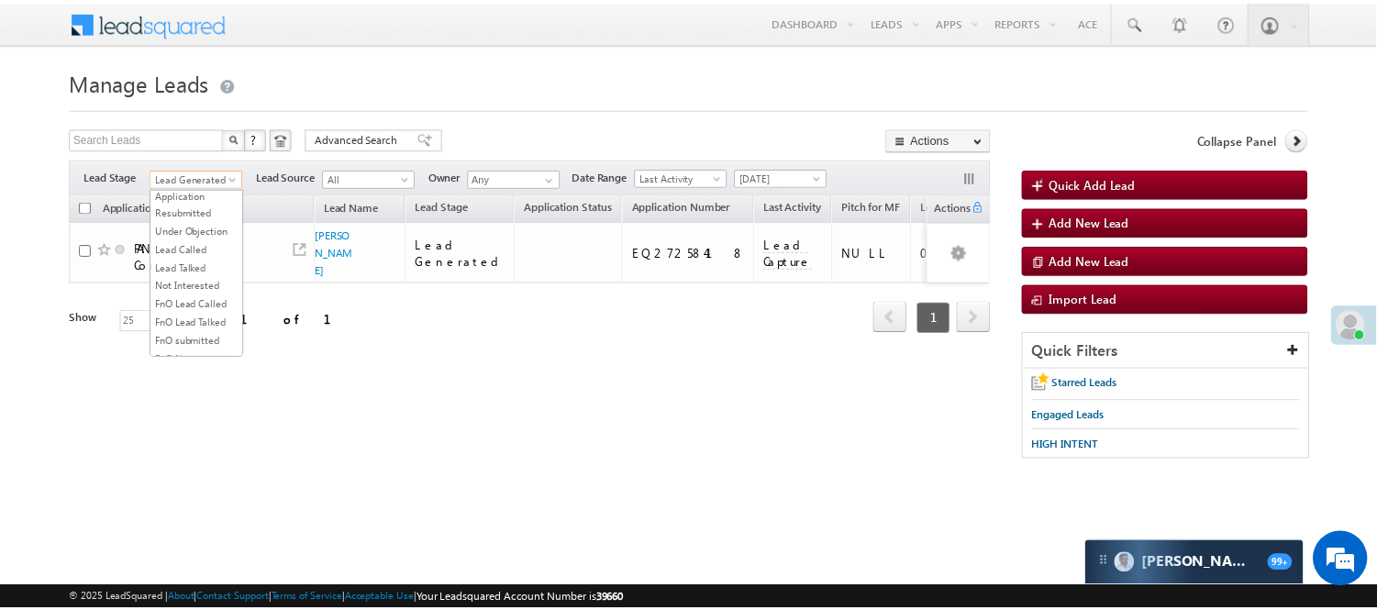
scroll to position [455, 0]
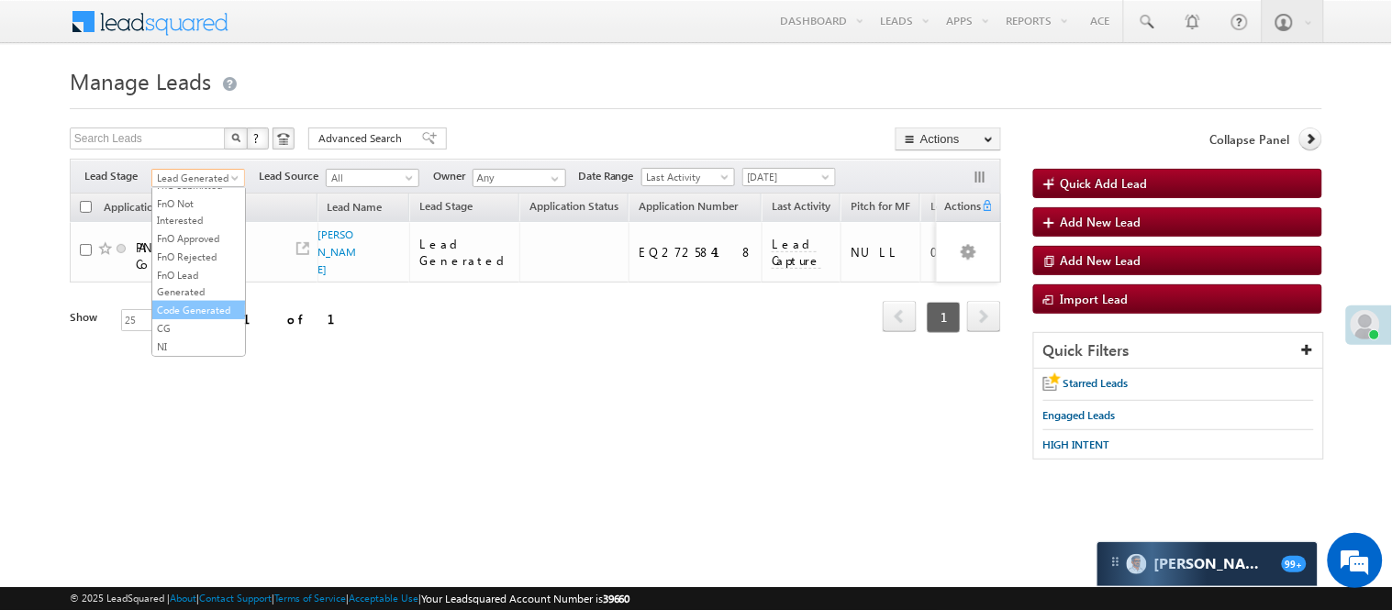
click at [191, 309] on link "Code Generated" at bounding box center [198, 310] width 93 height 17
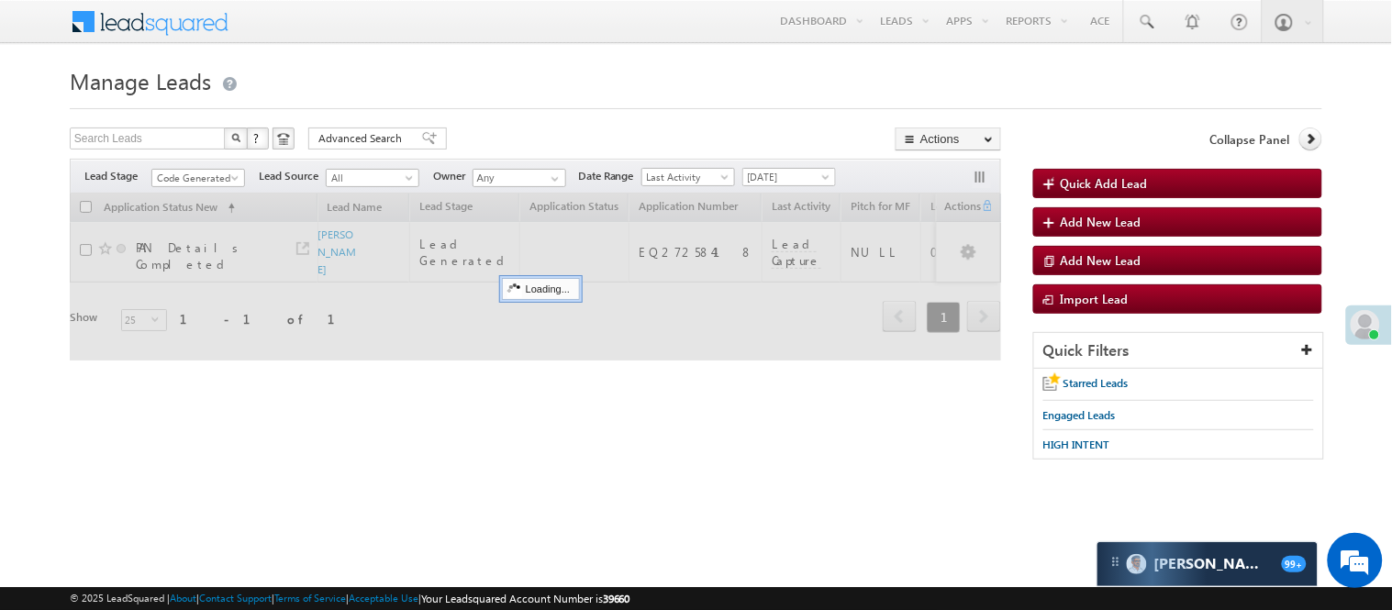
click at [512, 122] on form "Manage Leads Quick Add Lead Search Leads X ? 1 results found Advanced Search Ad…" at bounding box center [696, 269] width 1253 height 417
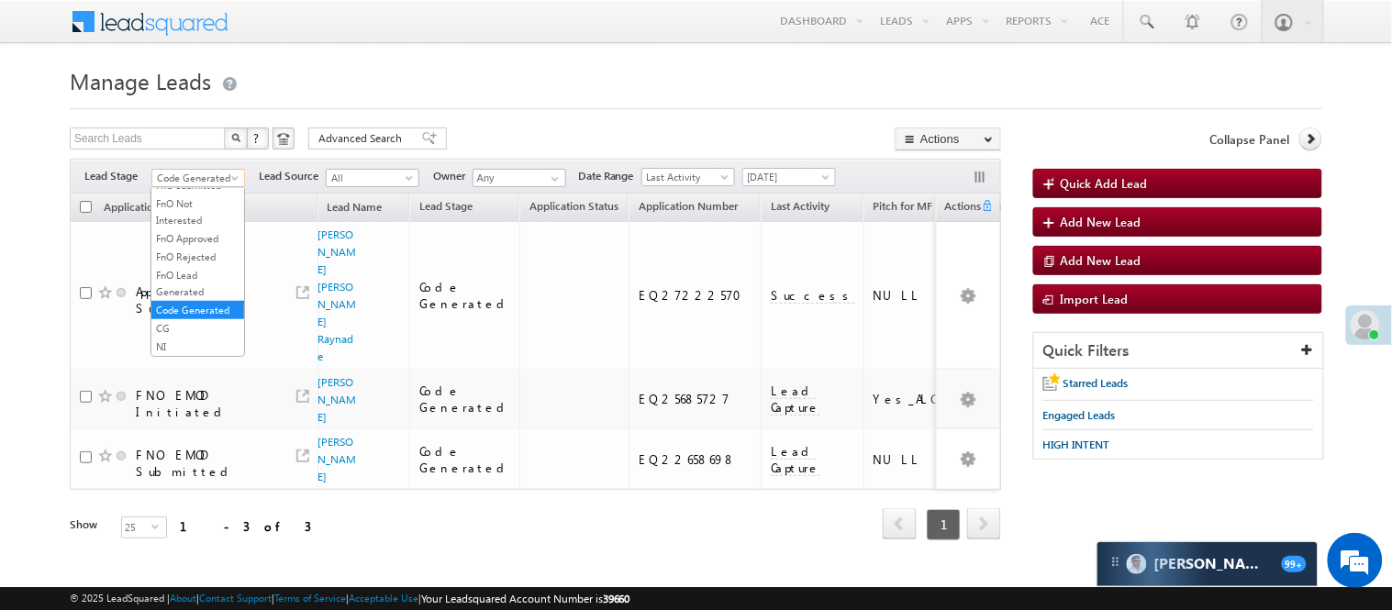
click at [163, 173] on span "Code Generated" at bounding box center [195, 178] width 87 height 17
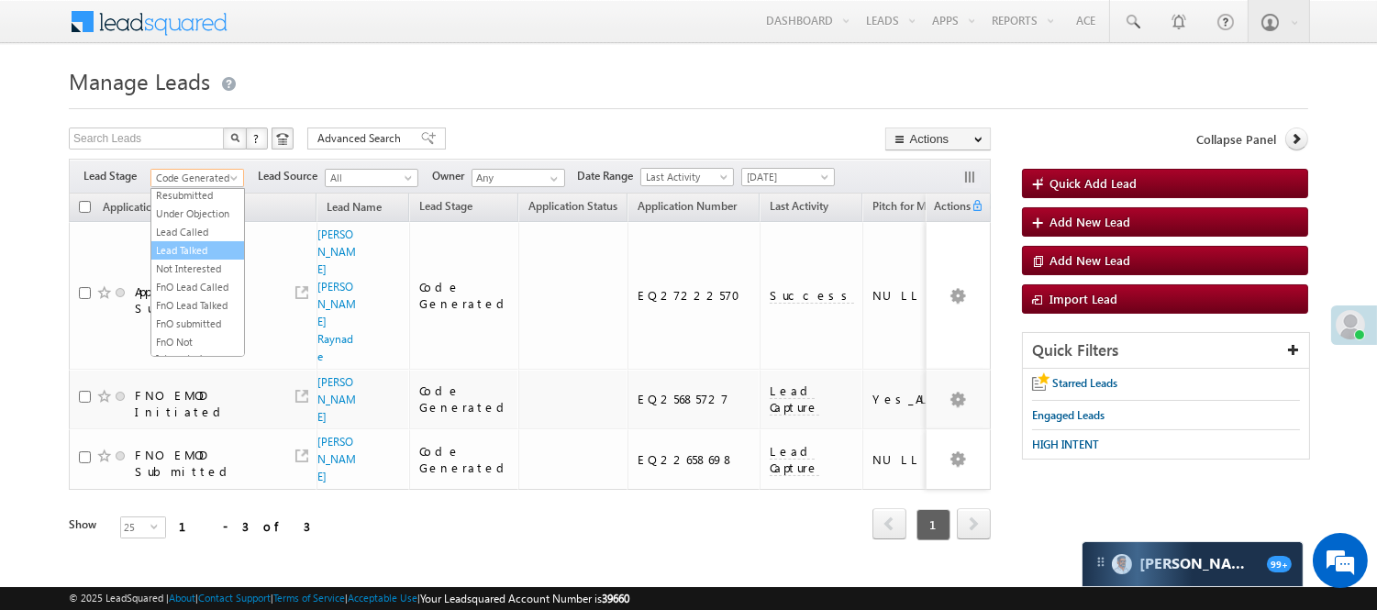
scroll to position [150, 0]
click at [176, 180] on link "Lead Talked_No-Disposition" at bounding box center [197, 163] width 93 height 33
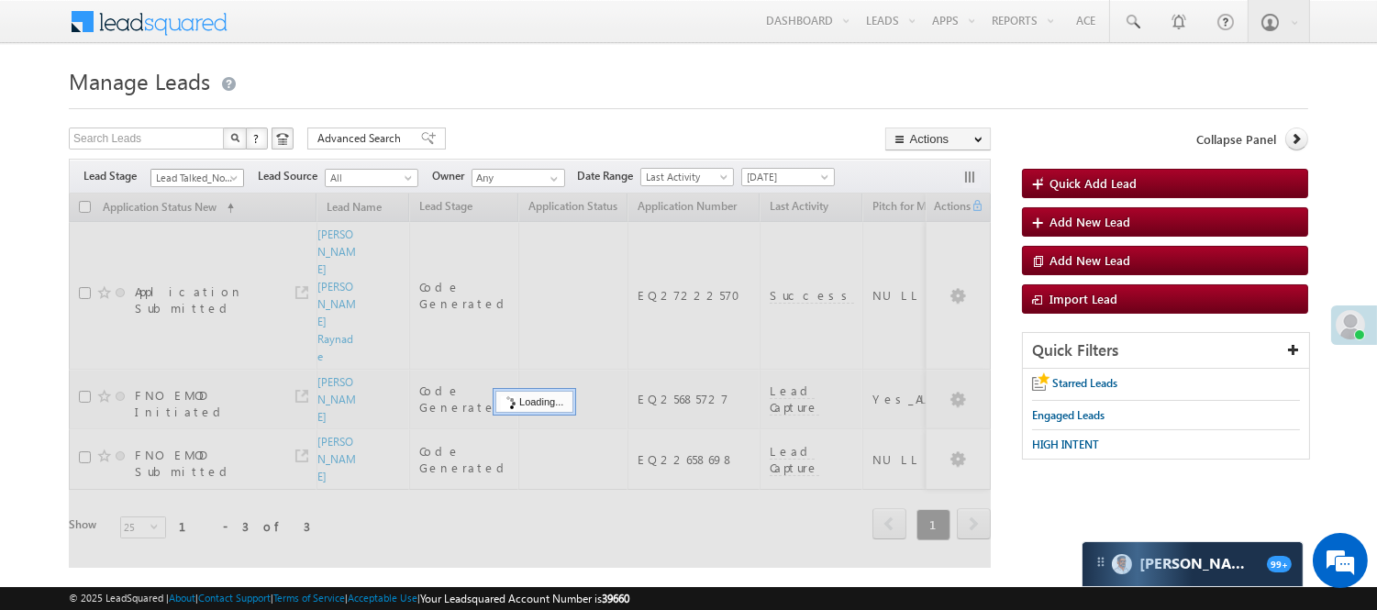
click at [182, 175] on span "Lead Talked_No-Disposition" at bounding box center [194, 178] width 87 height 17
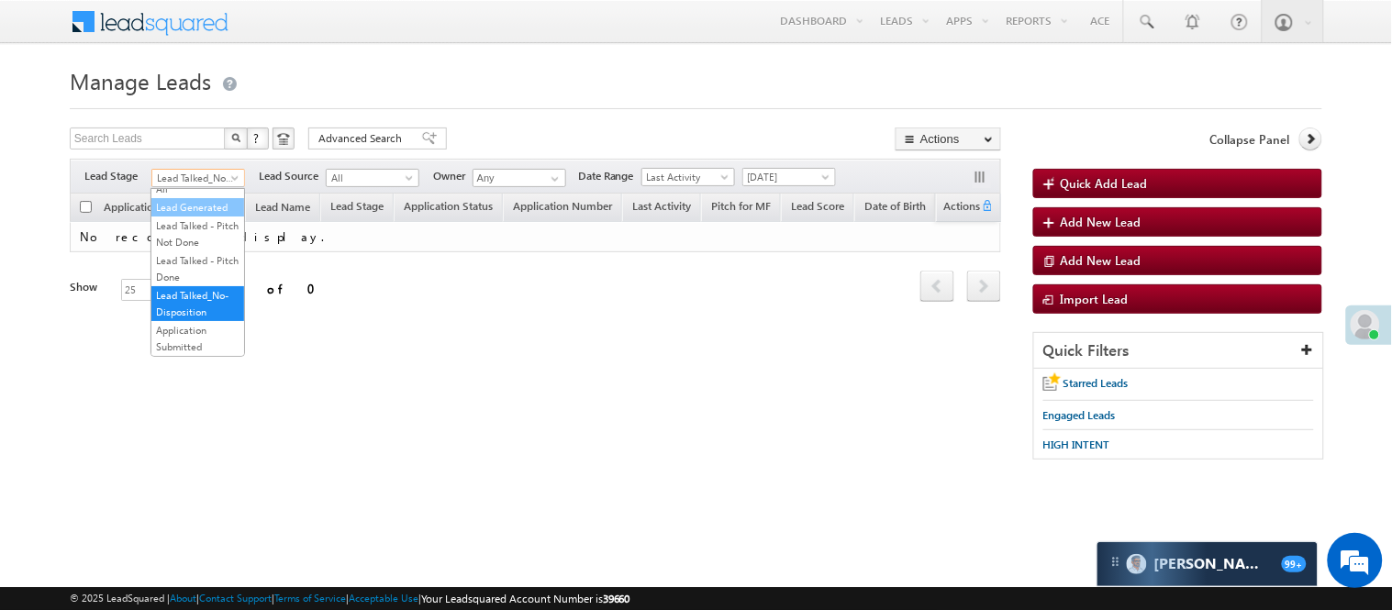
scroll to position [0, 0]
click at [190, 224] on link "Lead Generated" at bounding box center [197, 216] width 93 height 17
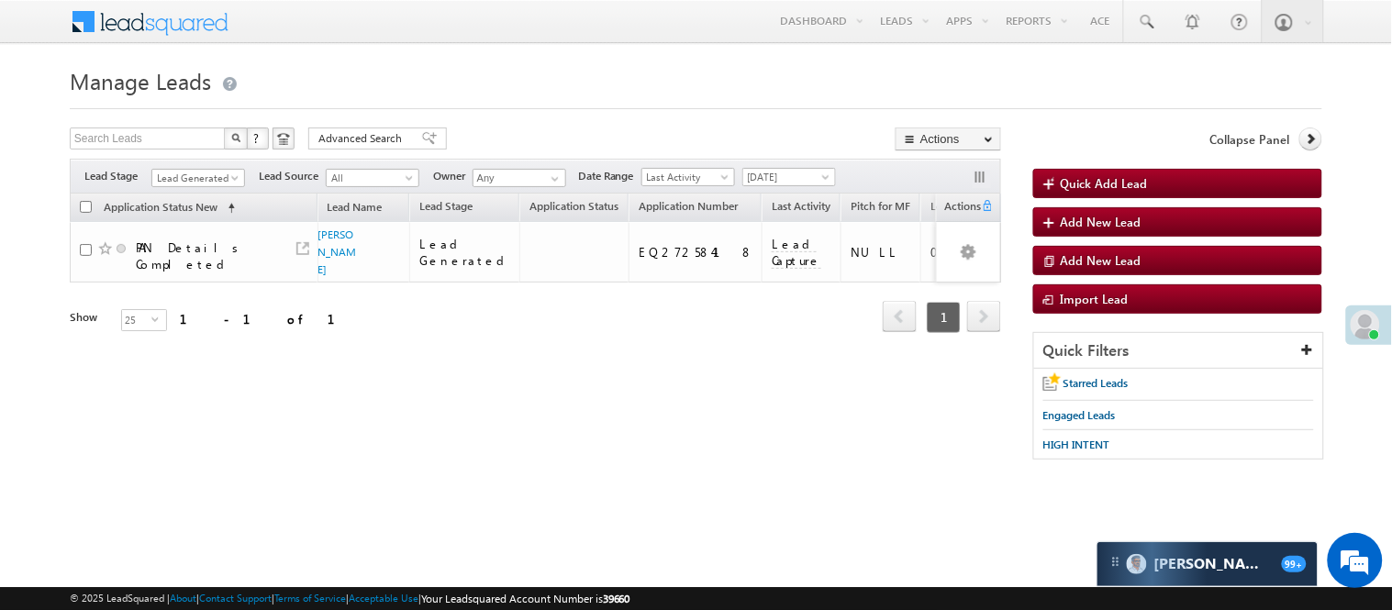
click at [190, 168] on span "Lead Generated" at bounding box center [198, 176] width 94 height 16
click at [189, 177] on span "Lead Generated" at bounding box center [195, 178] width 87 height 17
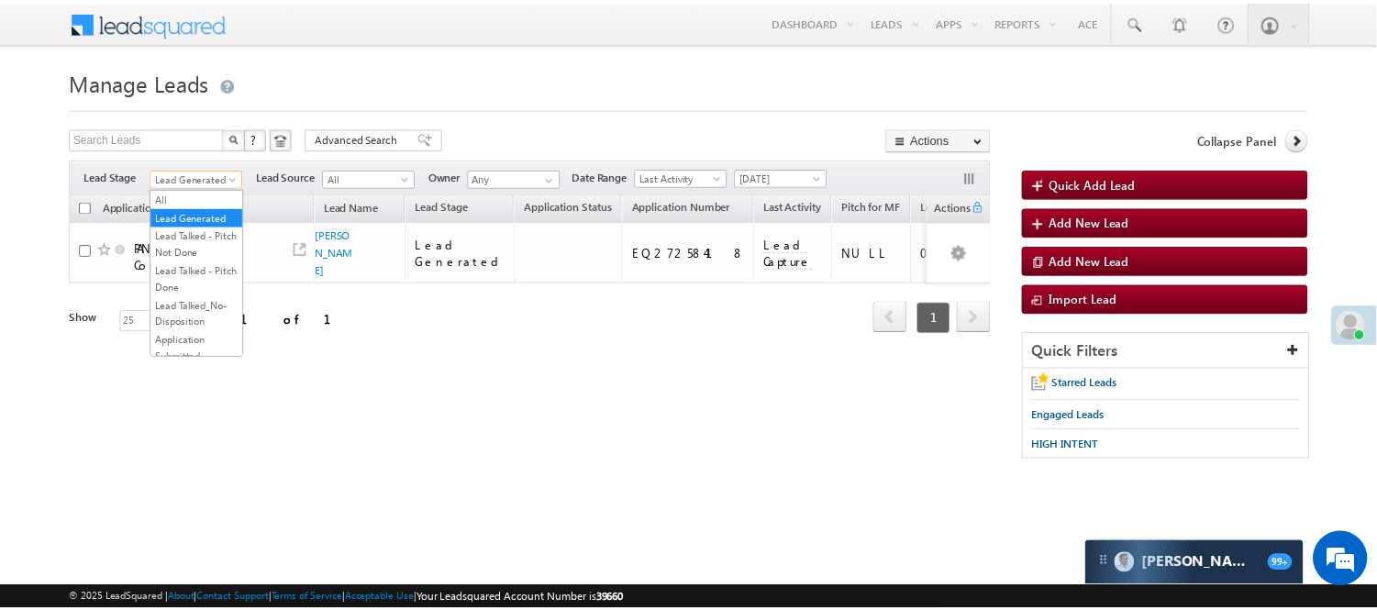
scroll to position [455, 0]
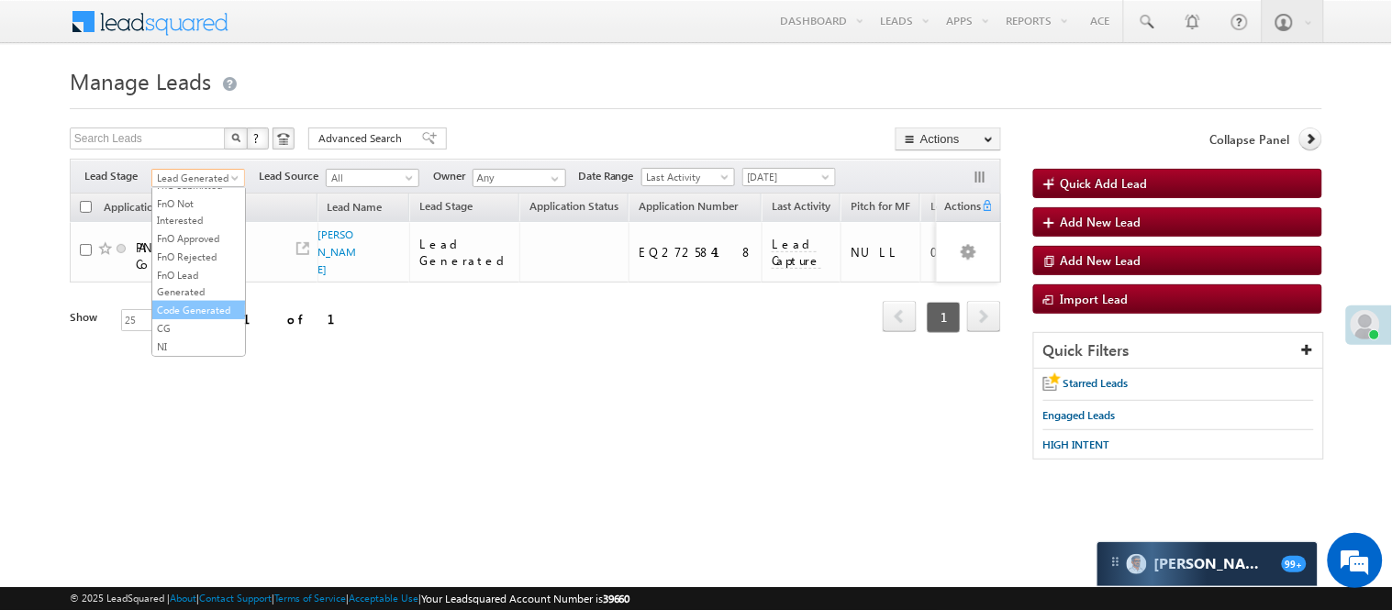
click at [199, 302] on link "Code Generated" at bounding box center [198, 310] width 93 height 17
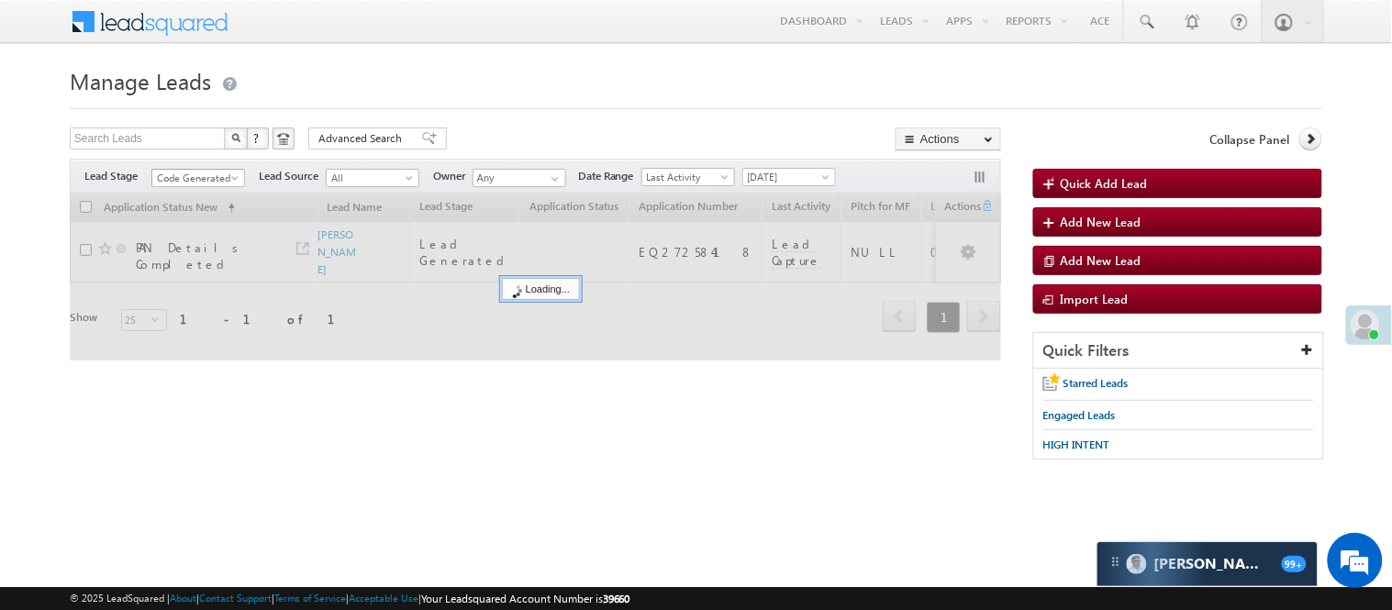
click at [214, 173] on span "Code Generated" at bounding box center [195, 178] width 87 height 17
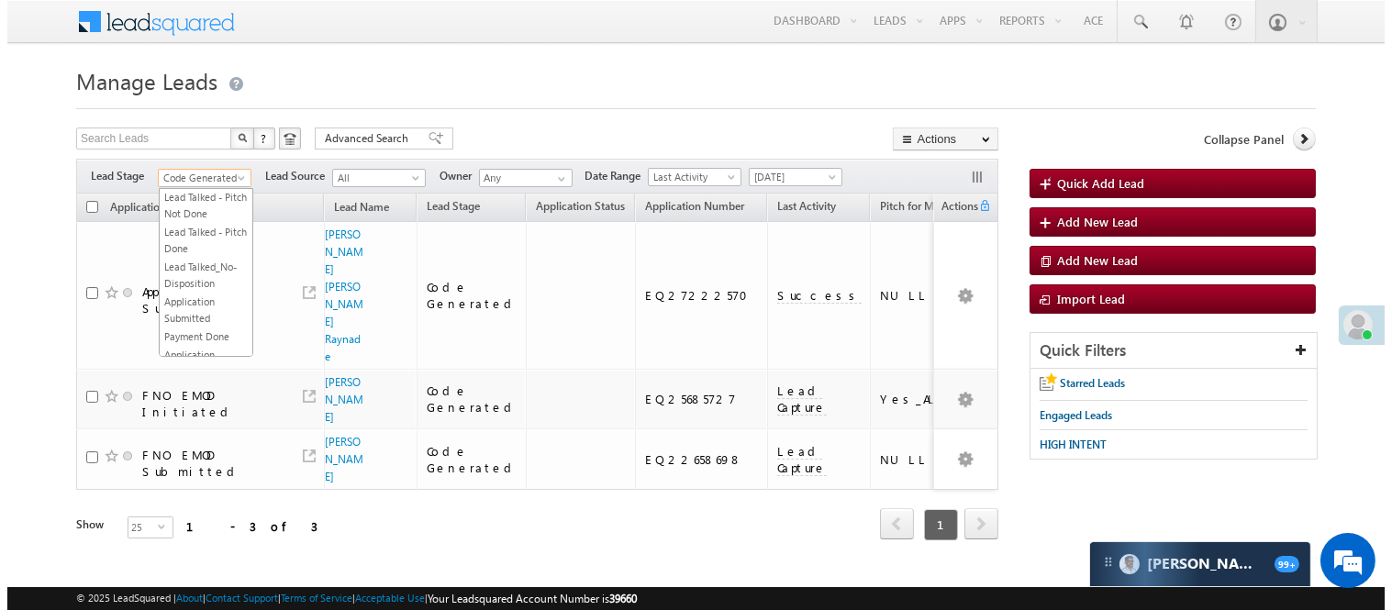
scroll to position [0, 0]
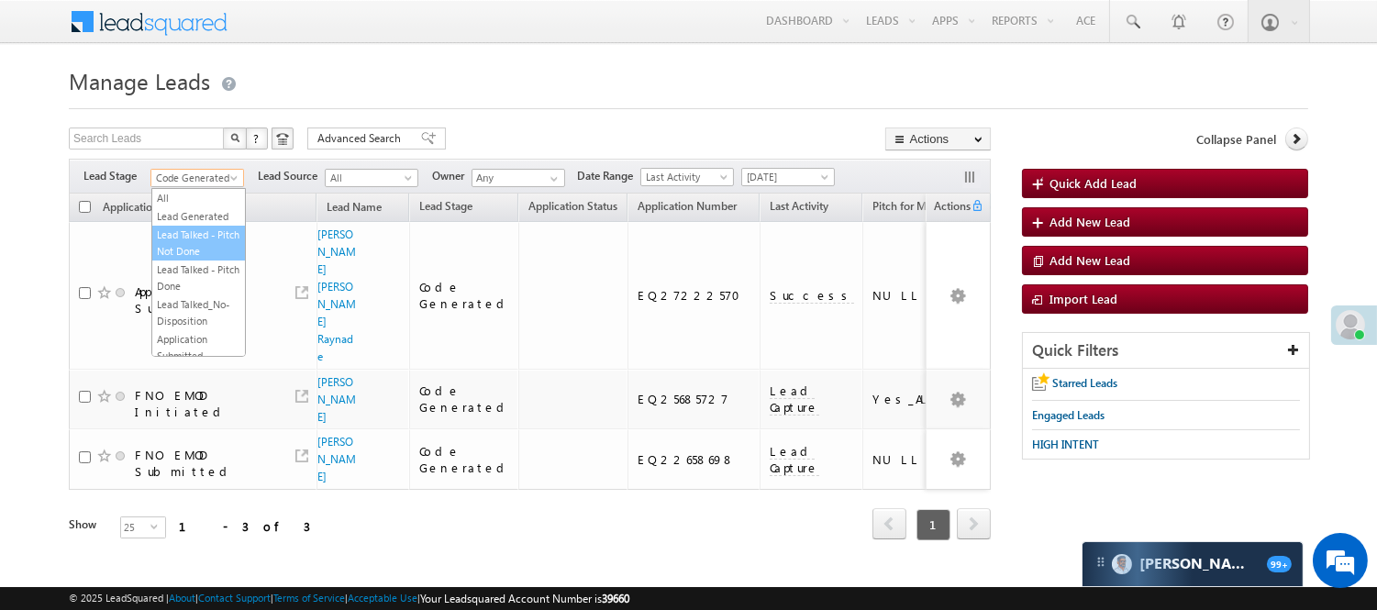
click at [205, 258] on link "Lead Talked - Pitch Not Done" at bounding box center [198, 243] width 93 height 33
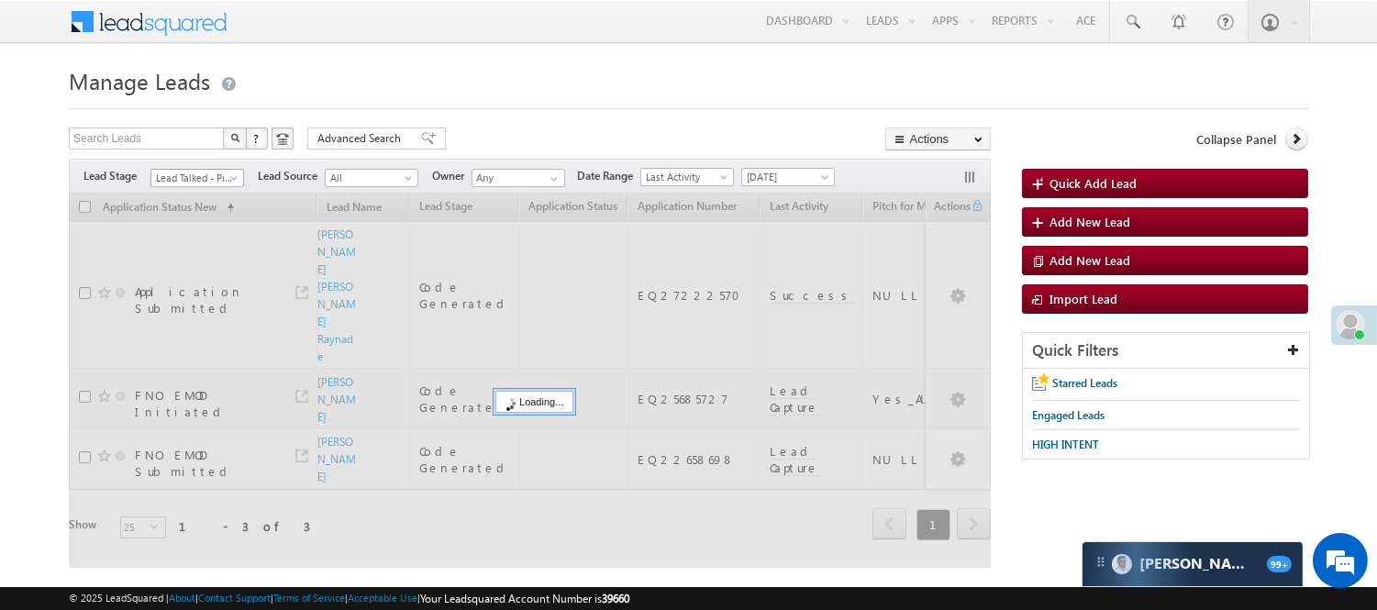
click at [200, 182] on span "Lead Talked - Pitch Not Done" at bounding box center [194, 178] width 87 height 17
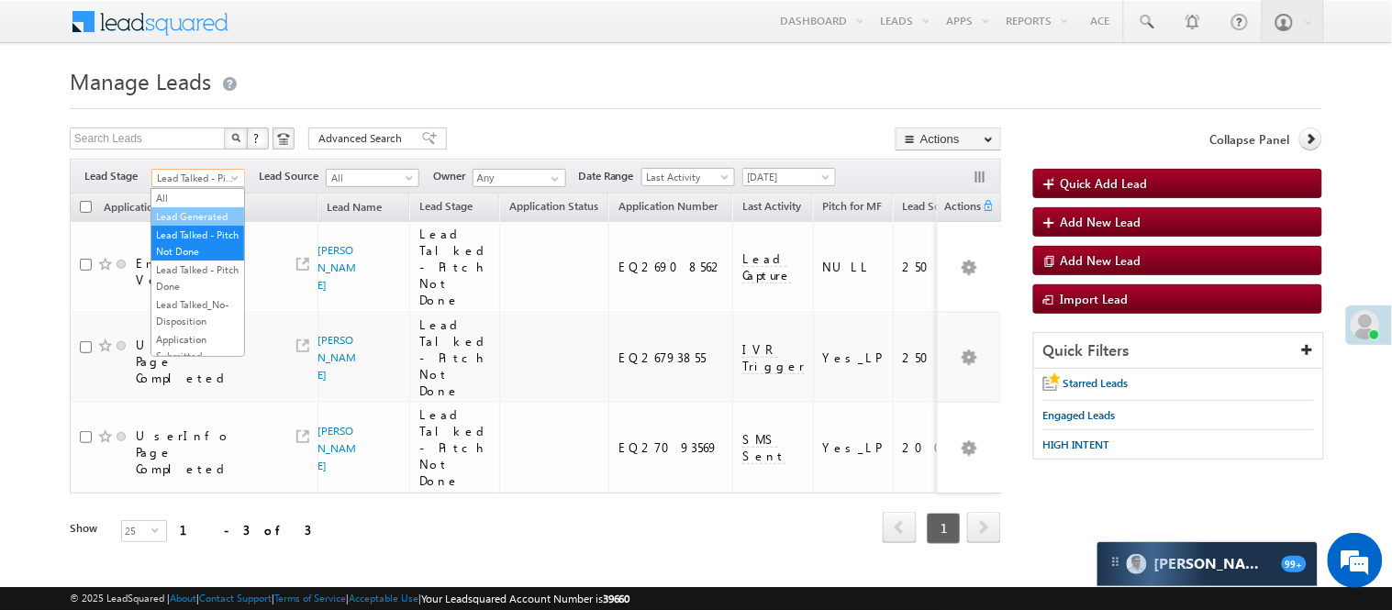
click at [193, 225] on link "Lead Generated" at bounding box center [197, 216] width 93 height 17
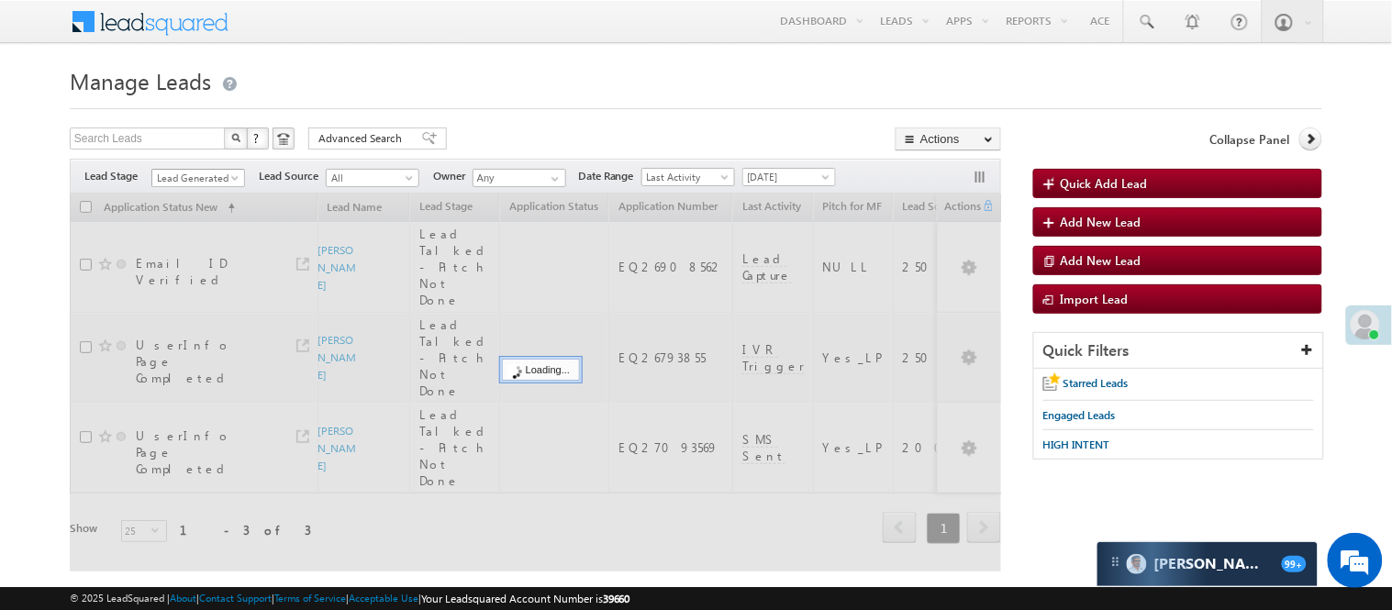
click at [214, 178] on span "Lead Generated" at bounding box center [195, 178] width 87 height 17
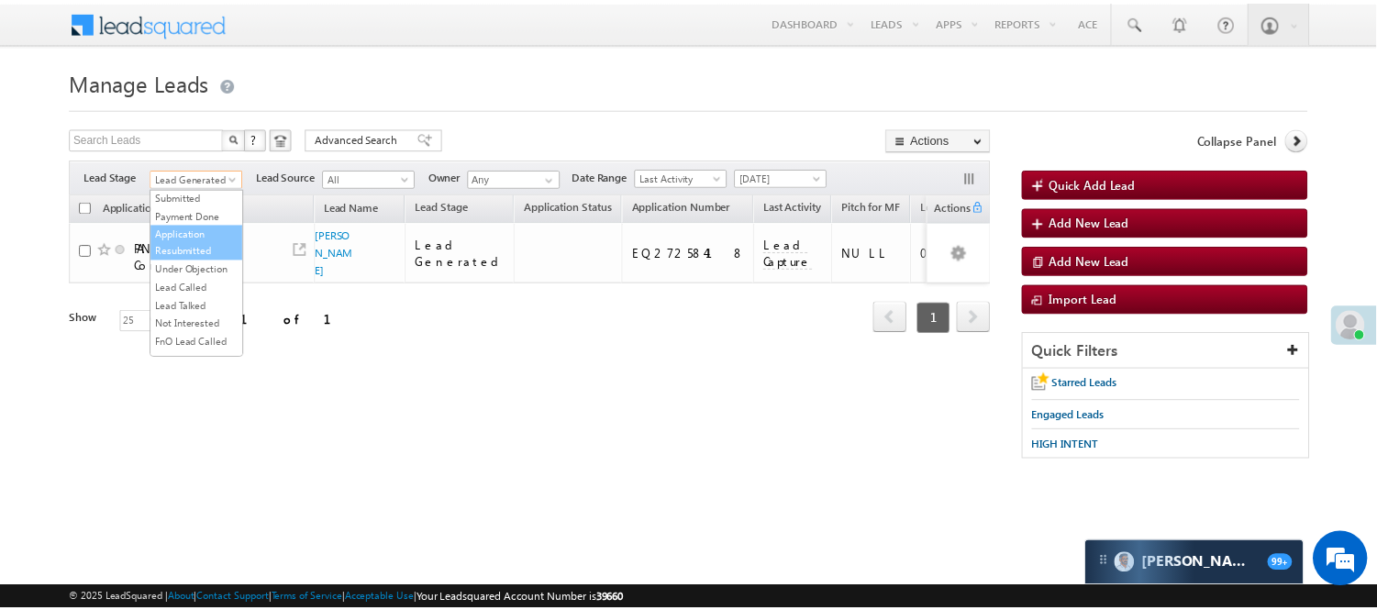
scroll to position [455, 0]
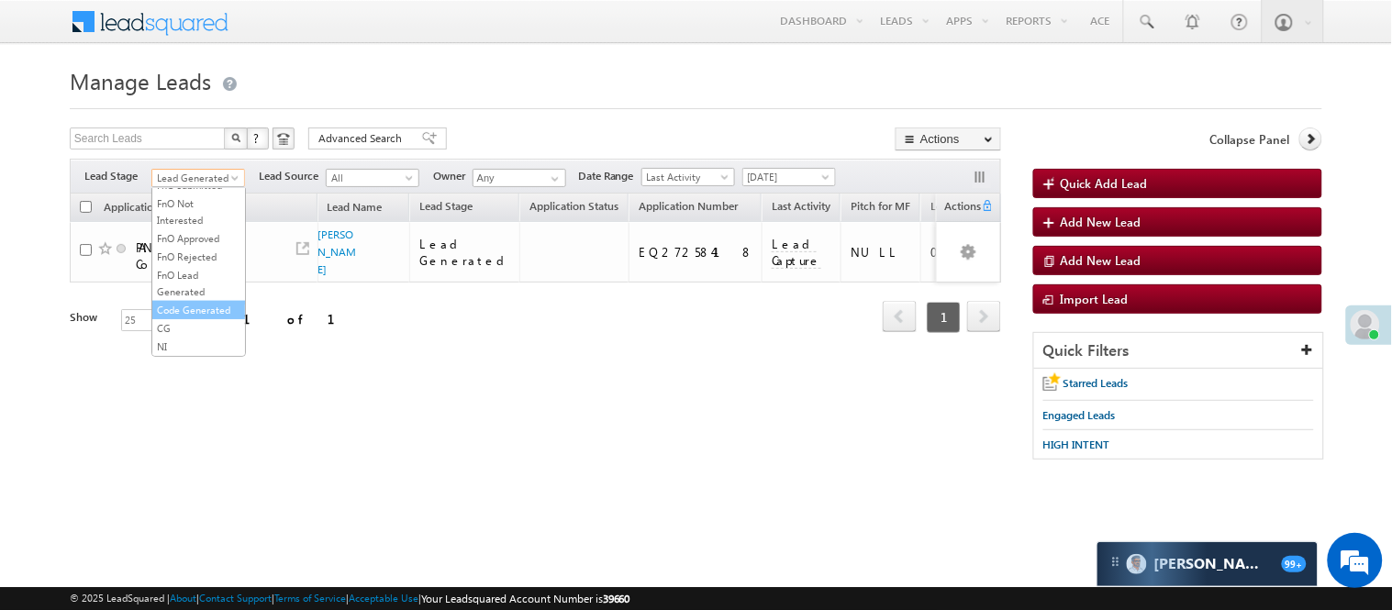
click at [209, 302] on link "Code Generated" at bounding box center [198, 310] width 93 height 17
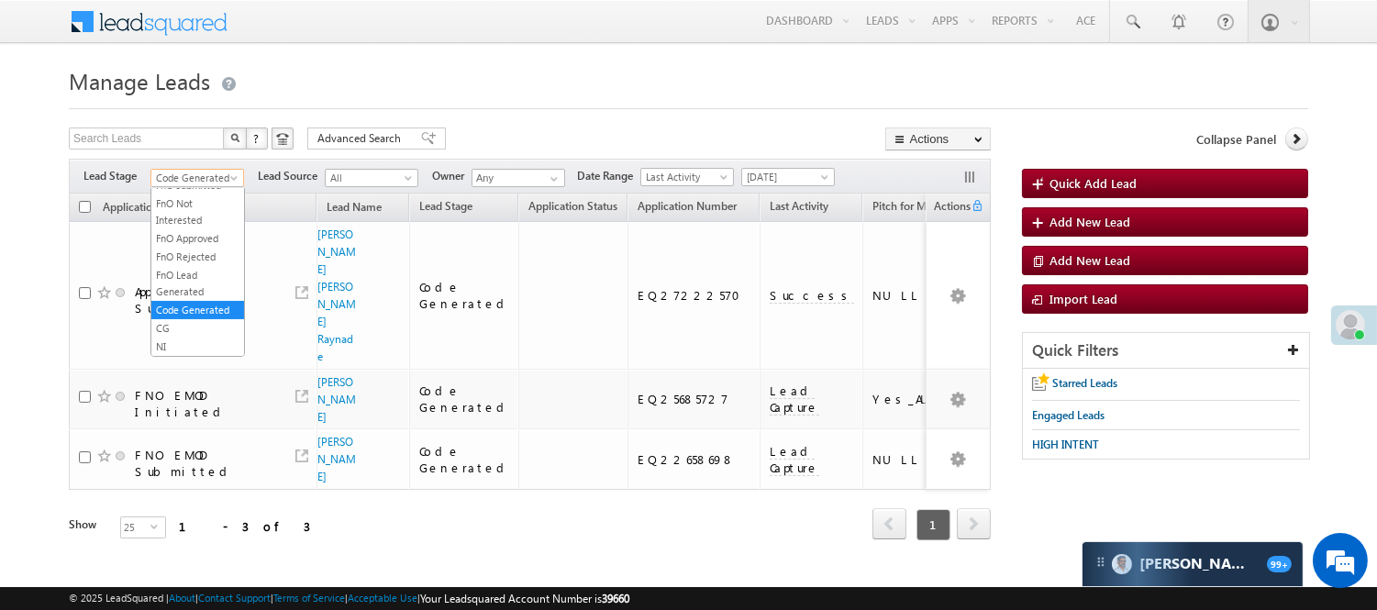
click at [171, 179] on span "Code Generated" at bounding box center [194, 178] width 87 height 17
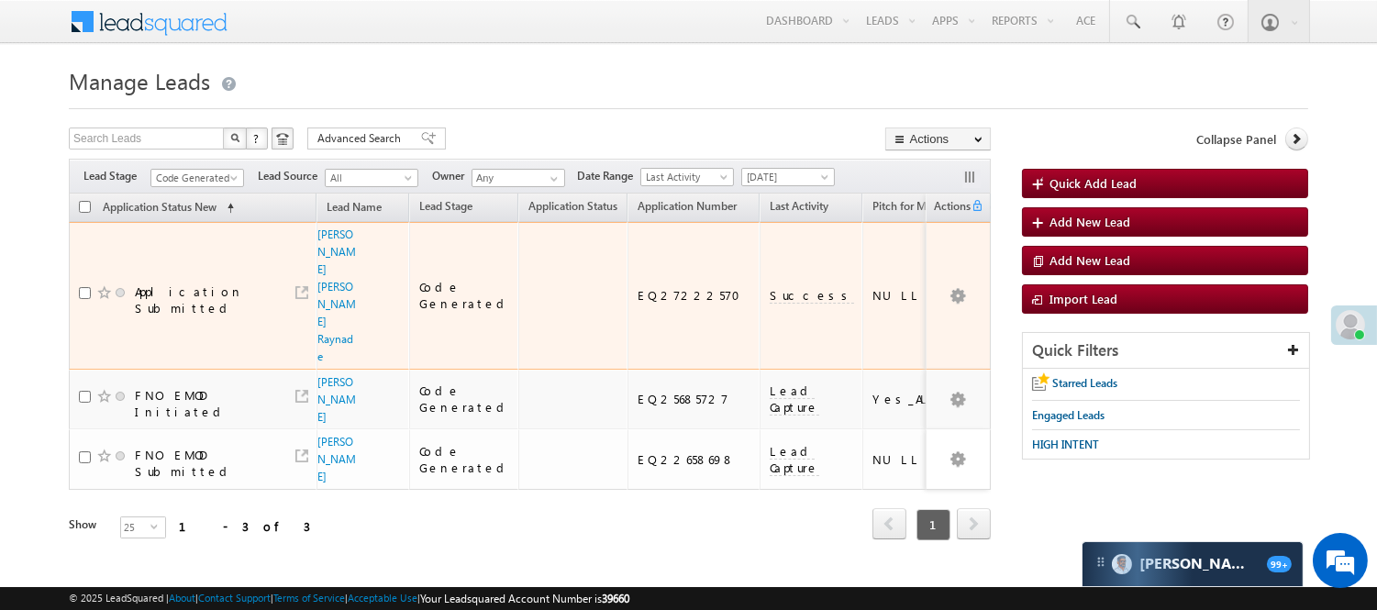
click at [638, 287] on div "EQ27222570" at bounding box center [695, 295] width 114 height 17
copy div "EQ27222570"
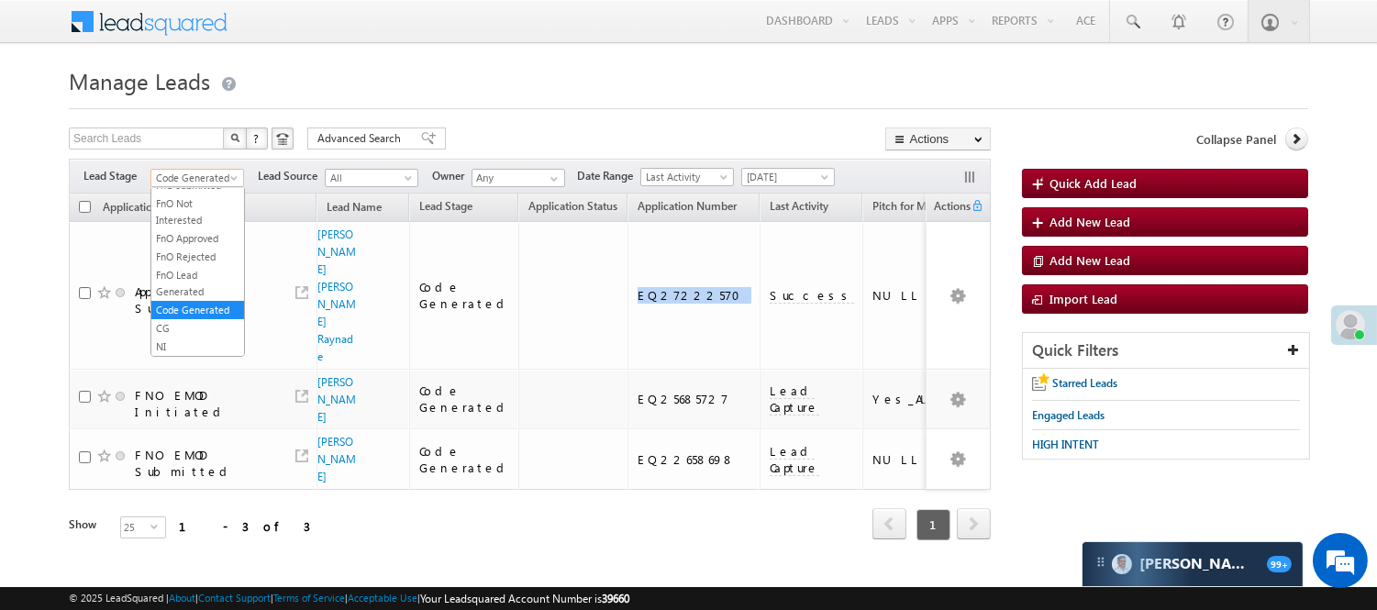
click at [212, 179] on span "Code Generated" at bounding box center [194, 178] width 87 height 17
click at [217, 224] on link "Lead Generated" at bounding box center [197, 216] width 93 height 17
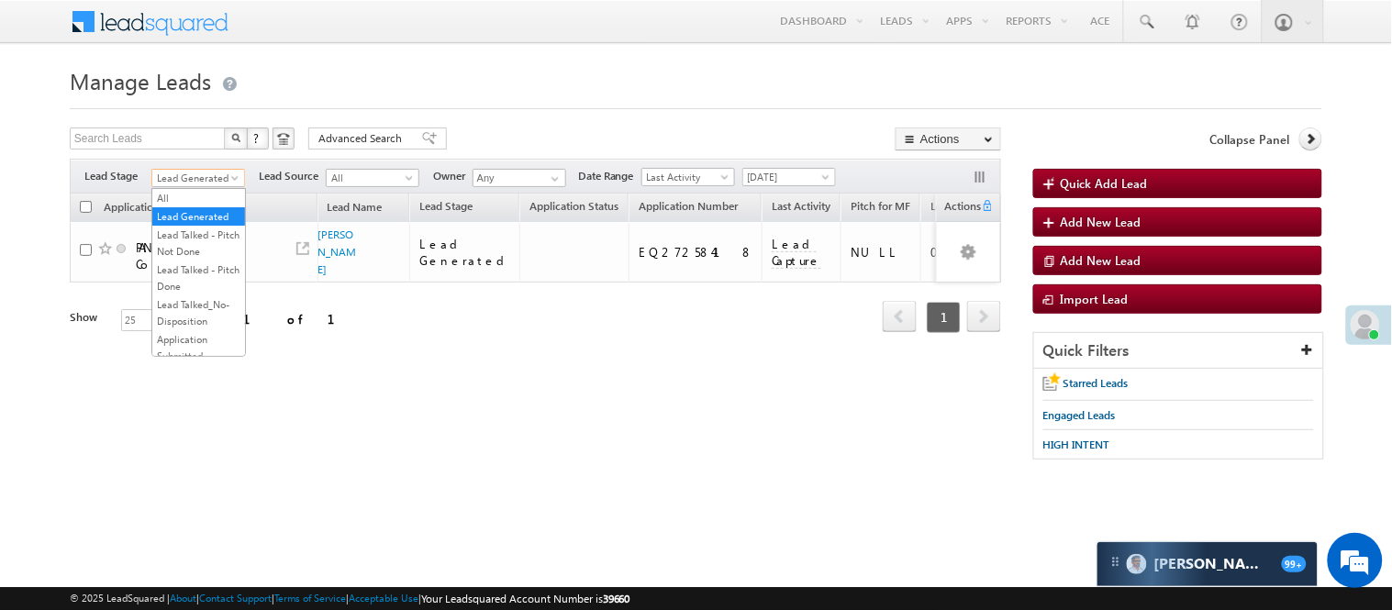
click at [205, 171] on span "Lead Generated" at bounding box center [195, 178] width 87 height 17
click at [191, 251] on link "Lead Called" at bounding box center [198, 242] width 93 height 17
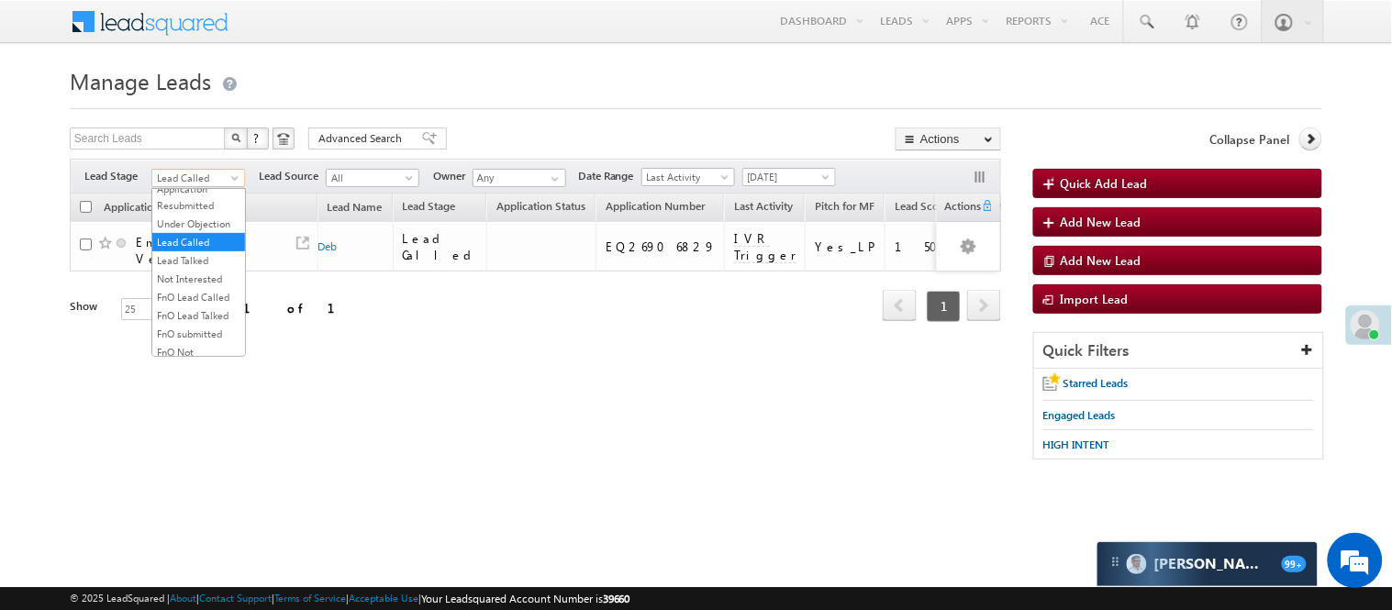
click at [225, 172] on span "Lead Called" at bounding box center [195, 178] width 87 height 17
click at [188, 220] on link "Lead Generated" at bounding box center [198, 216] width 93 height 17
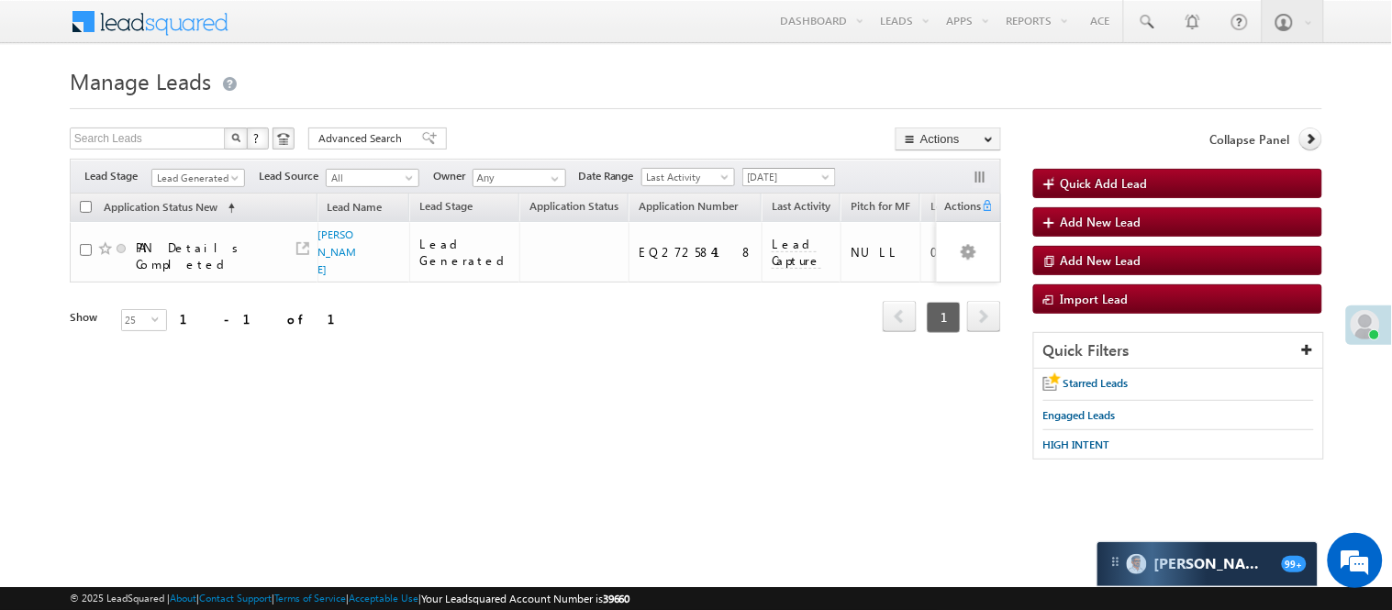
click at [781, 181] on span "[DATE]" at bounding box center [786, 177] width 87 height 17
click at [768, 243] on link "[DATE]" at bounding box center [793, 237] width 93 height 17
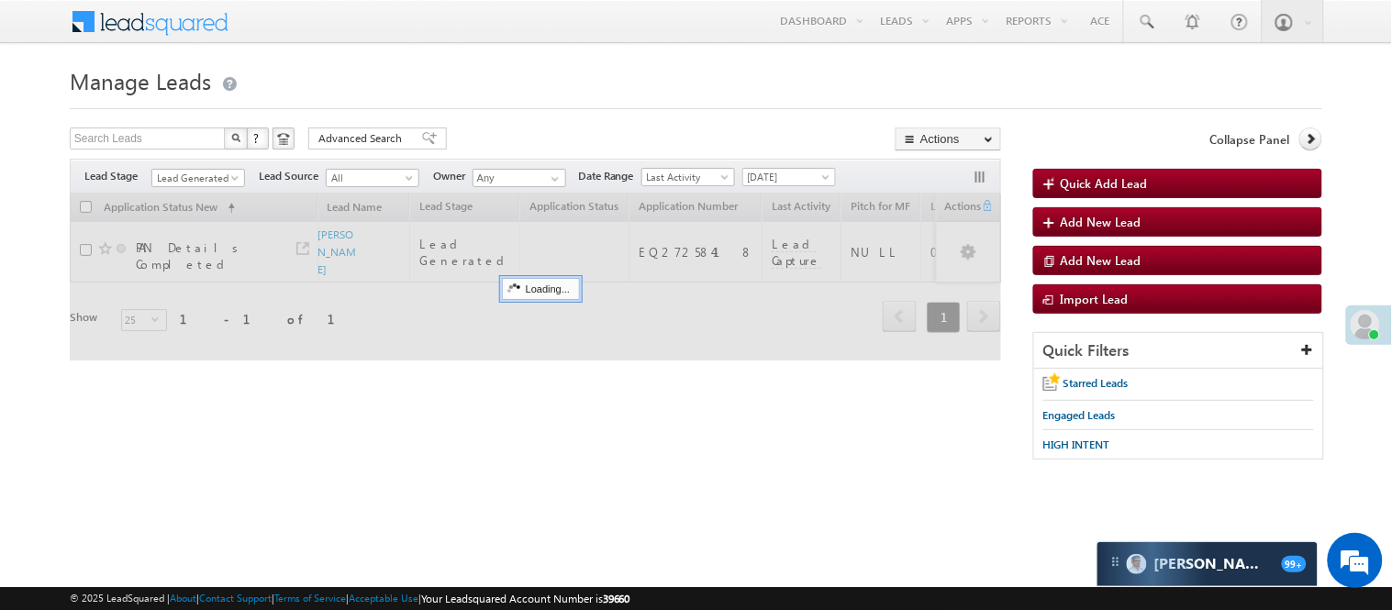
click at [497, 87] on h1 "Manage Leads" at bounding box center [696, 79] width 1253 height 36
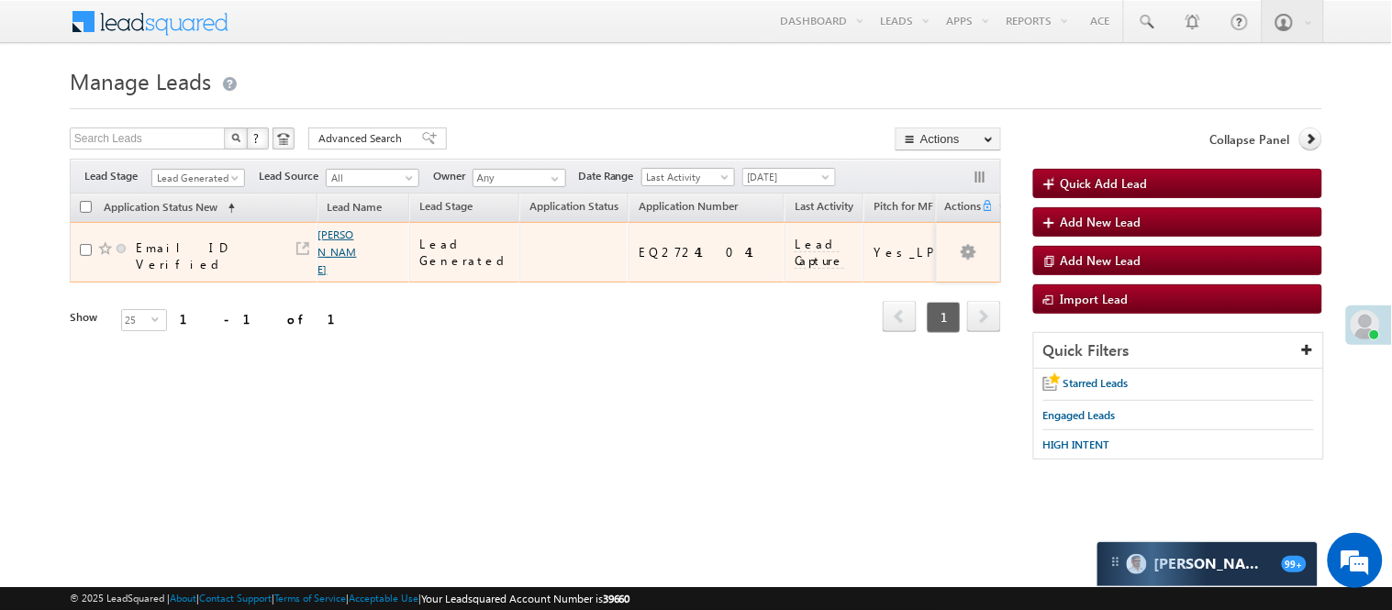
click at [334, 233] on link "Priyanshu Shakya" at bounding box center [337, 252] width 39 height 49
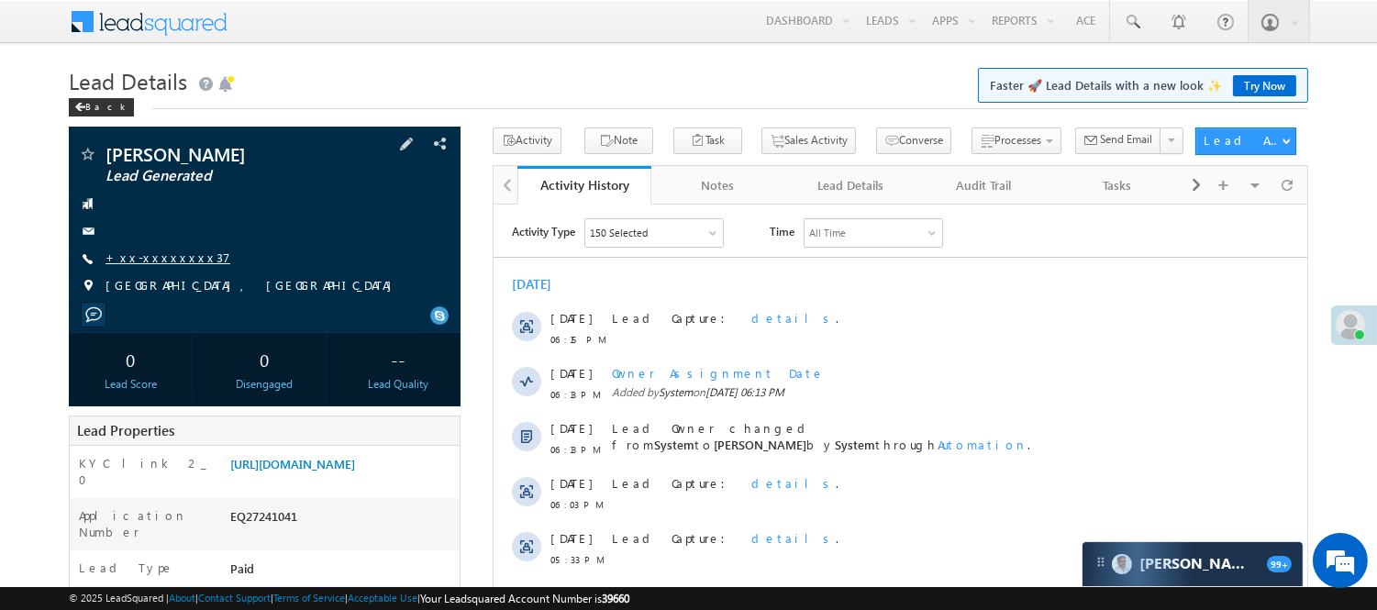
click at [165, 254] on link "+xx-xxxxxxxx37" at bounding box center [168, 258] width 125 height 16
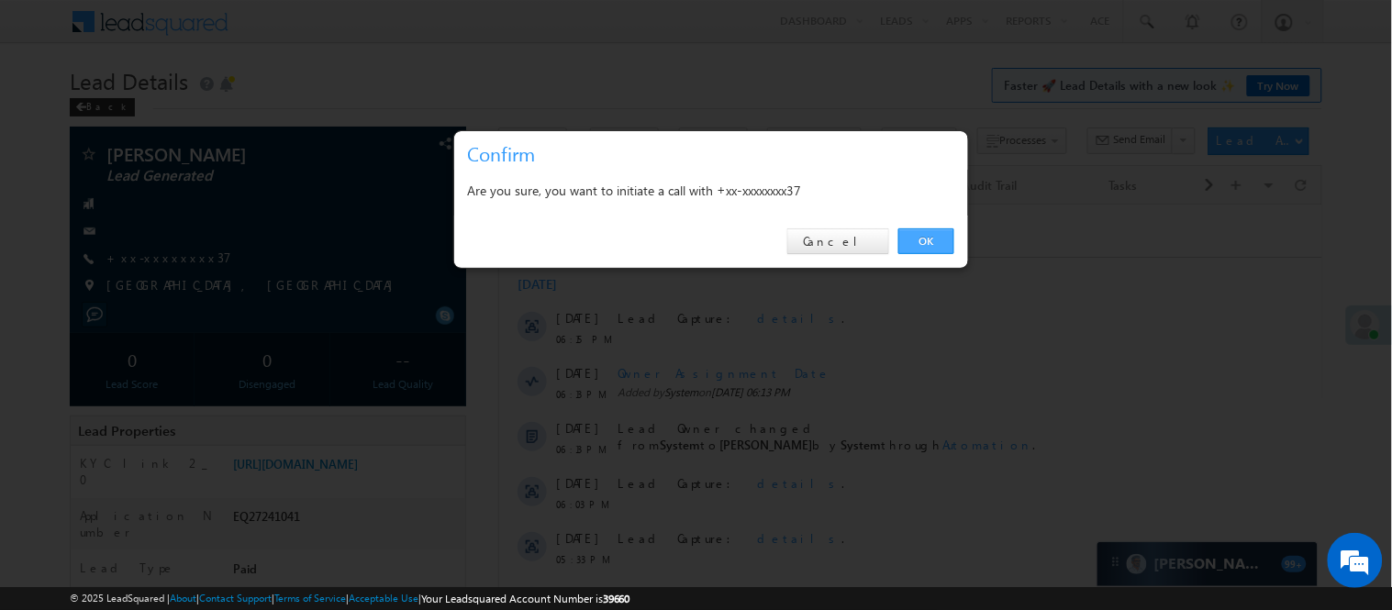
click at [930, 231] on link "OK" at bounding box center [926, 241] width 56 height 26
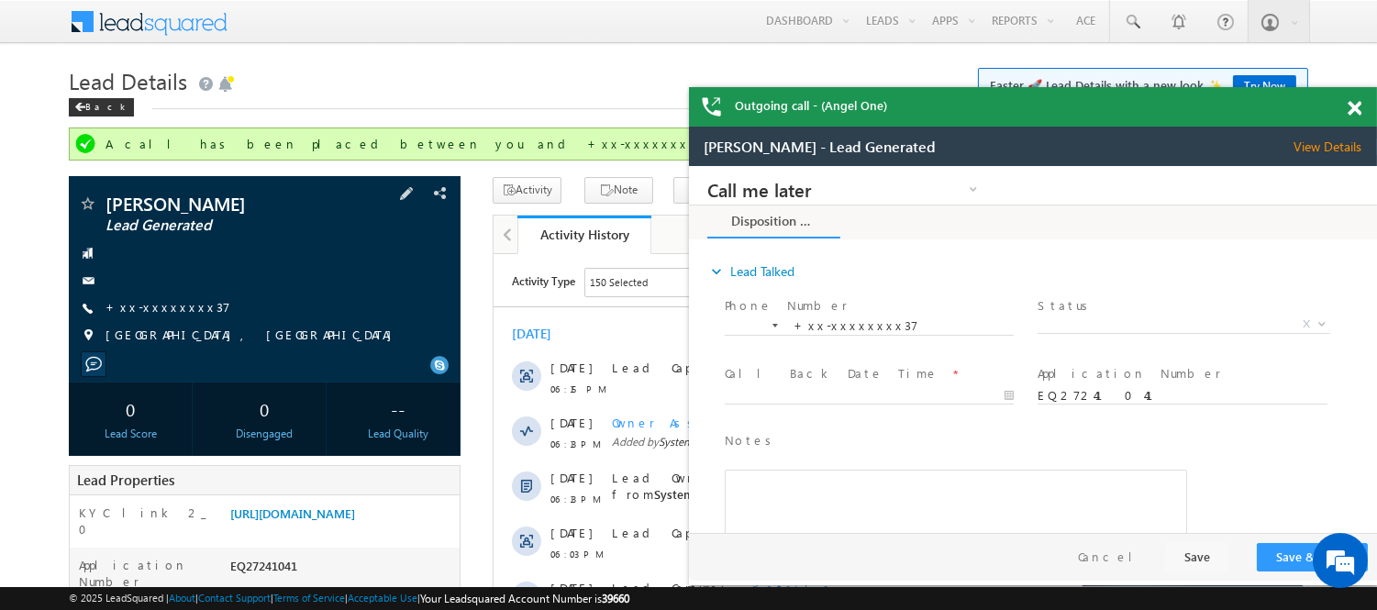
click at [144, 297] on div "Priyanshu Shakya Lead Generated +xx-xxxxxxxx37" at bounding box center [264, 275] width 373 height 160
click at [147, 299] on link "+xx-xxxxxxxx37" at bounding box center [168, 307] width 125 height 16
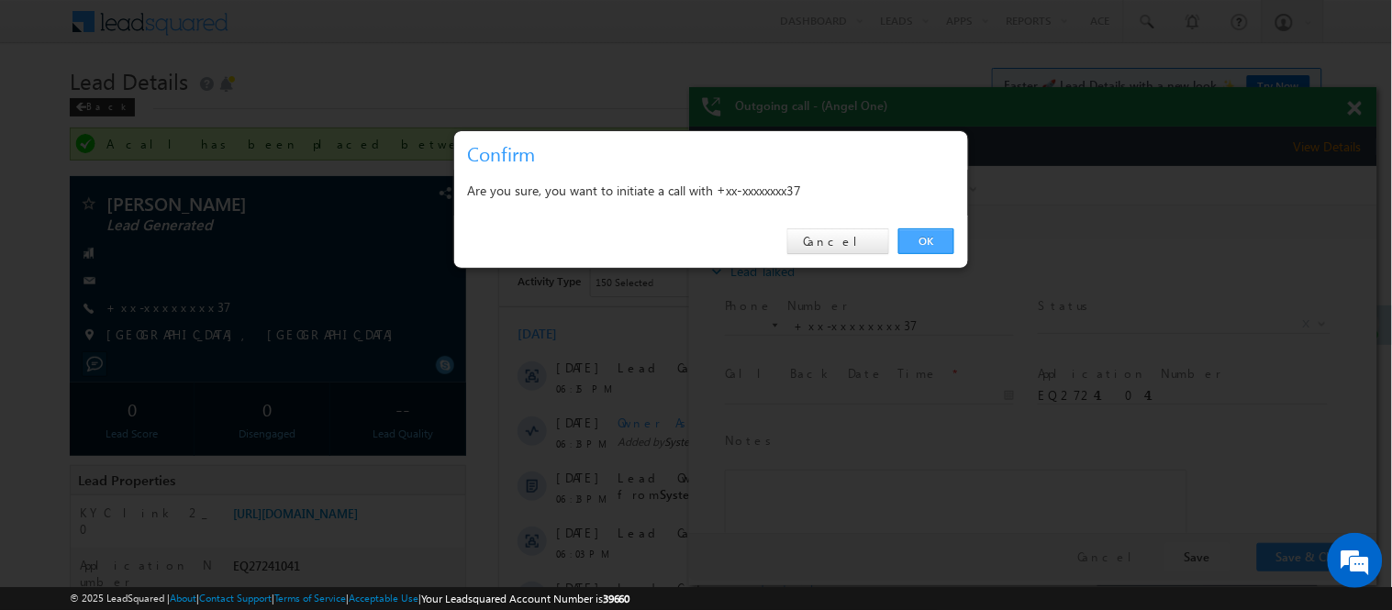
click at [922, 236] on link "OK" at bounding box center [926, 241] width 56 height 26
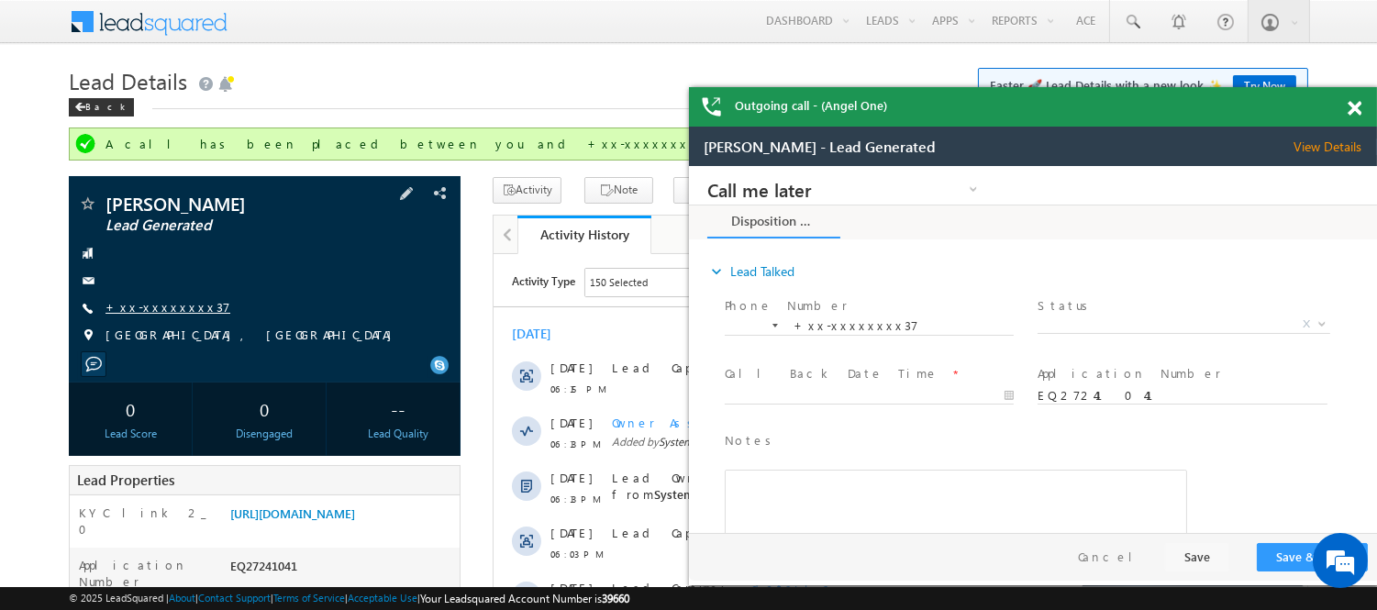
click at [149, 308] on link "+xx-xxxxxxxx37" at bounding box center [168, 307] width 125 height 16
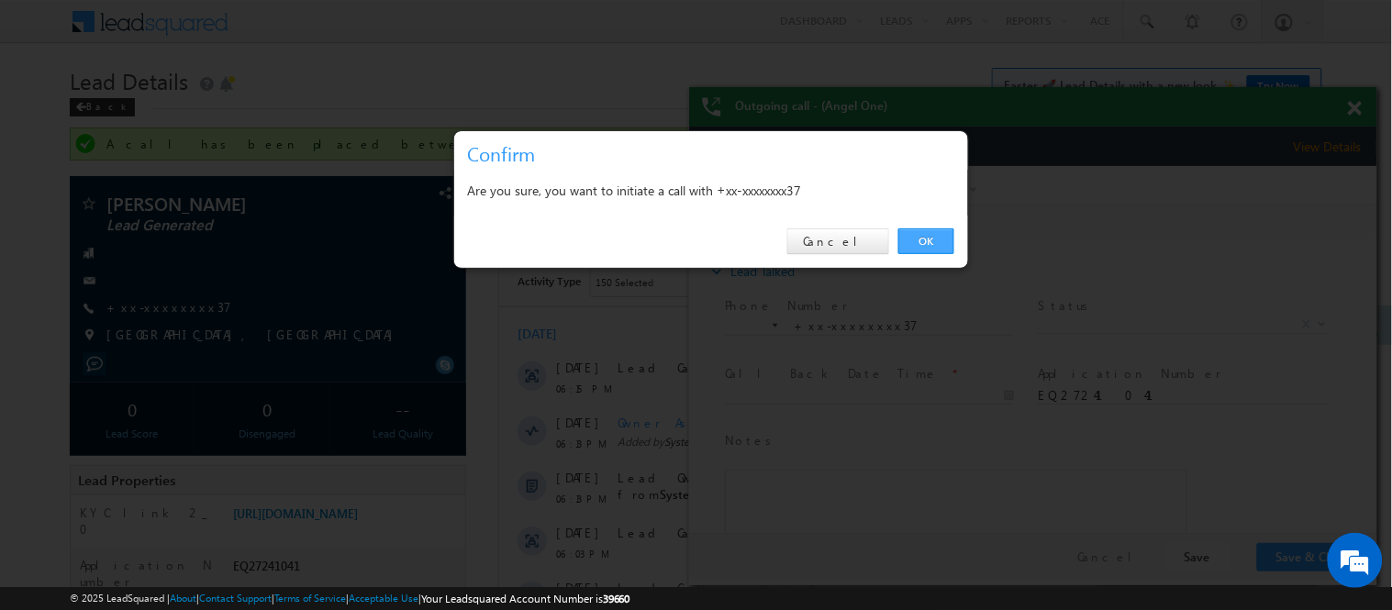
click at [920, 239] on link "OK" at bounding box center [926, 241] width 56 height 26
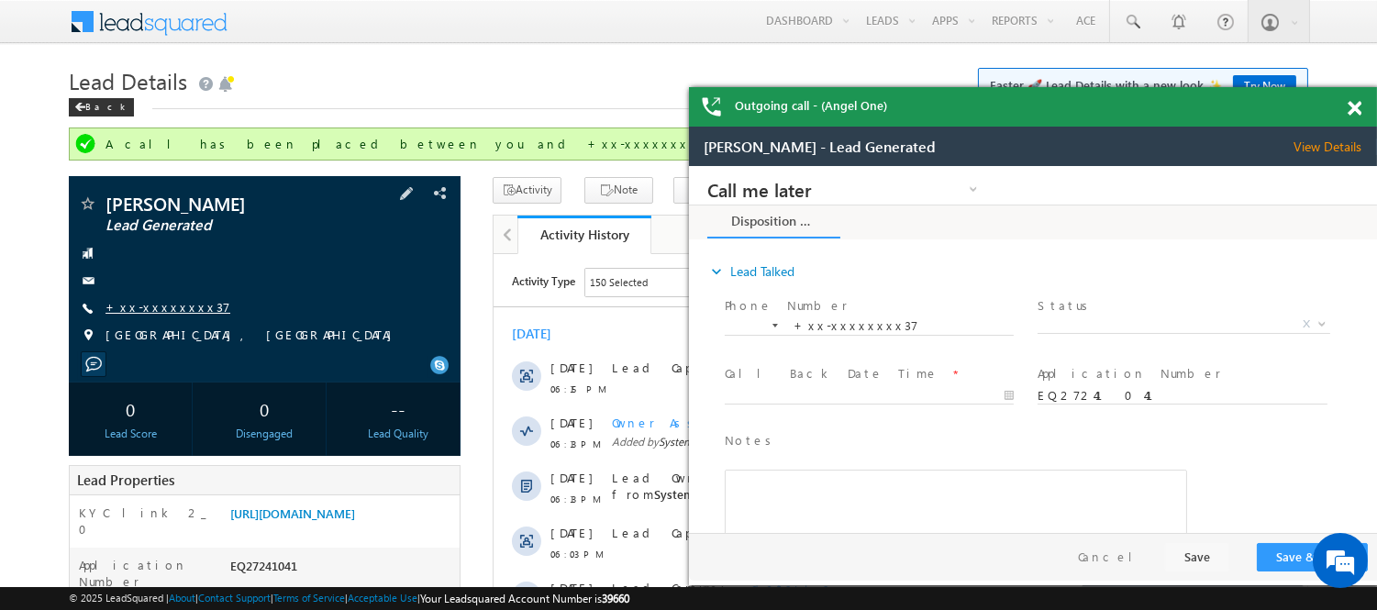
click at [165, 306] on link "+xx-xxxxxxxx37" at bounding box center [168, 307] width 125 height 16
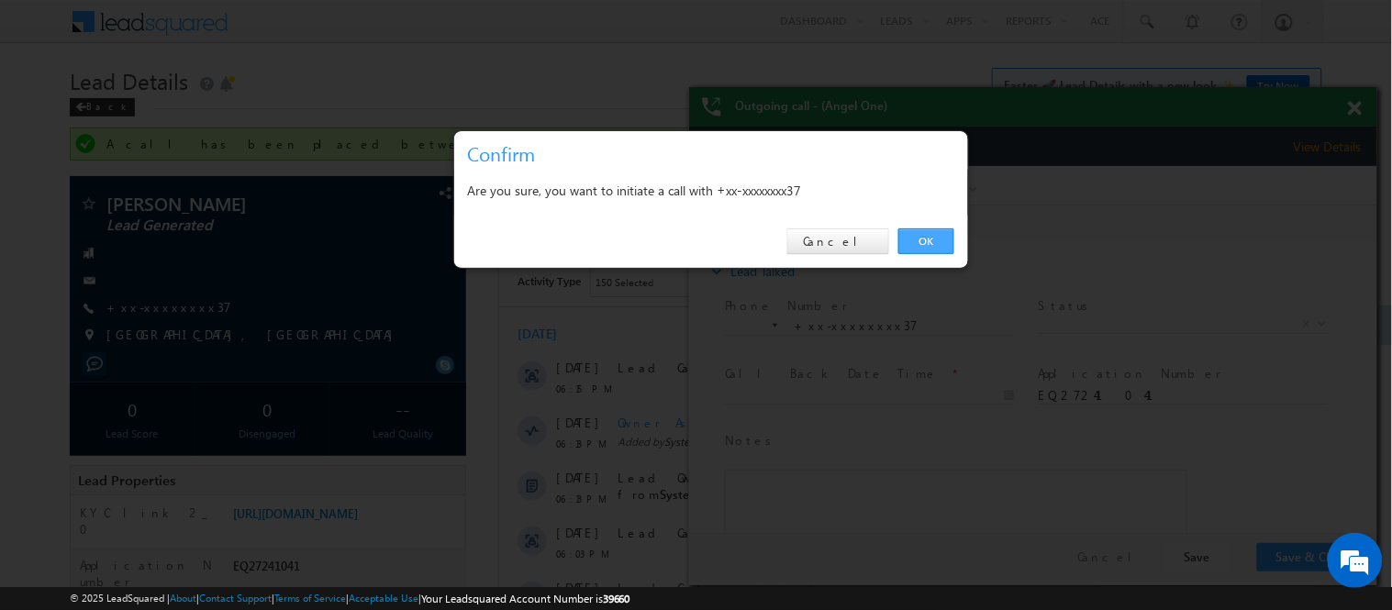
click at [943, 233] on link "OK" at bounding box center [926, 241] width 56 height 26
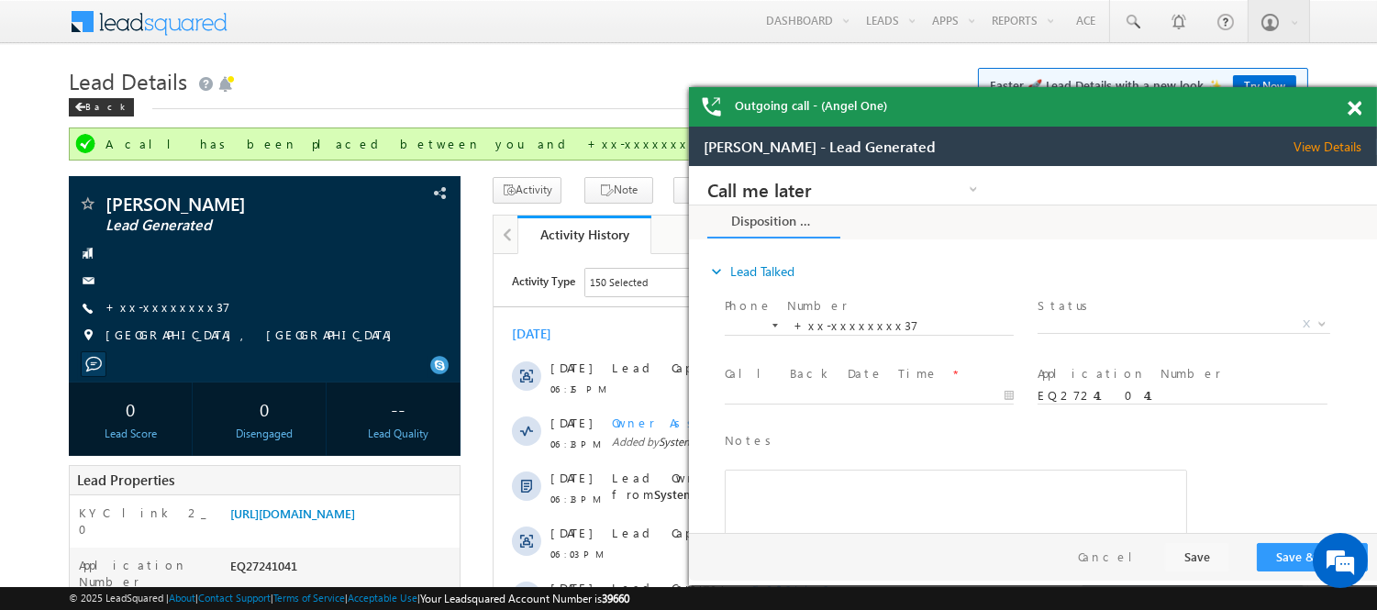
click at [1354, 106] on span at bounding box center [1355, 109] width 14 height 16
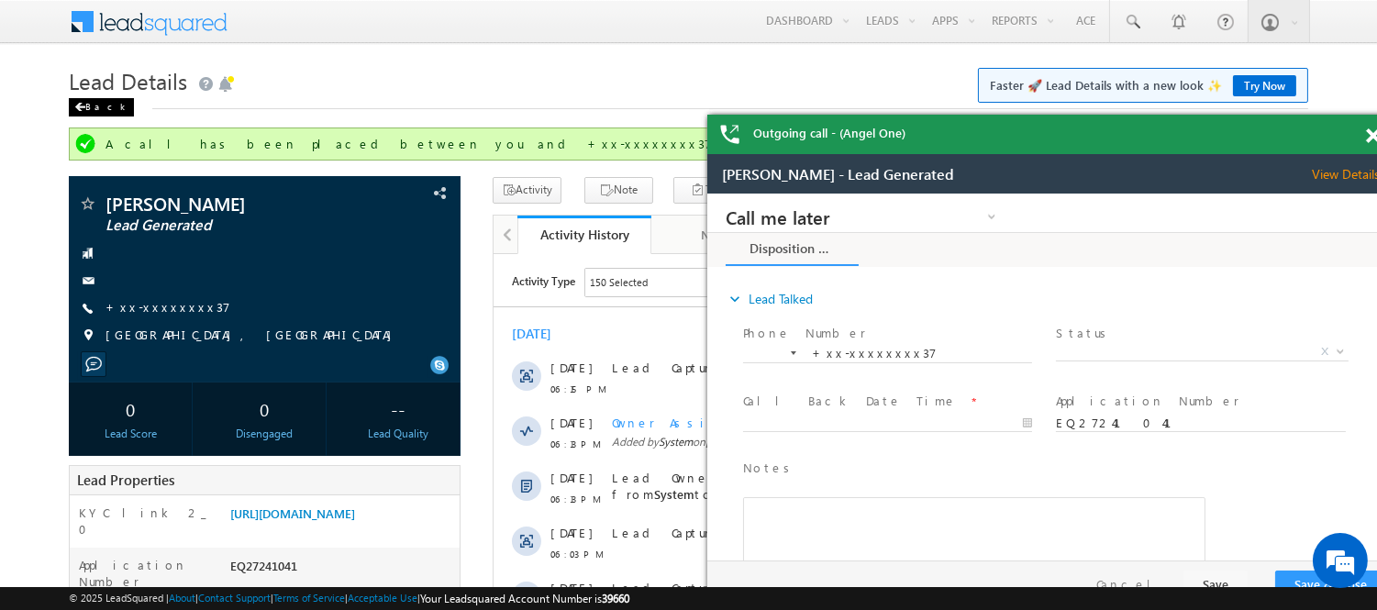
click at [99, 101] on div "Back" at bounding box center [101, 107] width 65 height 18
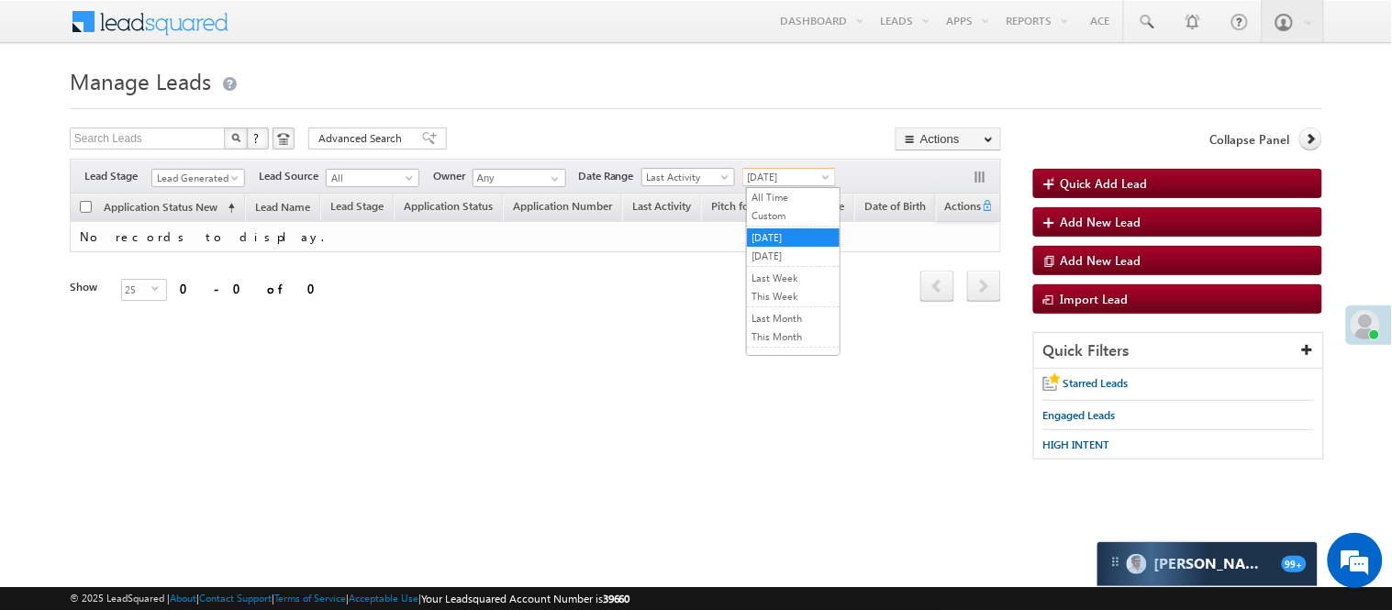
click at [796, 169] on span "[DATE]" at bounding box center [786, 177] width 87 height 17
click at [789, 261] on link "[DATE]" at bounding box center [793, 256] width 93 height 17
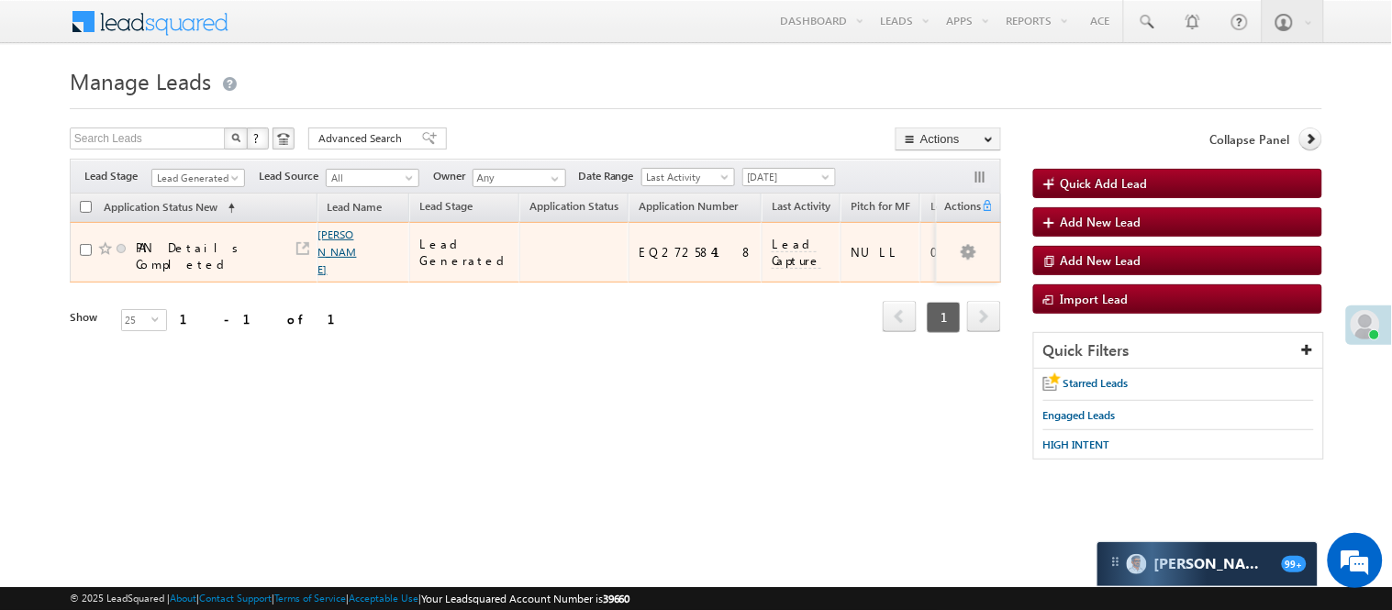
click at [337, 233] on link "[PERSON_NAME]" at bounding box center [337, 252] width 39 height 49
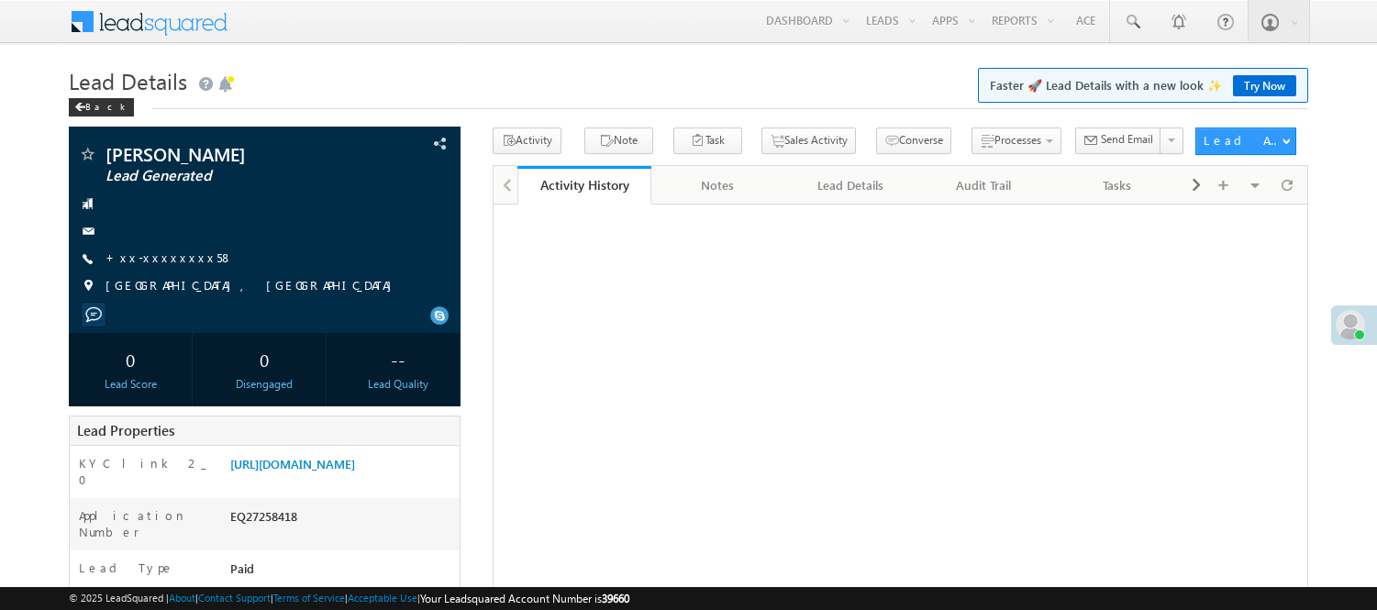
click at [161, 264] on link "+xx-xxxxxxxx58" at bounding box center [170, 258] width 128 height 16
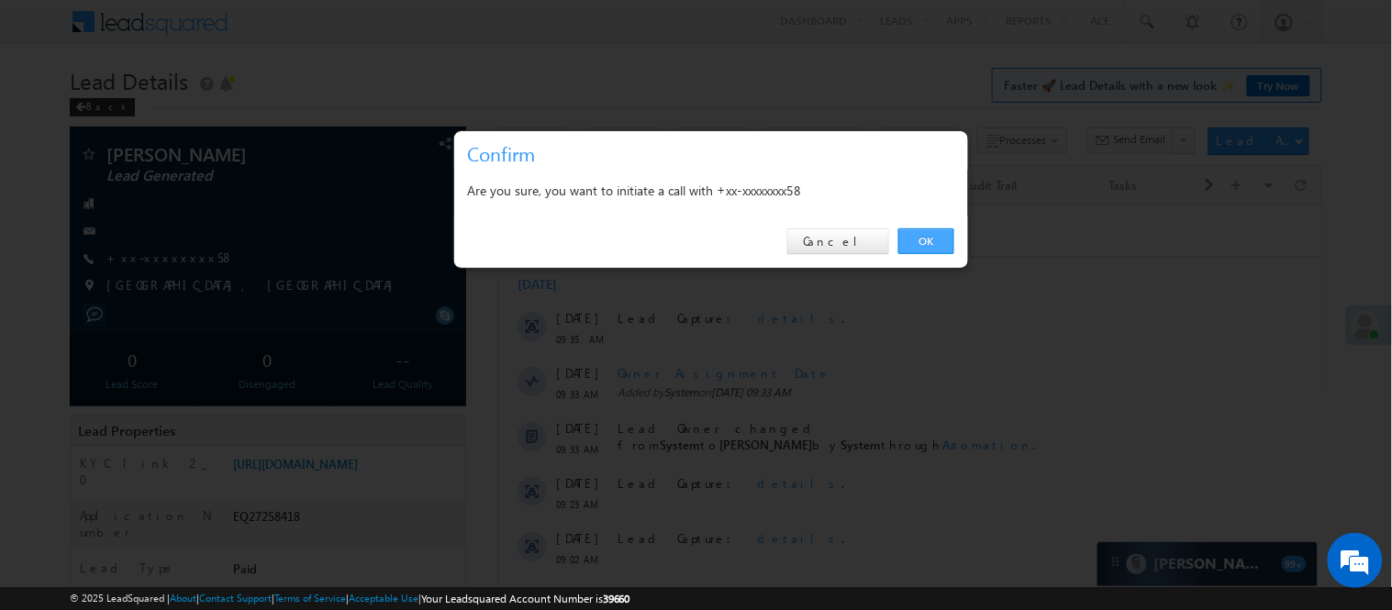
click at [929, 233] on link "OK" at bounding box center [926, 241] width 56 height 26
